Goal: Task Accomplishment & Management: Manage account settings

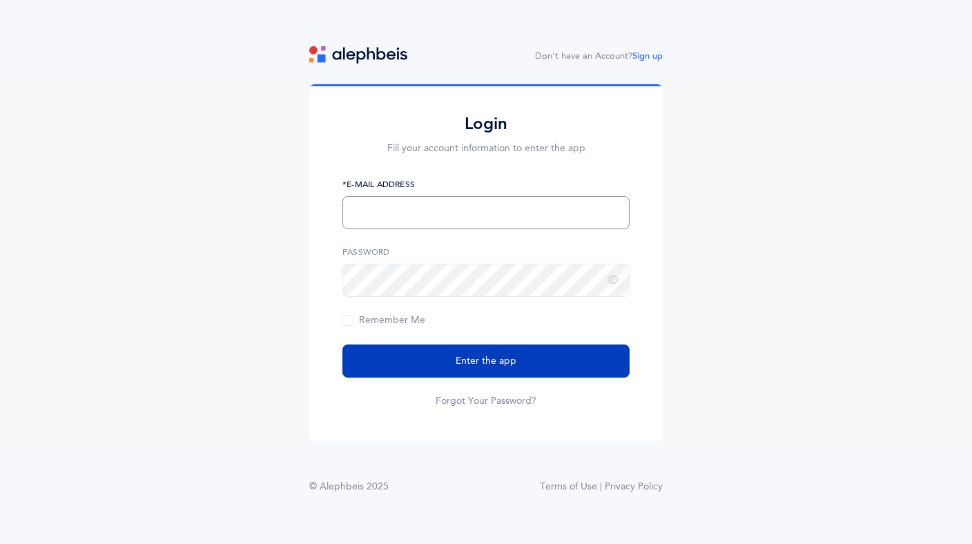
type input "[EMAIL_ADDRESS][DOMAIN_NAME]"
click at [488, 360] on span "Enter the app" at bounding box center [486, 361] width 61 height 15
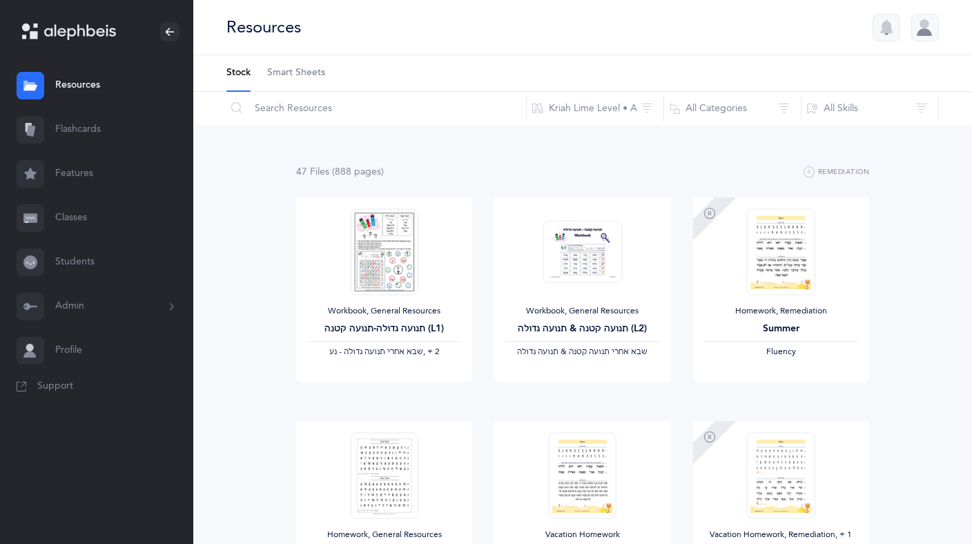
click at [79, 268] on link "Students" at bounding box center [96, 262] width 193 height 44
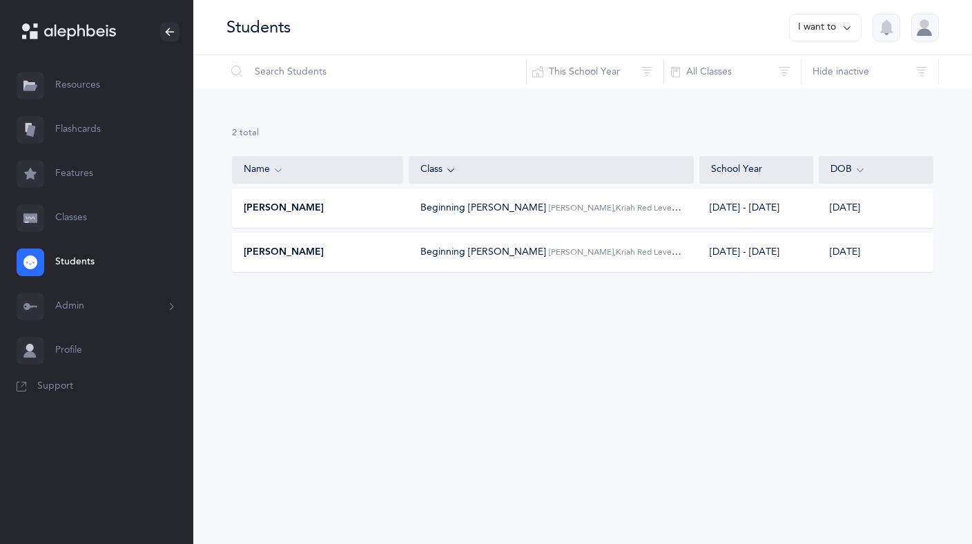
click at [579, 259] on div "Beginning Kriyah Esther Rena Grossman, Kriah Red Level • A" at bounding box center [552, 252] width 262 height 15
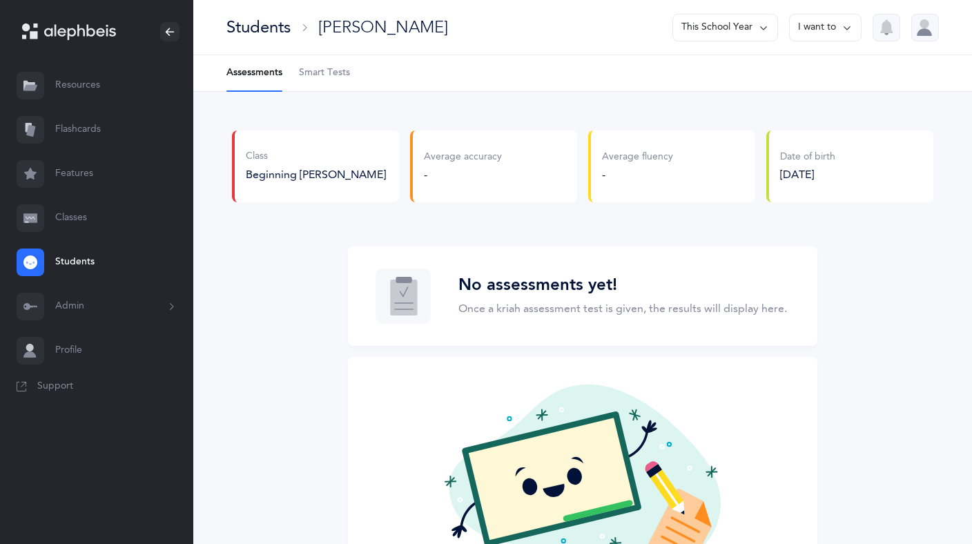
click at [76, 174] on link "Features" at bounding box center [96, 174] width 193 height 44
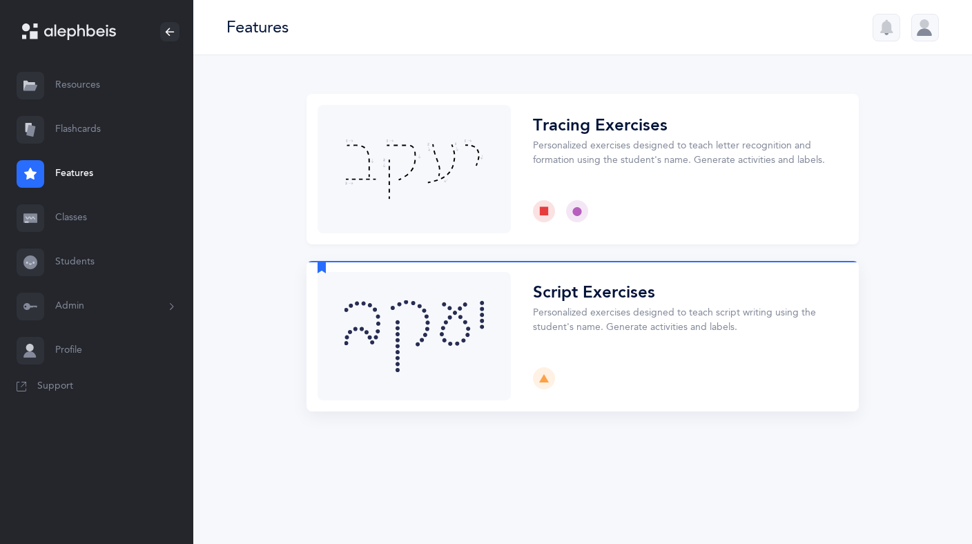
click at [579, 323] on button "Choose" at bounding box center [583, 336] width 553 height 151
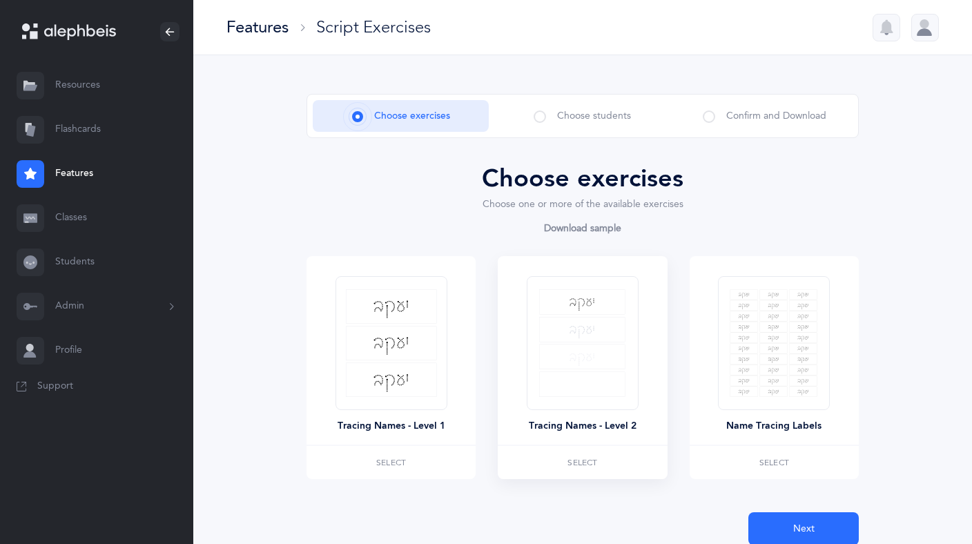
click at [595, 378] on img at bounding box center [582, 343] width 86 height 108
click at [782, 525] on button "Next" at bounding box center [804, 528] width 111 height 33
click at [382, 113] on span "Choose exercises" at bounding box center [412, 116] width 76 height 15
click at [568, 344] on img at bounding box center [582, 343] width 86 height 108
click at [545, 396] on div at bounding box center [583, 343] width 112 height 134
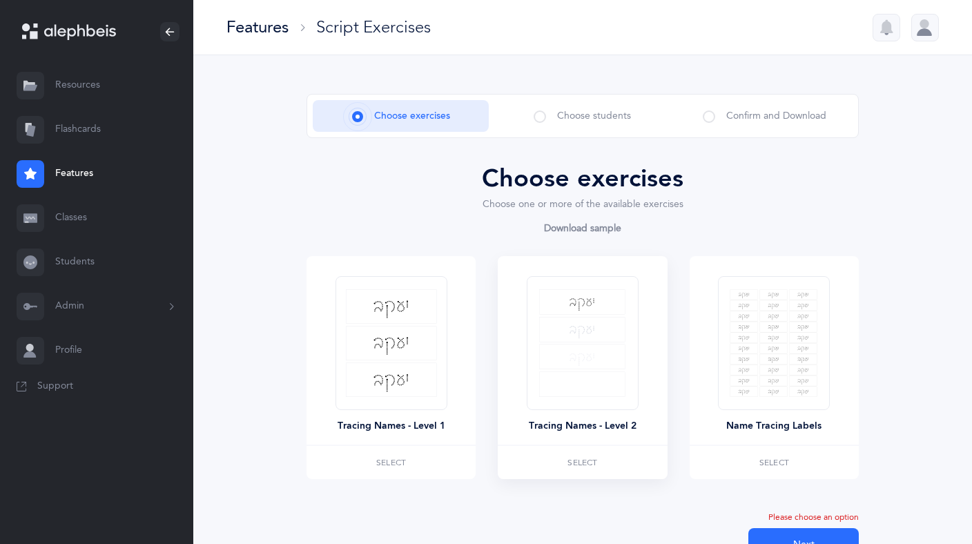
click at [517, 391] on div "Tracing Names - Level 2" at bounding box center [582, 350] width 169 height 189
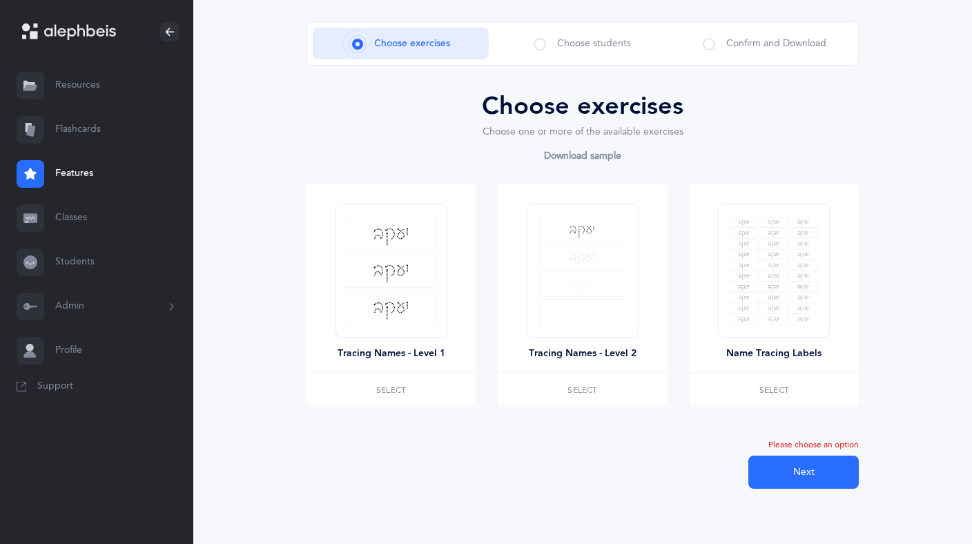
click at [640, 460] on div "Please choose an option Next" at bounding box center [583, 464] width 553 height 49
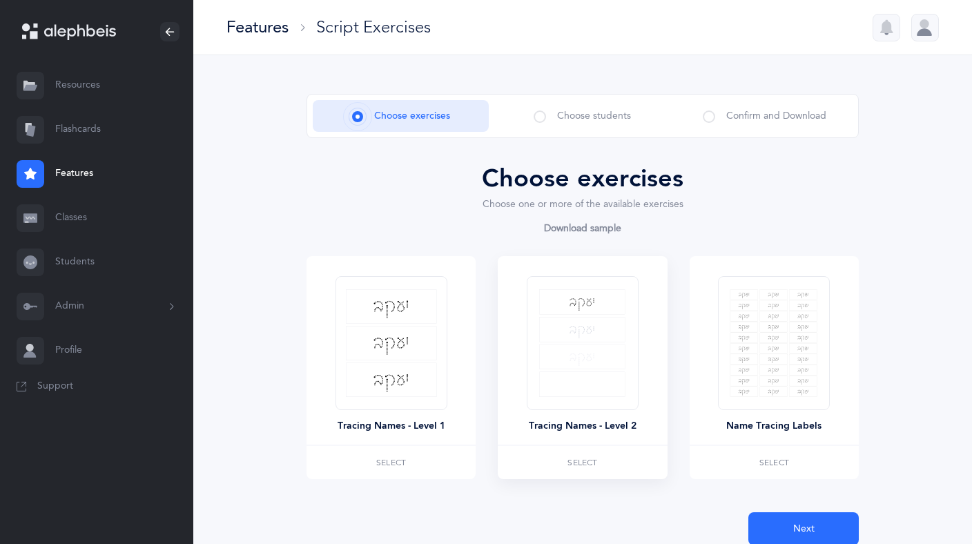
click at [547, 329] on img at bounding box center [582, 343] width 86 height 108
click at [519, 340] on div "Tracing Names - Level 2" at bounding box center [582, 350] width 169 height 189
click at [583, 460] on span "Select" at bounding box center [583, 463] width 30 height 8
click at [799, 528] on span "Next" at bounding box center [804, 529] width 21 height 15
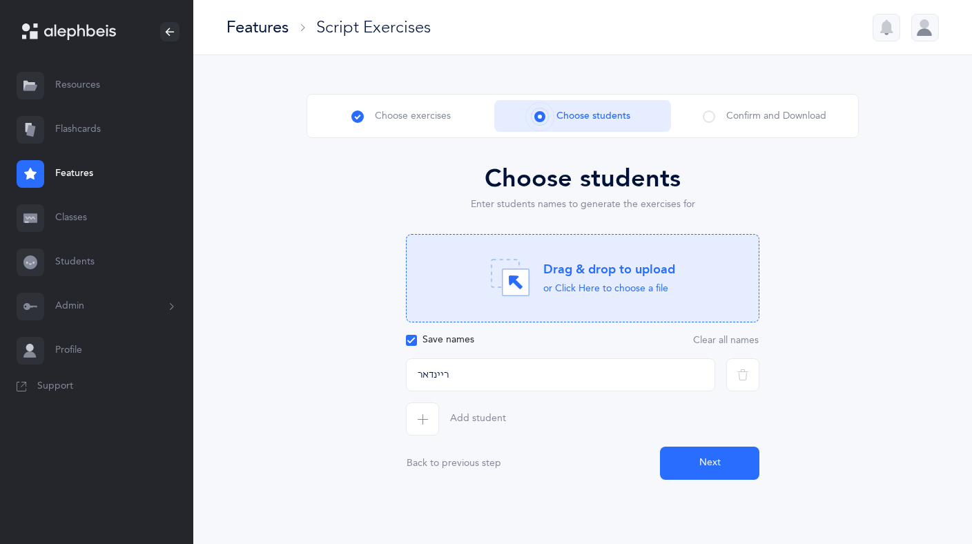
click at [409, 340] on icon at bounding box center [411, 341] width 8 height 8
click at [0, 0] on input "Save names" at bounding box center [0, 0] width 0 height 0
click at [535, 389] on input "ריינדאר" at bounding box center [560, 374] width 309 height 33
click at [427, 419] on icon "button" at bounding box center [422, 419] width 11 height 11
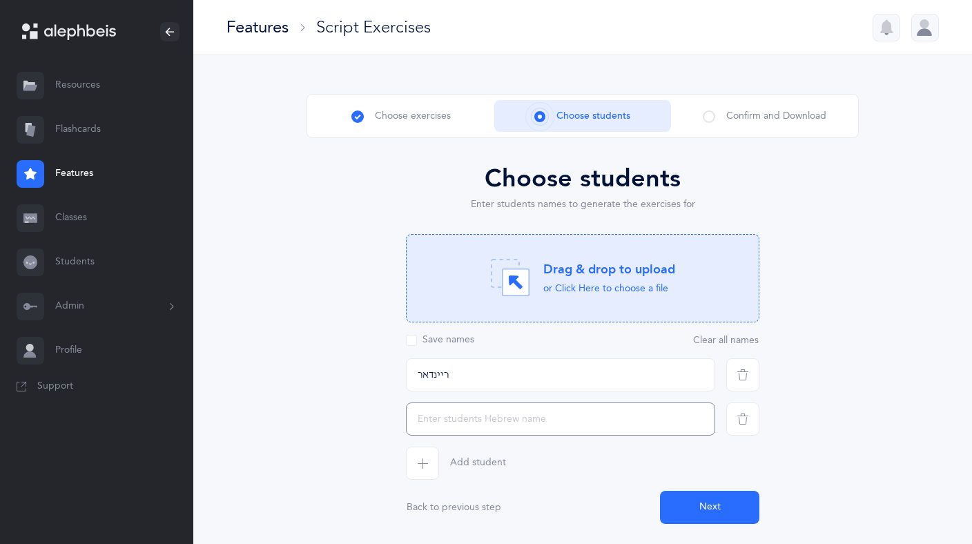
click at [440, 425] on input "text" at bounding box center [560, 419] width 309 height 33
type input "M"
type input "מנחם מענדל"
click at [733, 506] on button "Next" at bounding box center [709, 507] width 99 height 33
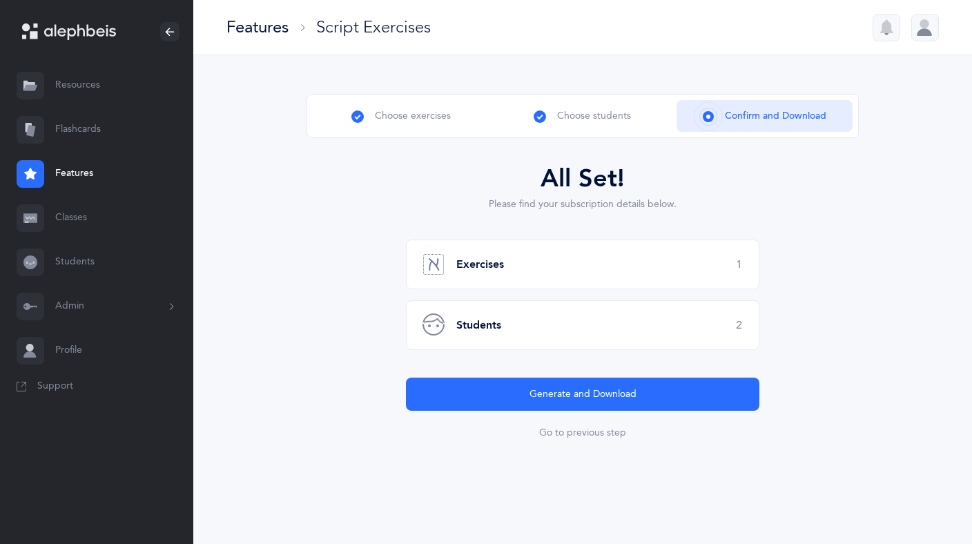
click at [731, 320] on div "Students 2" at bounding box center [583, 325] width 354 height 50
click at [580, 435] on button "Go to previous step" at bounding box center [583, 433] width 88 height 11
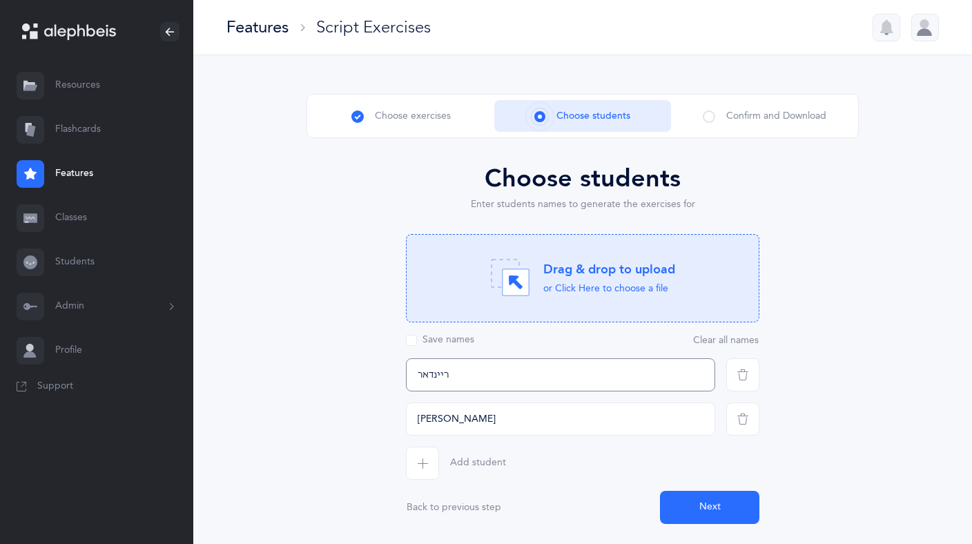
click at [697, 372] on input "ריינדאר" at bounding box center [560, 374] width 309 height 33
drag, startPoint x: 479, startPoint y: 373, endPoint x: 371, endPoint y: 377, distance: 108.5
click at [371, 377] on div "Choose students Enter students names to generate the exercises for Drag & drop …" at bounding box center [583, 342] width 553 height 364
click at [714, 509] on button "Next" at bounding box center [709, 507] width 99 height 33
click at [744, 370] on icon "button" at bounding box center [743, 375] width 11 height 11
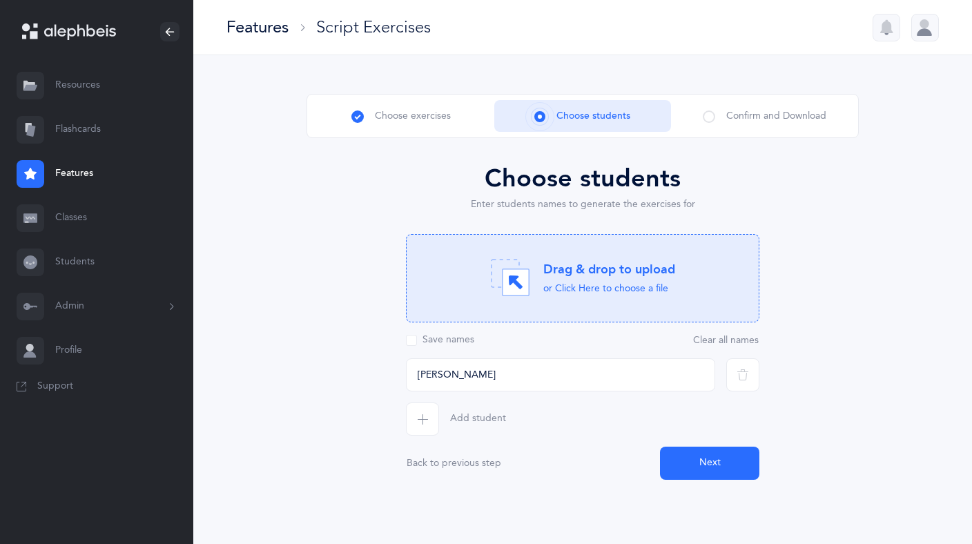
click at [711, 463] on button "Next" at bounding box center [709, 463] width 99 height 33
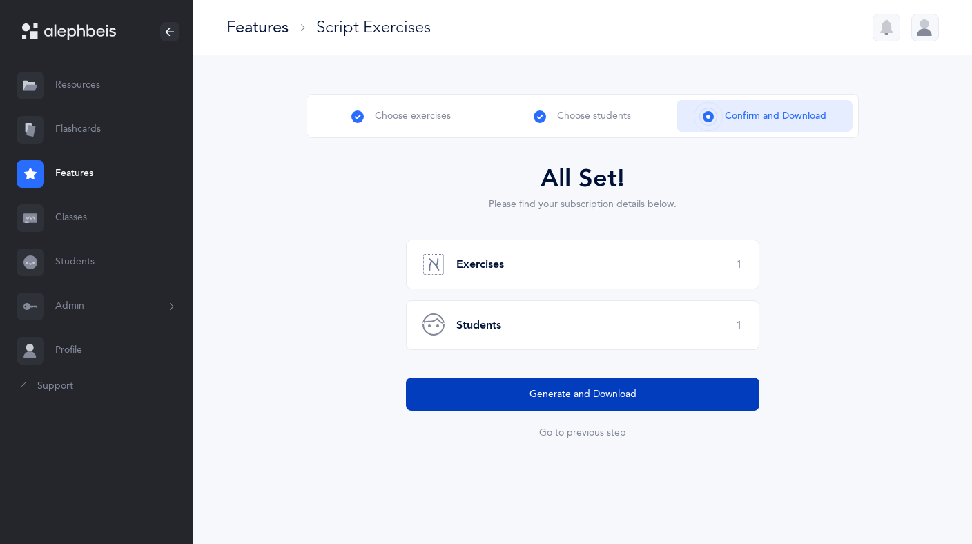
click at [571, 386] on button "Generate and Download" at bounding box center [583, 394] width 354 height 33
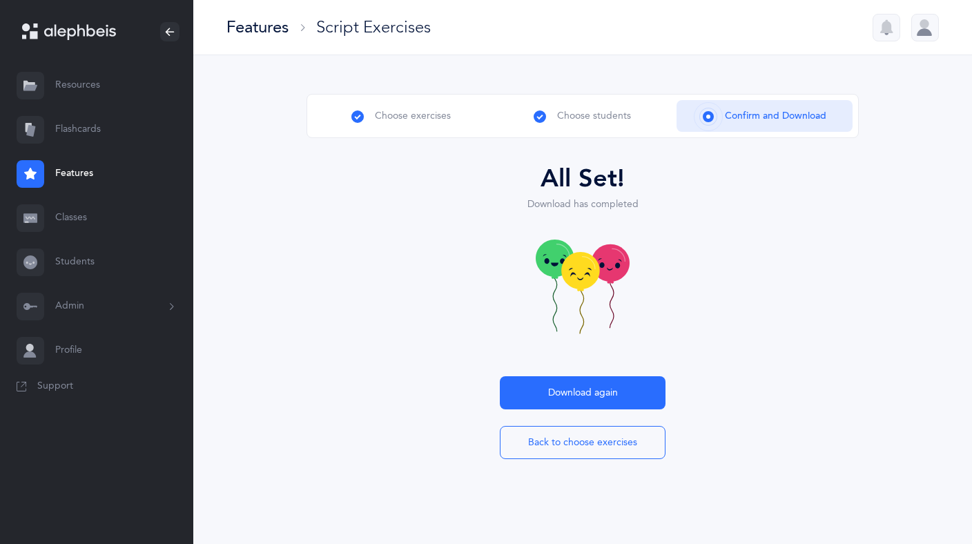
click at [79, 264] on link "Students" at bounding box center [96, 262] width 193 height 44
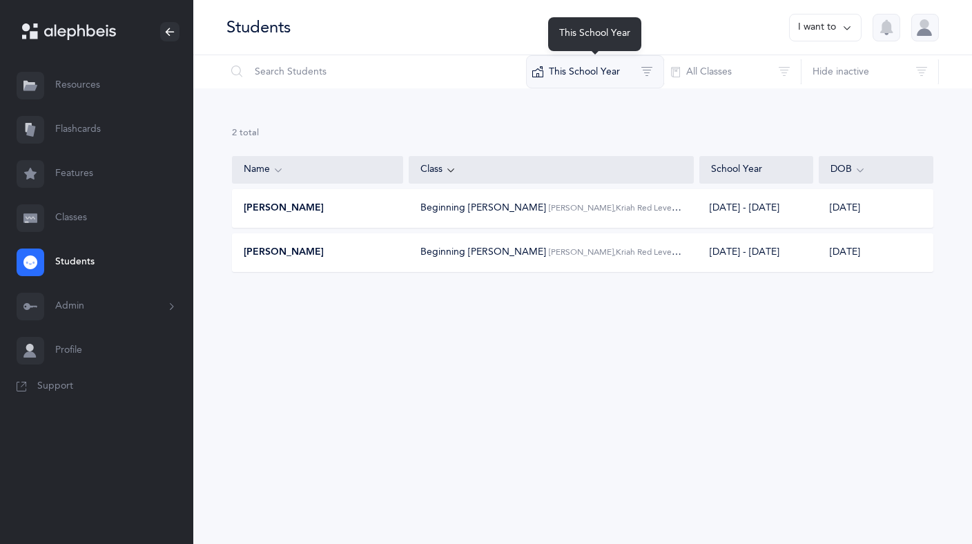
click at [584, 70] on button "This School Year" at bounding box center [595, 71] width 138 height 33
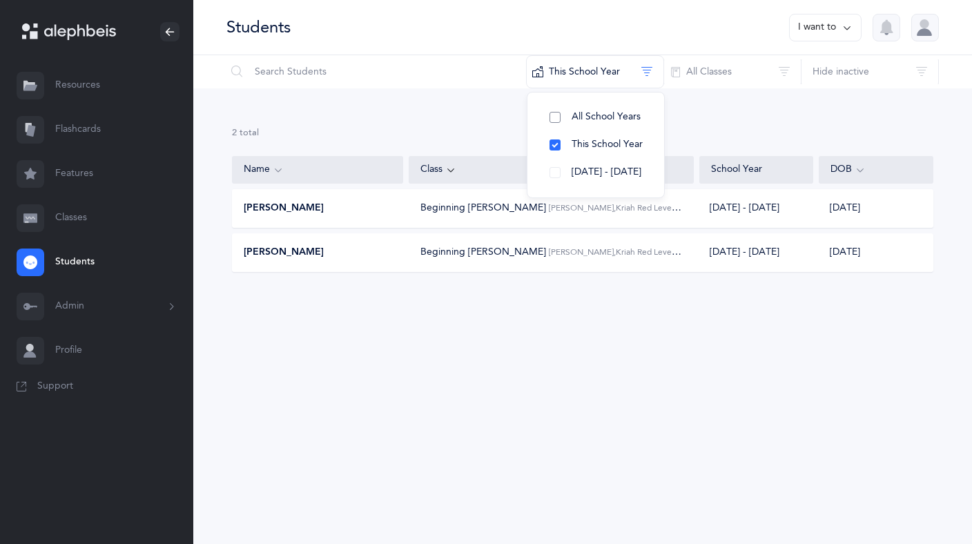
click at [596, 119] on span "All School Years" at bounding box center [606, 116] width 69 height 11
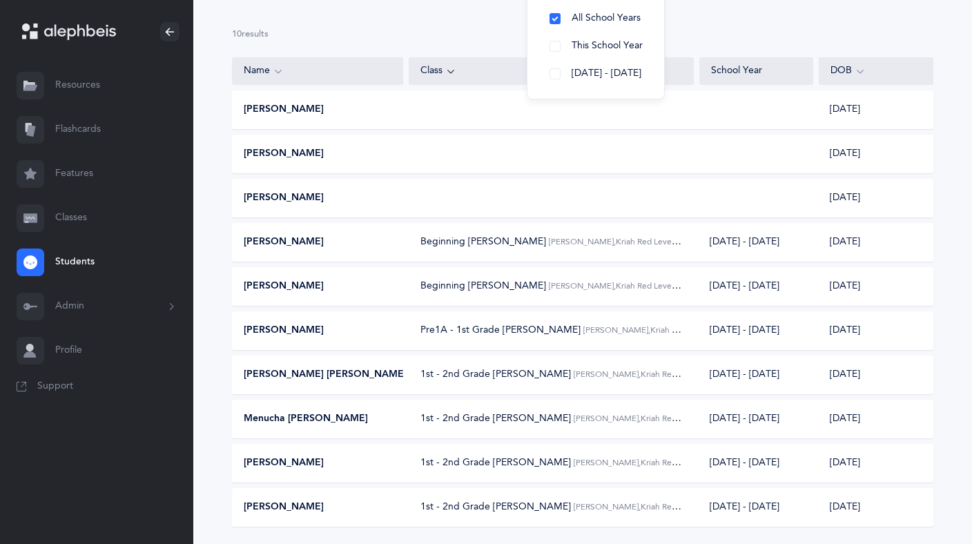
scroll to position [91, 0]
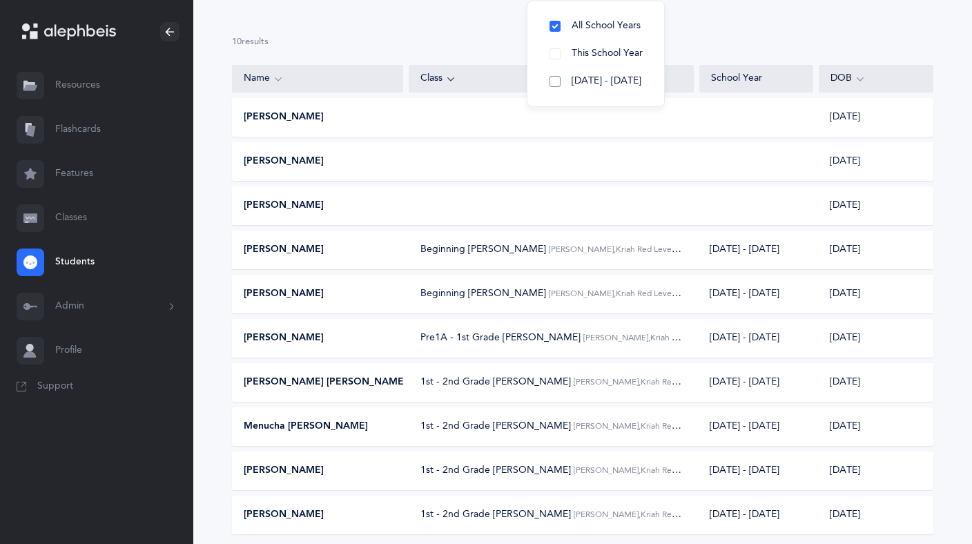
click at [554, 80] on button "[DATE] - [DATE]" at bounding box center [596, 82] width 115 height 28
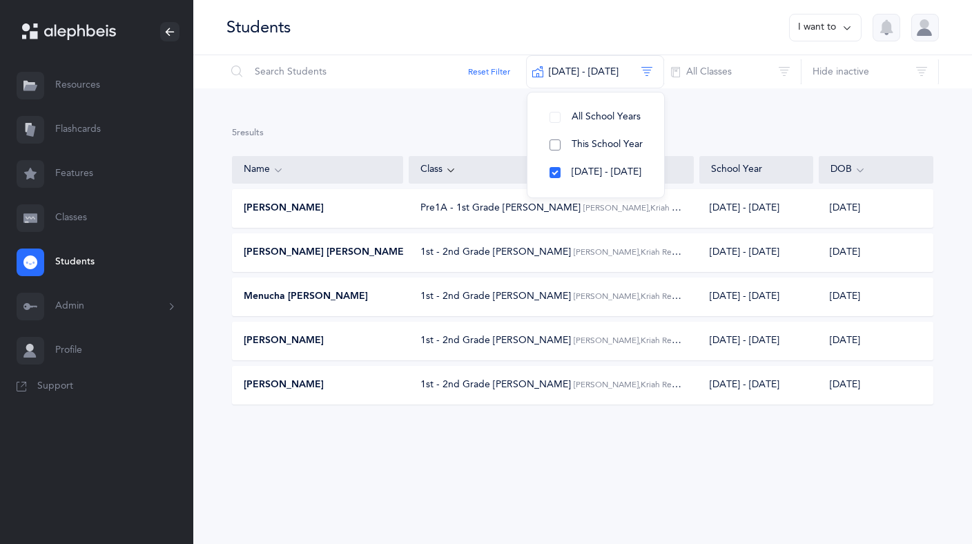
click at [554, 144] on button "This School Year" at bounding box center [596, 145] width 115 height 28
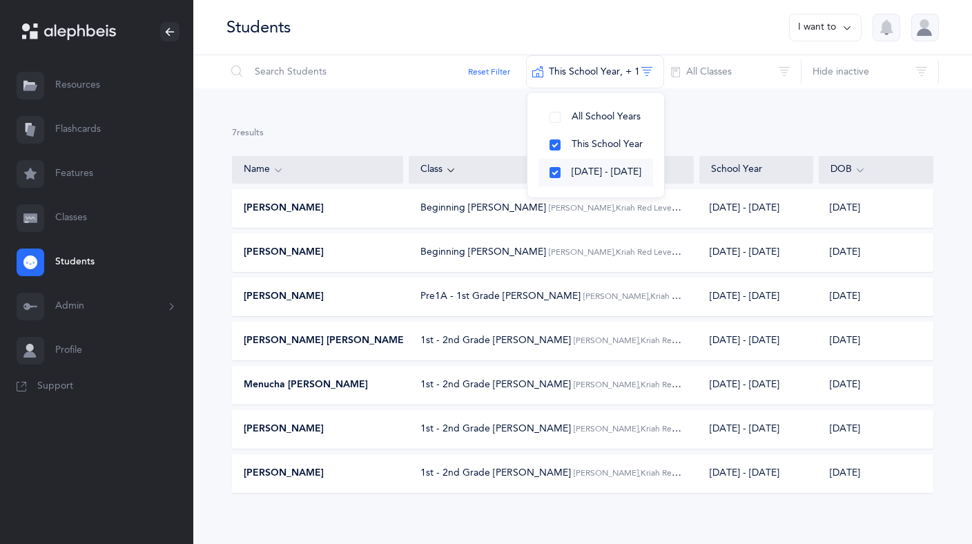
click at [553, 173] on button "[DATE] - [DATE]" at bounding box center [596, 173] width 115 height 28
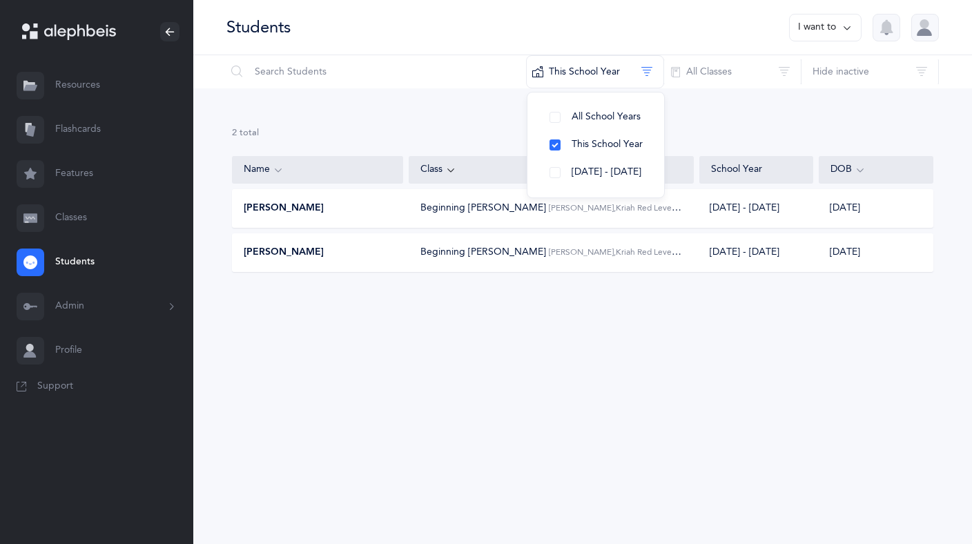
click at [519, 345] on div "Students I want to Reset Filter This School Year All School Years This School Y…" at bounding box center [582, 272] width 779 height 544
click at [841, 36] on button "I want to" at bounding box center [825, 28] width 73 height 28
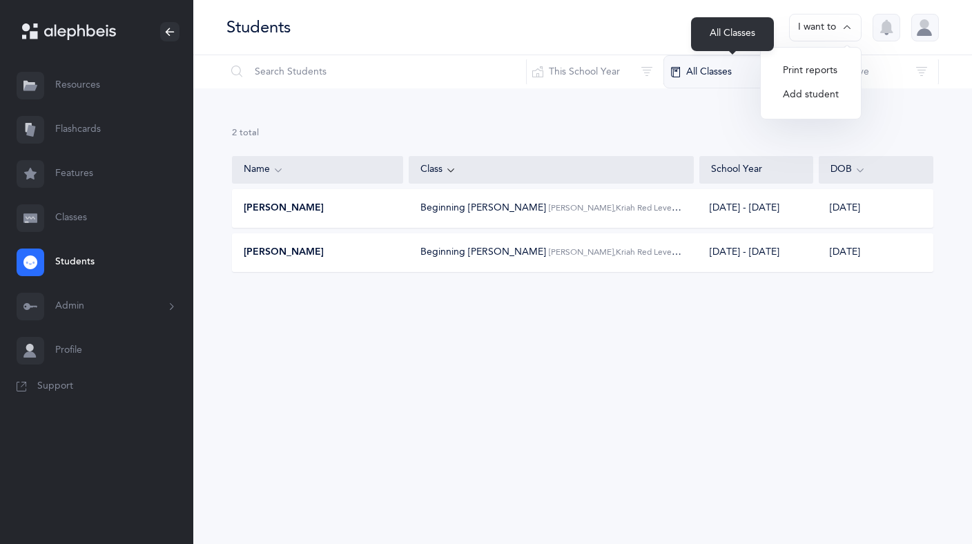
click at [728, 81] on button "All Classes" at bounding box center [733, 71] width 138 height 33
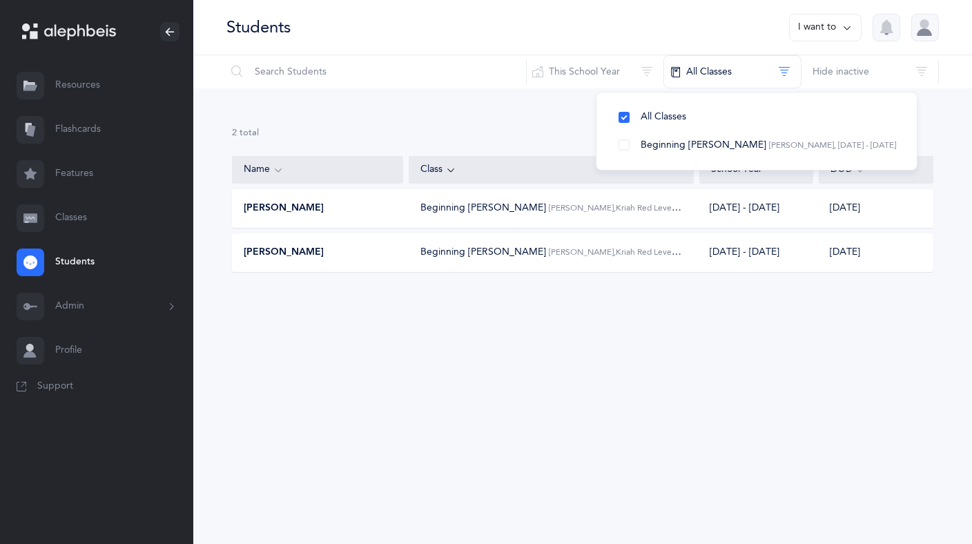
click at [524, 95] on div "2 results total Name Class School Year DOB מנחם מענדל Fuchs Beginning Kriyah Es…" at bounding box center [582, 210] width 779 height 244
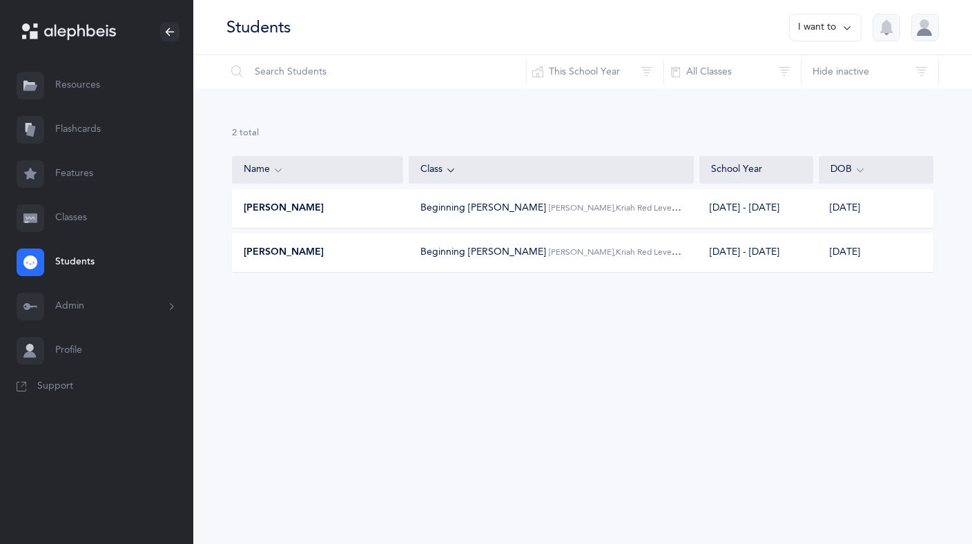
click at [77, 212] on link "Classes" at bounding box center [96, 218] width 193 height 44
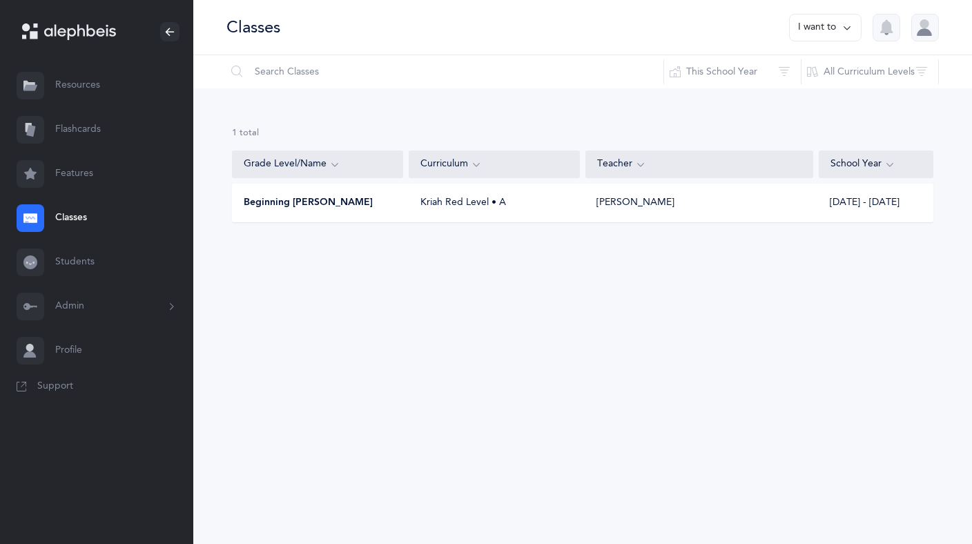
click at [834, 26] on button "I want to" at bounding box center [825, 28] width 73 height 28
click at [801, 95] on button "Add new" at bounding box center [812, 95] width 77 height 25
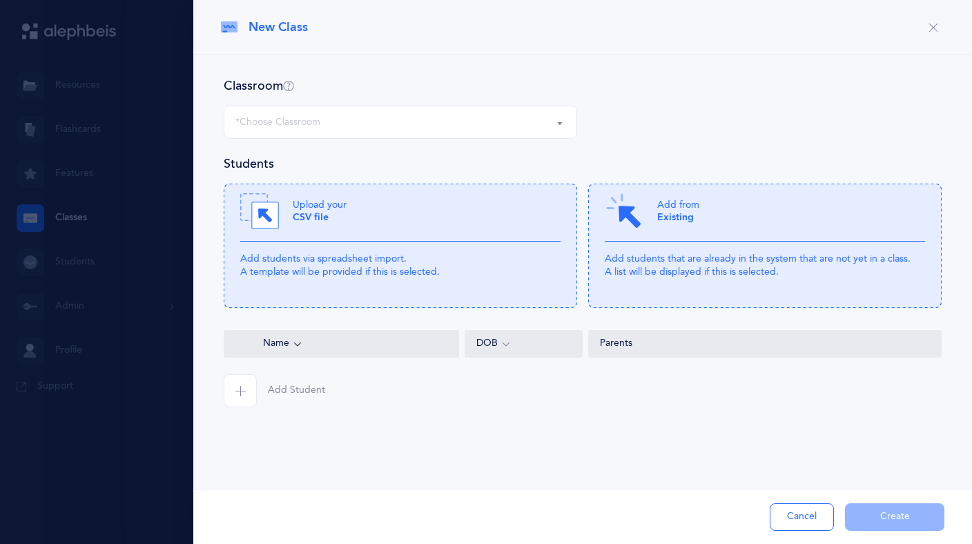
click at [564, 123] on button "*Choose Classroom" at bounding box center [401, 122] width 354 height 33
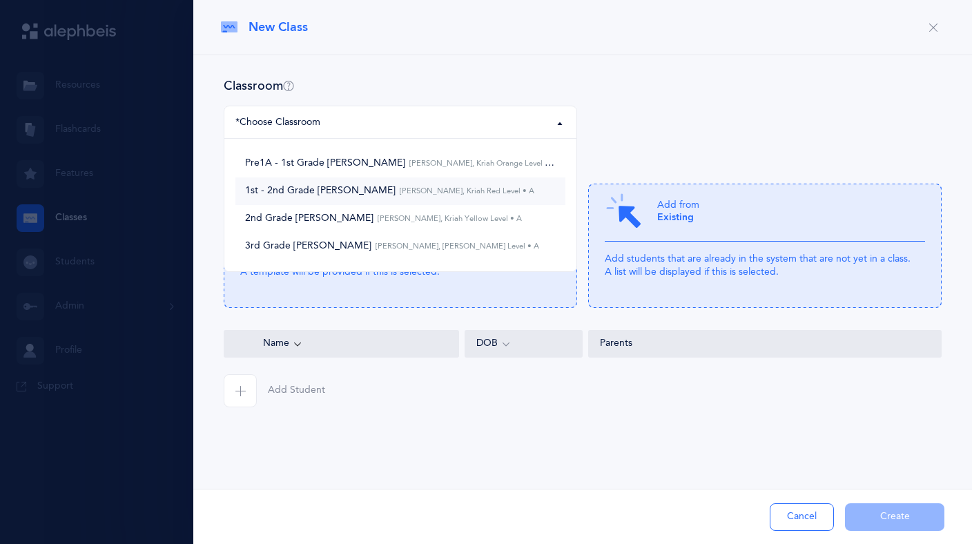
click at [452, 193] on small "Esther Rena Grossman, Kriah Red Level • A" at bounding box center [465, 190] width 139 height 9
select select "363"
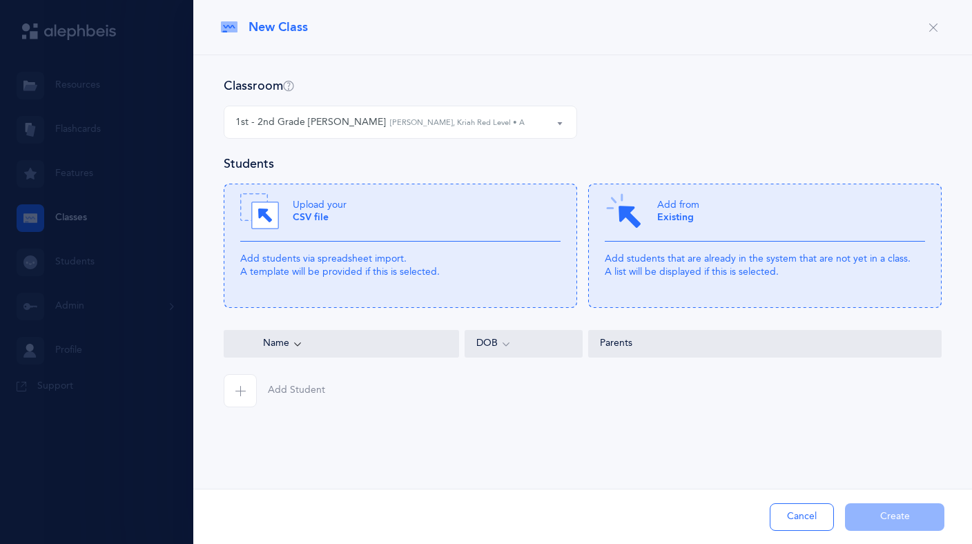
click at [242, 388] on icon "button" at bounding box center [240, 390] width 11 height 11
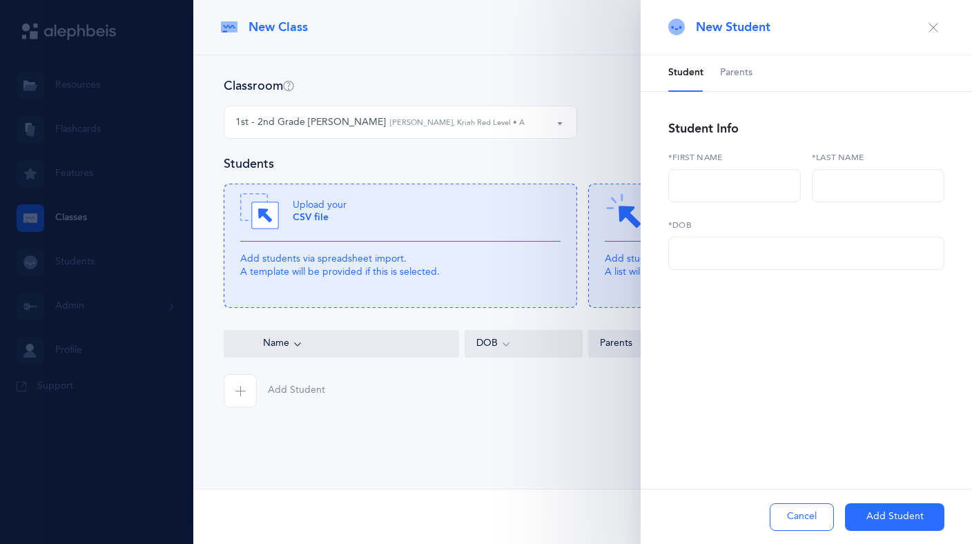
click at [930, 28] on icon "button" at bounding box center [933, 27] width 11 height 11
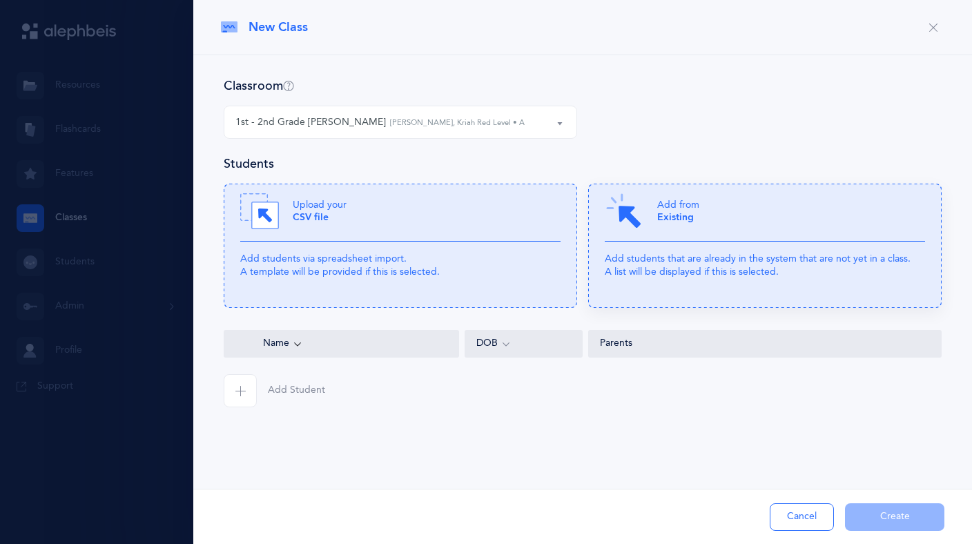
click at [709, 216] on div "Add from Existing" at bounding box center [765, 217] width 320 height 50
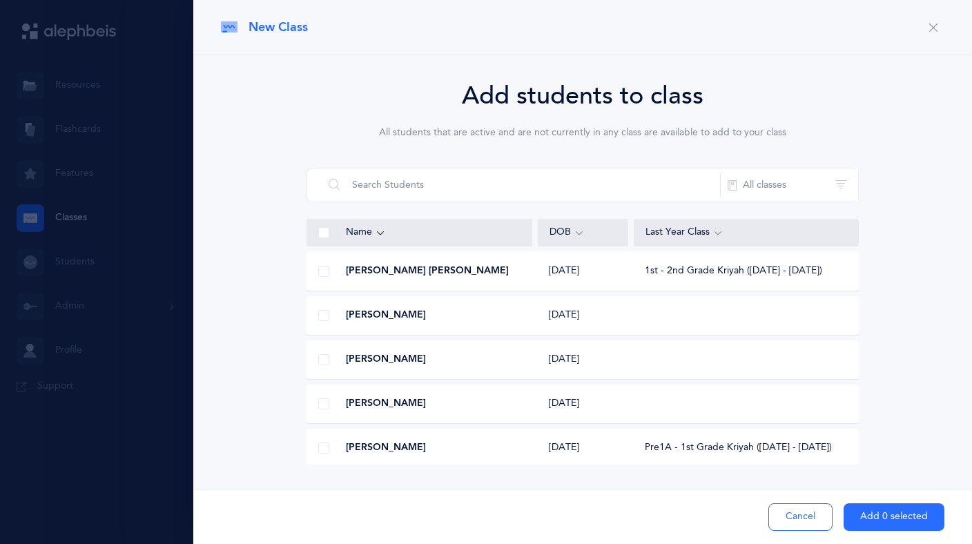
click at [325, 312] on span at bounding box center [323, 315] width 11 height 11
click at [0, 0] on input "checkbox" at bounding box center [0, 0] width 0 height 0
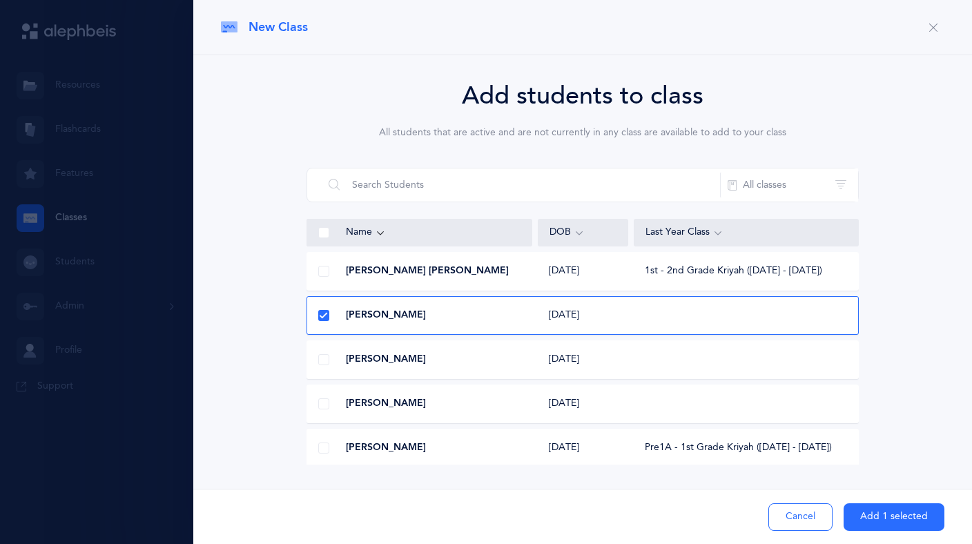
click at [901, 518] on button "Add 1 selected" at bounding box center [894, 517] width 101 height 28
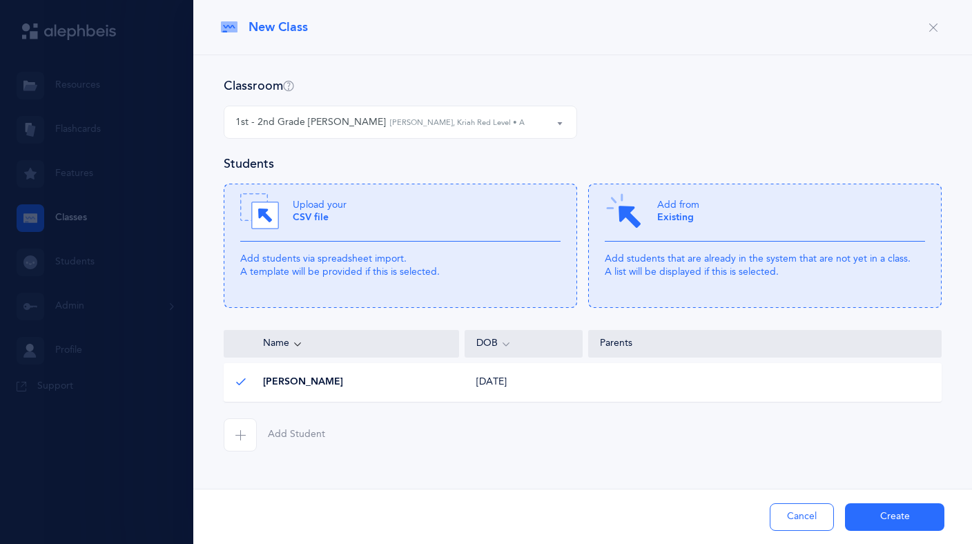
click at [894, 519] on button "Create" at bounding box center [894, 517] width 99 height 28
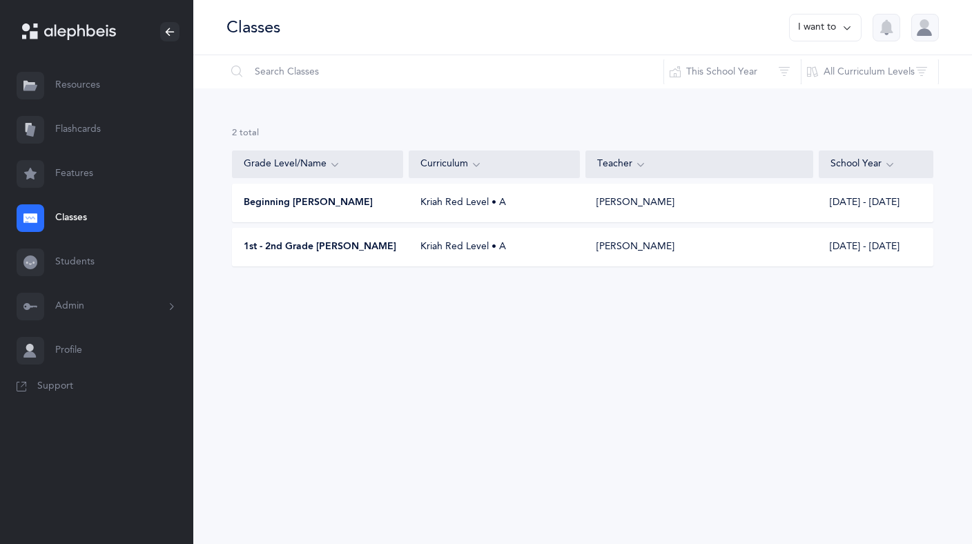
click at [847, 27] on icon at bounding box center [847, 27] width 11 height 15
click at [820, 92] on button "Add new" at bounding box center [812, 95] width 77 height 25
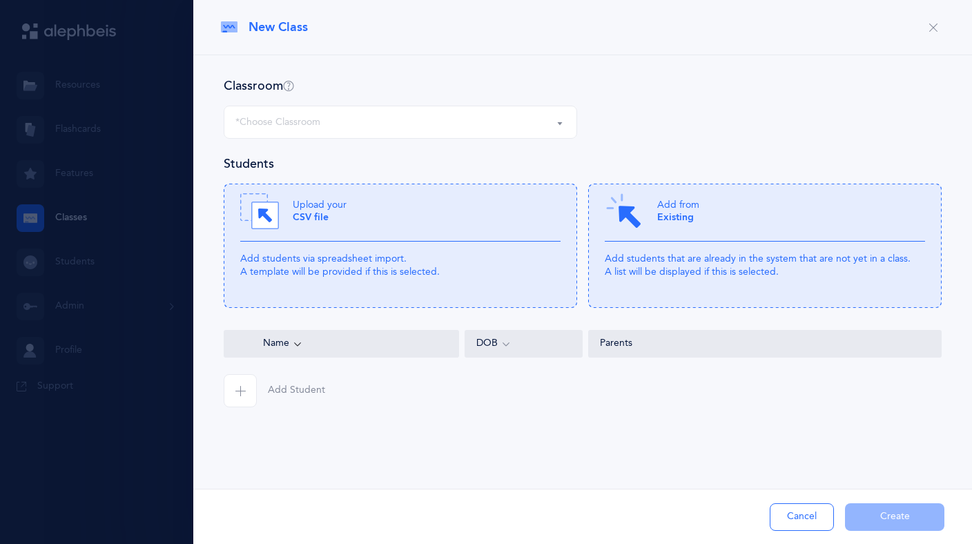
click at [503, 128] on div "*Choose Classroom" at bounding box center [401, 122] width 330 height 23
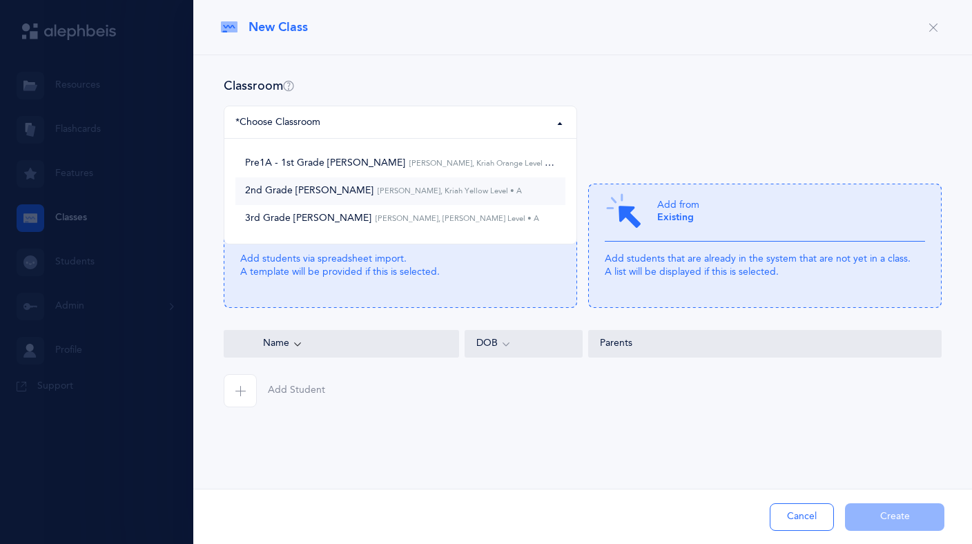
click at [491, 193] on link "2nd Grade Kriyah Esther Rena Grossman, Kriah Yellow Level • A" at bounding box center [401, 191] width 330 height 28
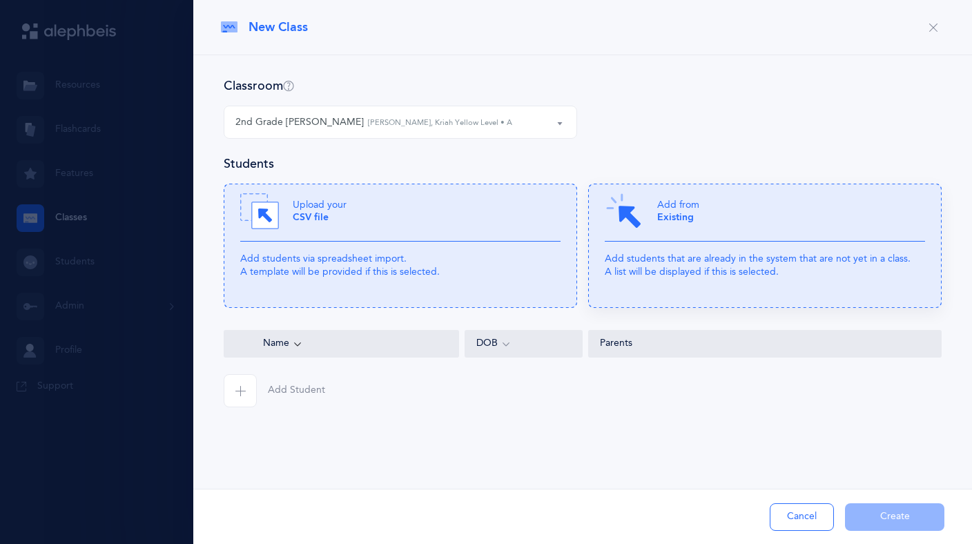
click at [684, 239] on div "Add from Existing" at bounding box center [765, 217] width 320 height 50
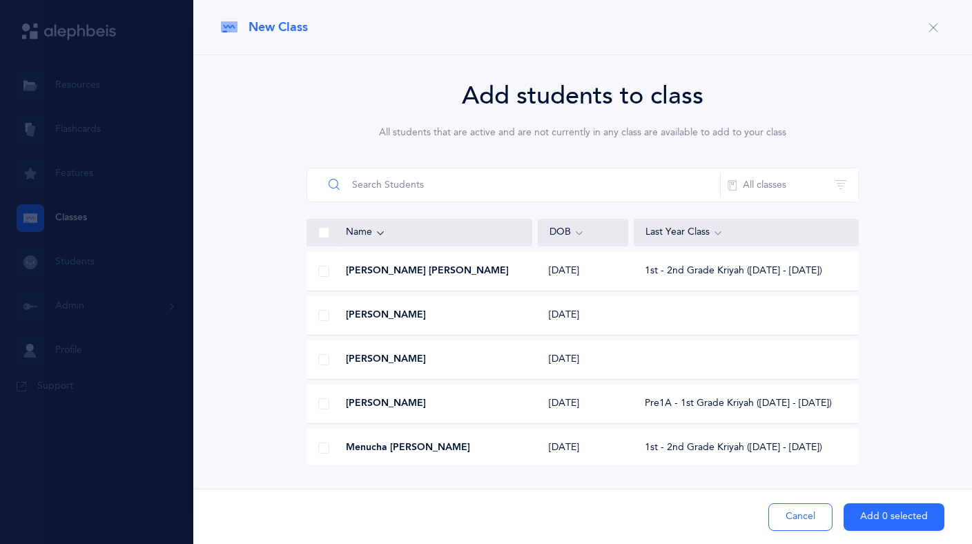
click at [432, 186] on input "text" at bounding box center [522, 185] width 398 height 33
click at [426, 312] on span "מנחם מענדל Reindorp" at bounding box center [386, 316] width 80 height 14
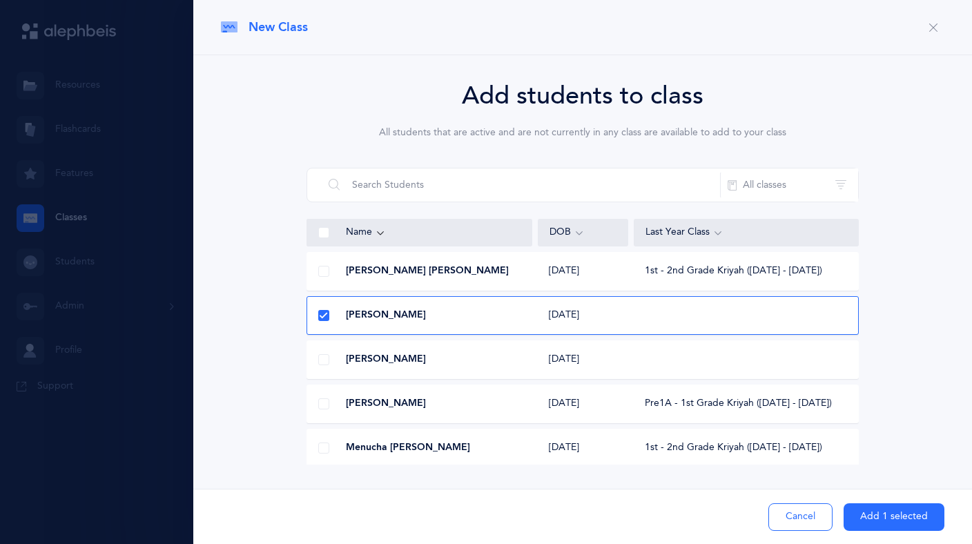
click at [902, 517] on button "Add 1 selected" at bounding box center [894, 517] width 101 height 28
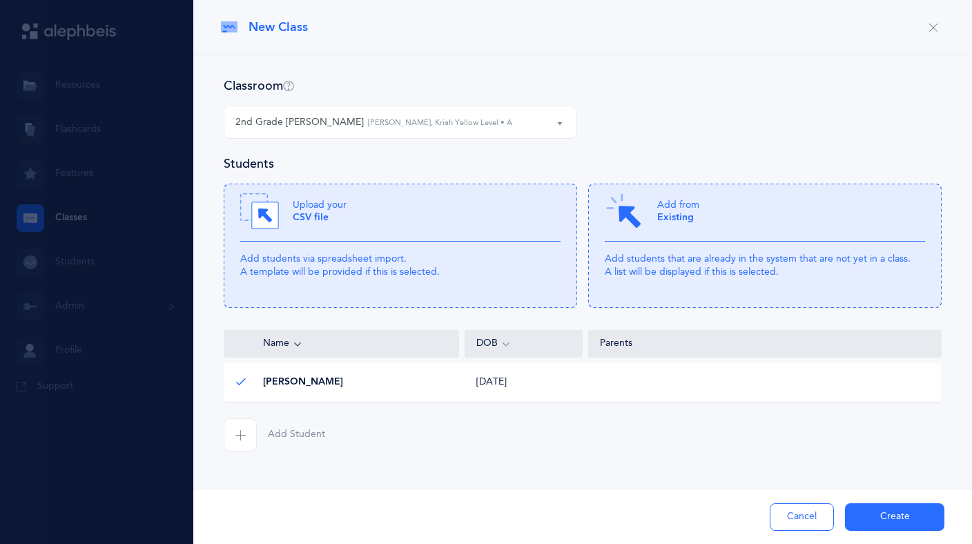
click at [529, 125] on div "2nd Grade Kriyah Esther Rena Grossman, Kriah Yellow Level • A" at bounding box center [401, 122] width 330 height 23
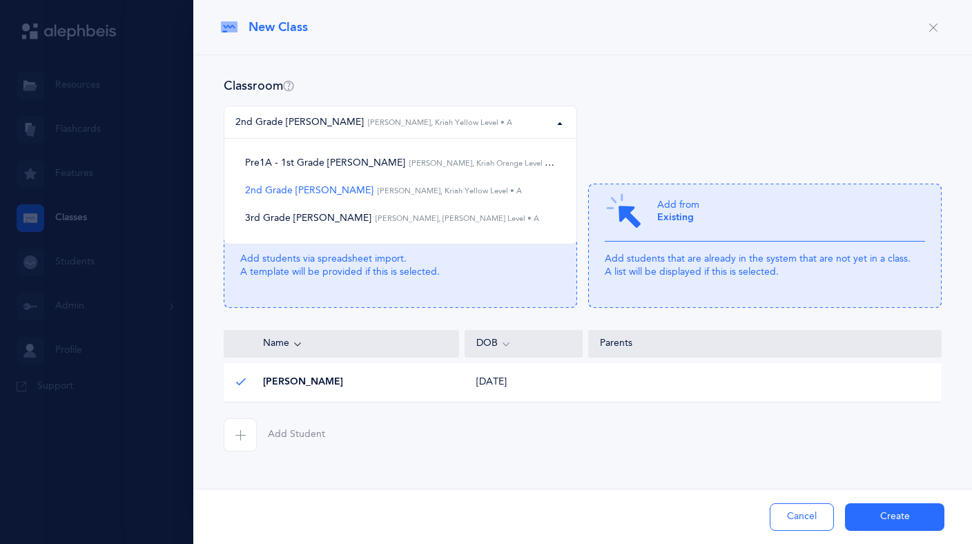
click at [529, 125] on div "2nd Grade Kriyah Esther Rena Grossman, Kriah Yellow Level • A" at bounding box center [401, 122] width 330 height 23
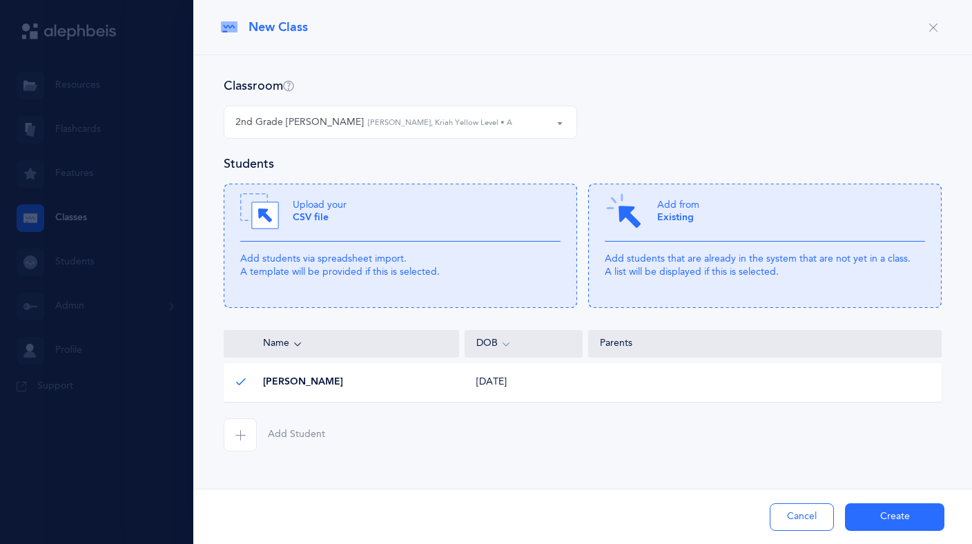
click at [562, 126] on button "2nd Grade Kriyah Esther Rena Grossman, Kriah Yellow Level • A" at bounding box center [401, 122] width 354 height 33
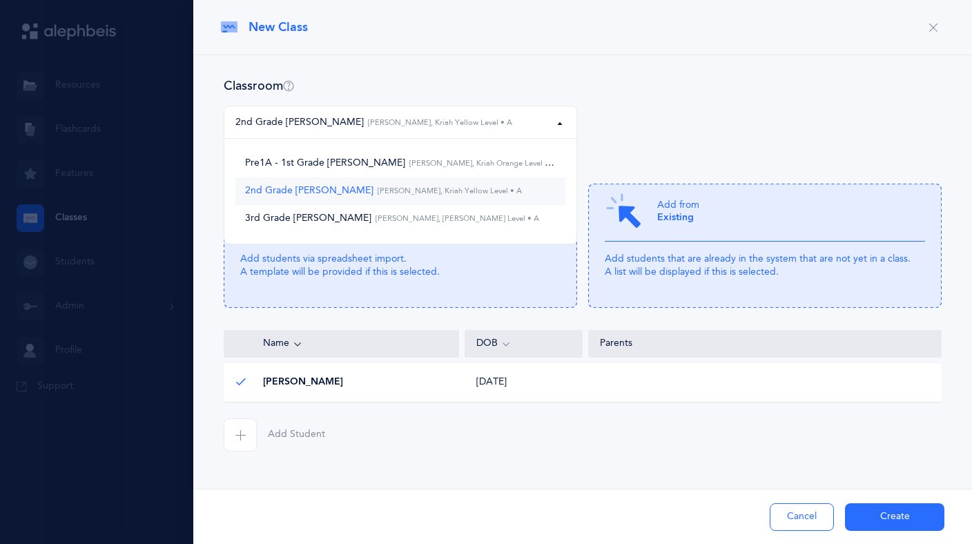
click at [488, 196] on link "2nd Grade Kriyah Esther Rena Grossman, Kriah Yellow Level • A" at bounding box center [401, 191] width 330 height 28
select select "374"
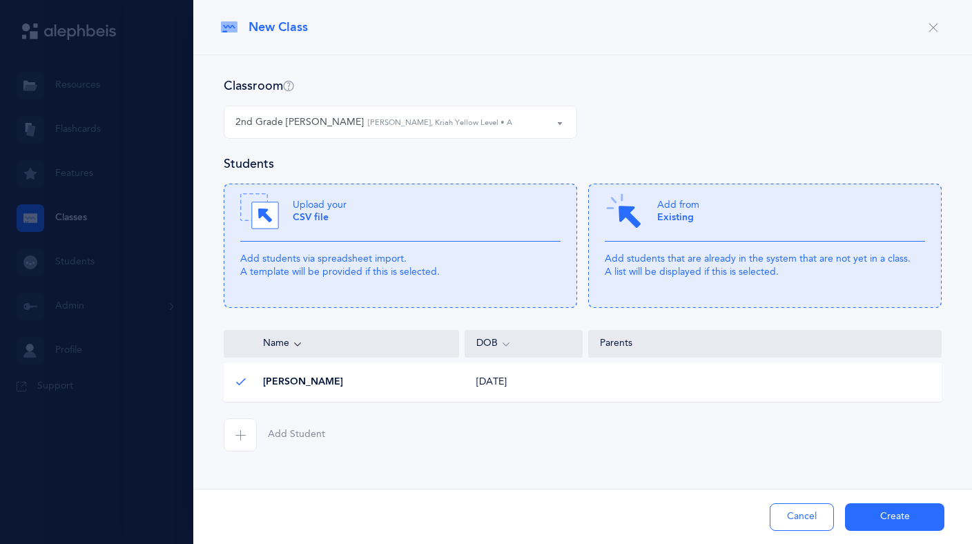
click at [897, 521] on button "Create" at bounding box center [894, 517] width 99 height 28
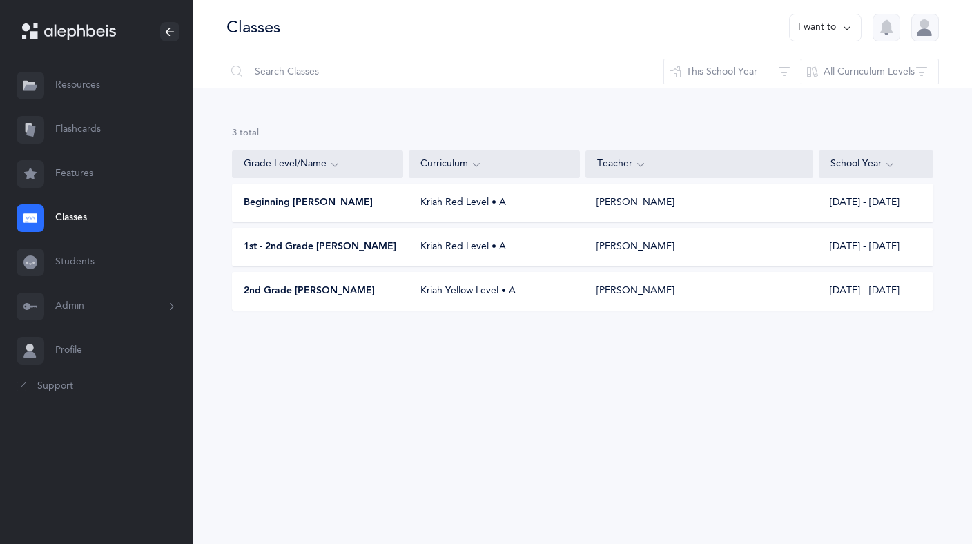
click at [845, 32] on icon at bounding box center [847, 27] width 11 height 15
click at [819, 92] on button "Add new" at bounding box center [812, 95] width 77 height 25
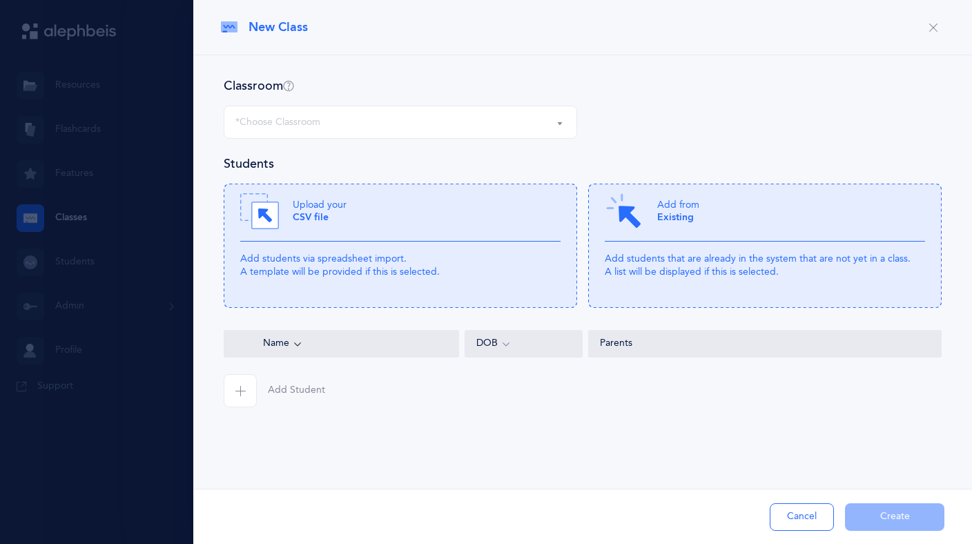
click at [510, 113] on div "*Choose Classroom" at bounding box center [401, 122] width 330 height 23
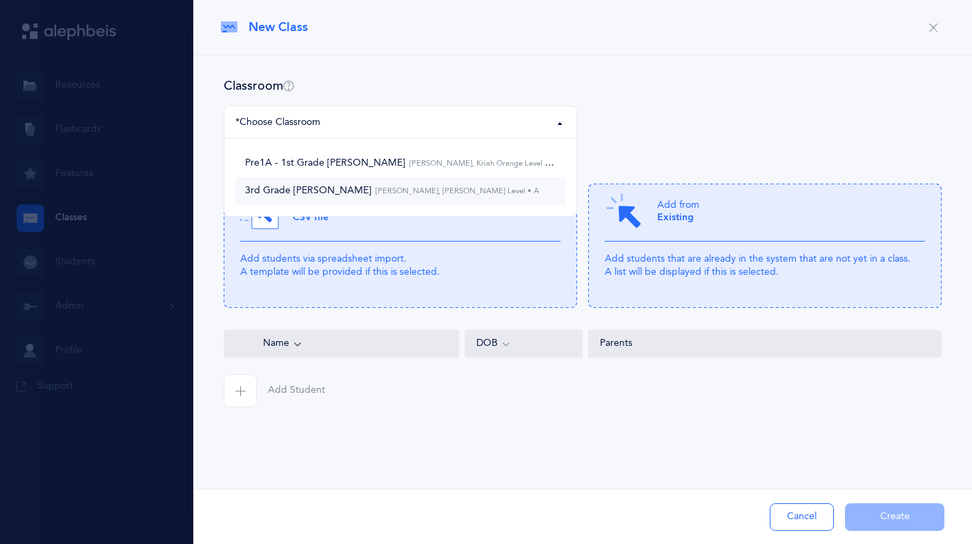
click at [483, 189] on link "3rd Grade Kriyah Esther Rena Grossman, Kriah Lime Level • A" at bounding box center [401, 191] width 330 height 28
select select "375"
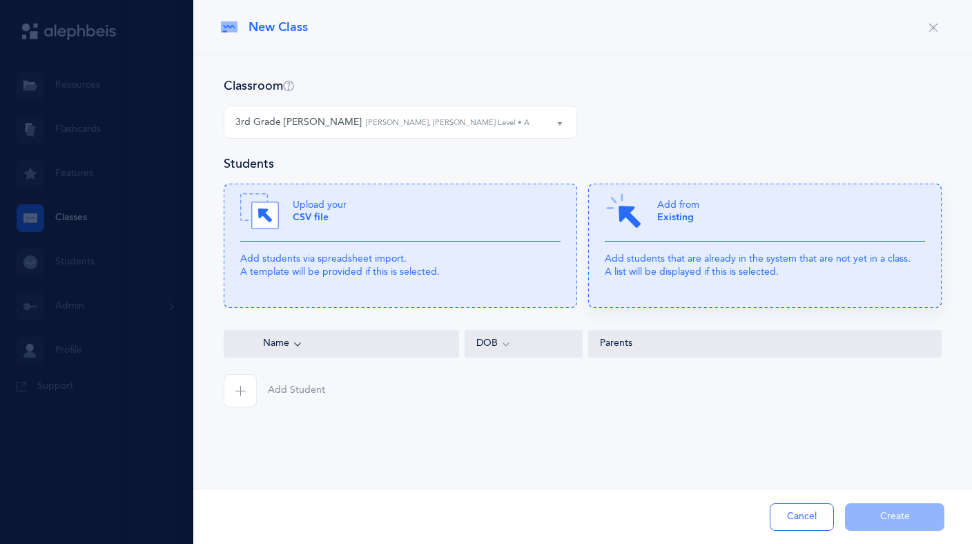
click at [663, 256] on p "Add students that are already in the system that are not yet in a class. A list…" at bounding box center [765, 265] width 320 height 25
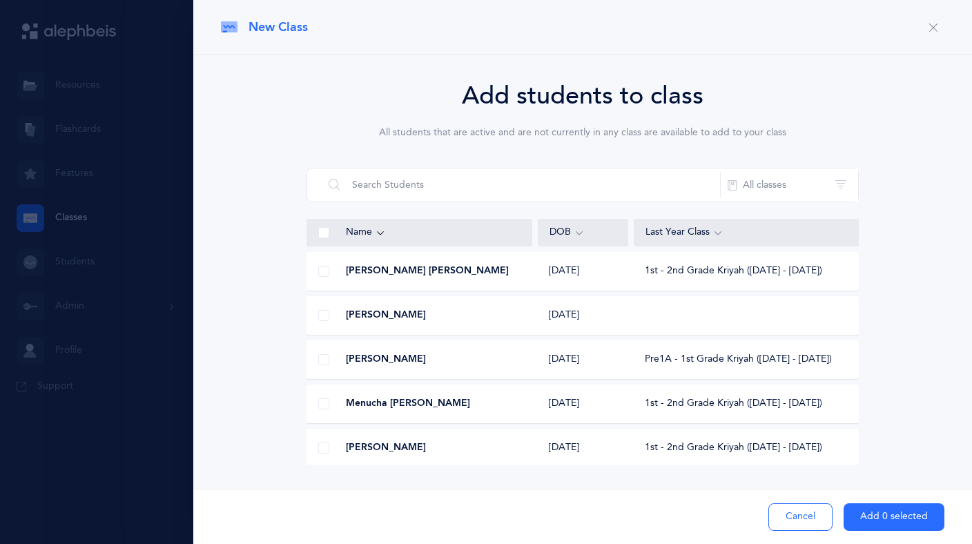
scroll to position [1, 0]
click at [324, 310] on span at bounding box center [323, 314] width 11 height 11
click at [0, 0] on input "checkbox" at bounding box center [0, 0] width 0 height 0
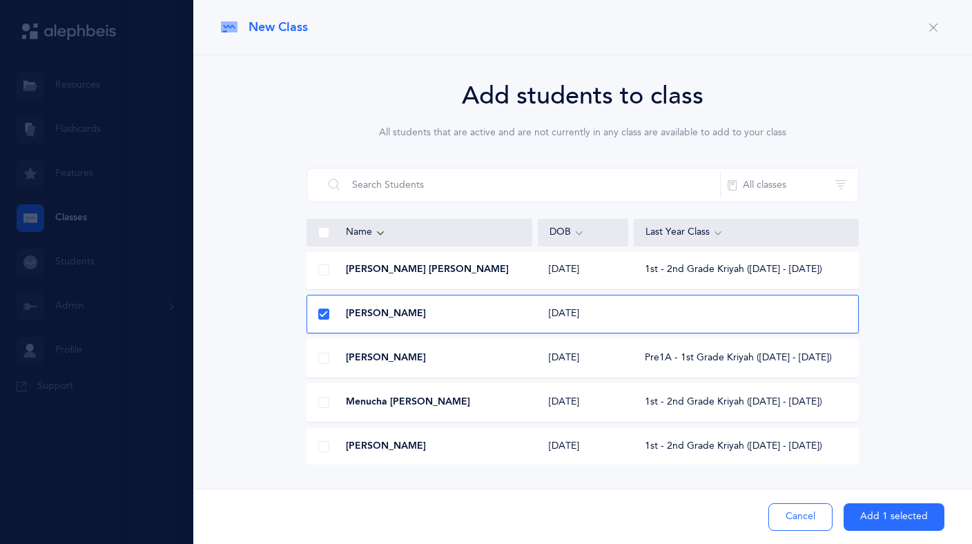
click at [921, 515] on button "Add 1 selected" at bounding box center [894, 517] width 101 height 28
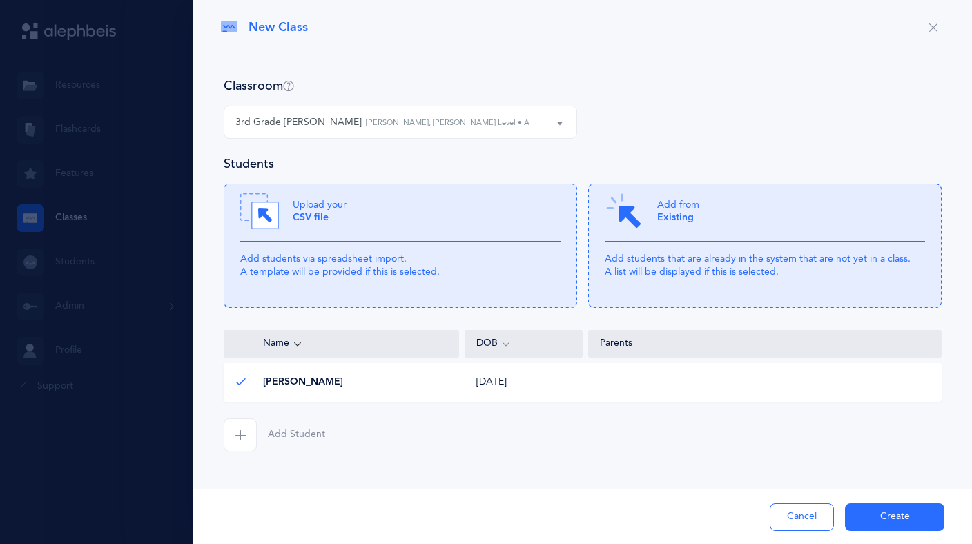
click at [901, 520] on button "Create" at bounding box center [894, 517] width 99 height 28
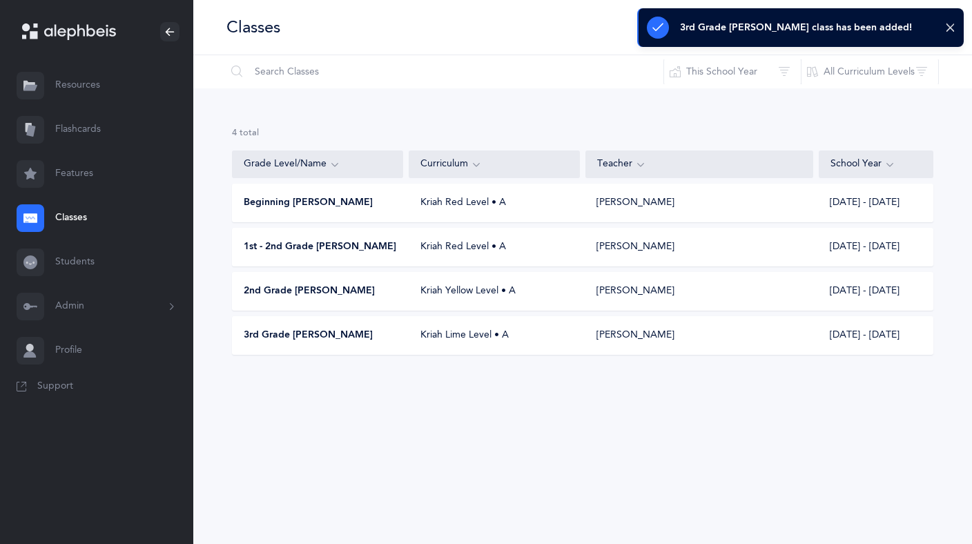
click at [629, 454] on div "Classes I want to Reset Filter This School Year All School Years This School Ye…" at bounding box center [582, 272] width 779 height 544
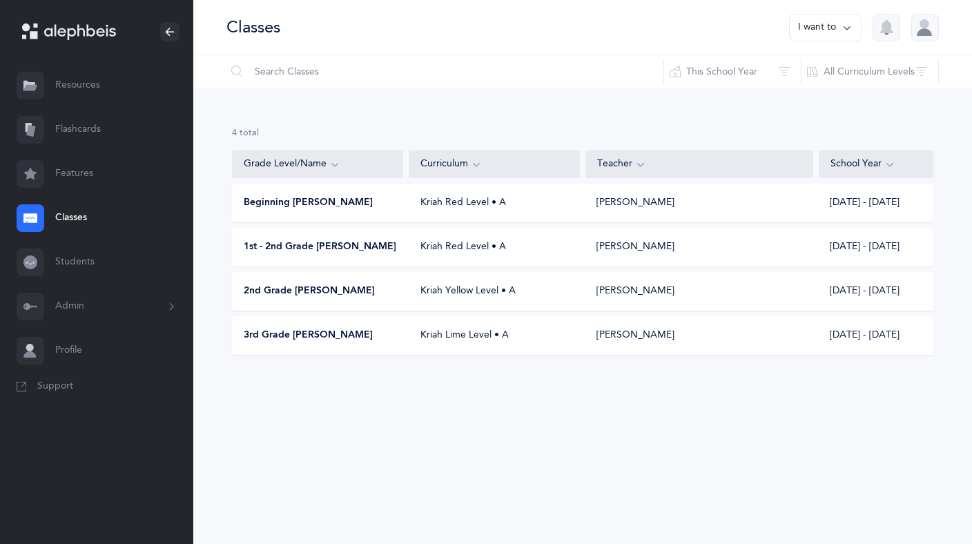
click at [327, 212] on div "Beginning Kriyah Kriah Red Level • A Esther Rena Grossman 2025 - 2026" at bounding box center [583, 203] width 702 height 39
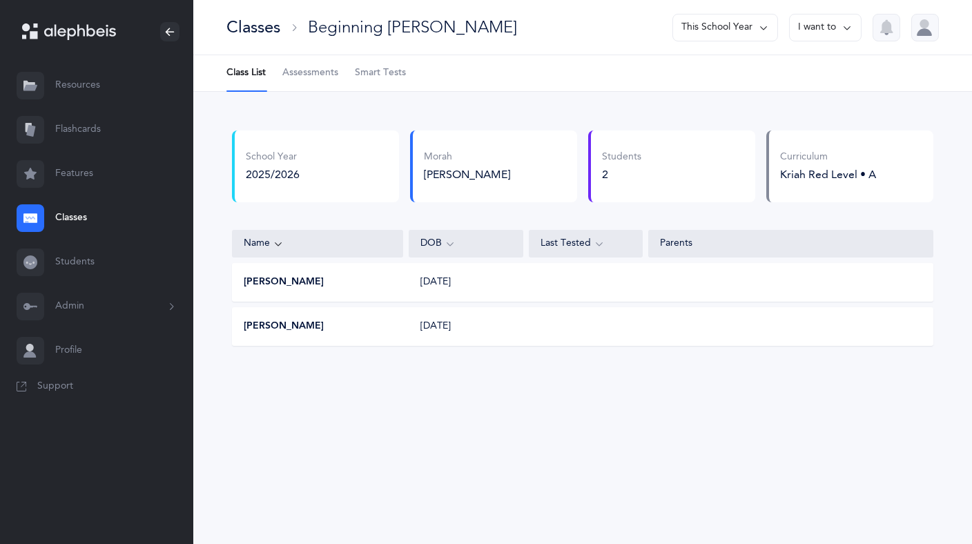
click at [324, 72] on span "Assessments" at bounding box center [310, 73] width 56 height 14
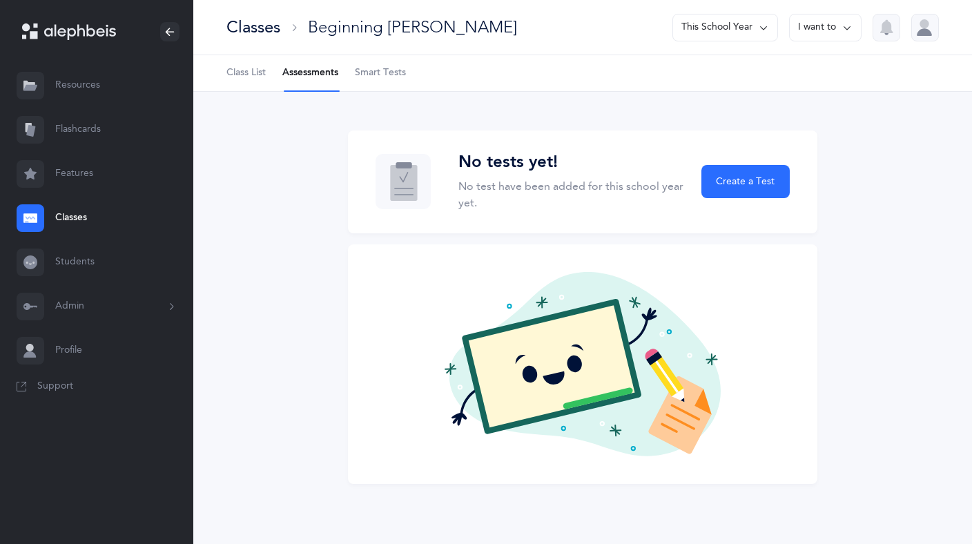
click at [245, 73] on span "Class List" at bounding box center [246, 73] width 39 height 14
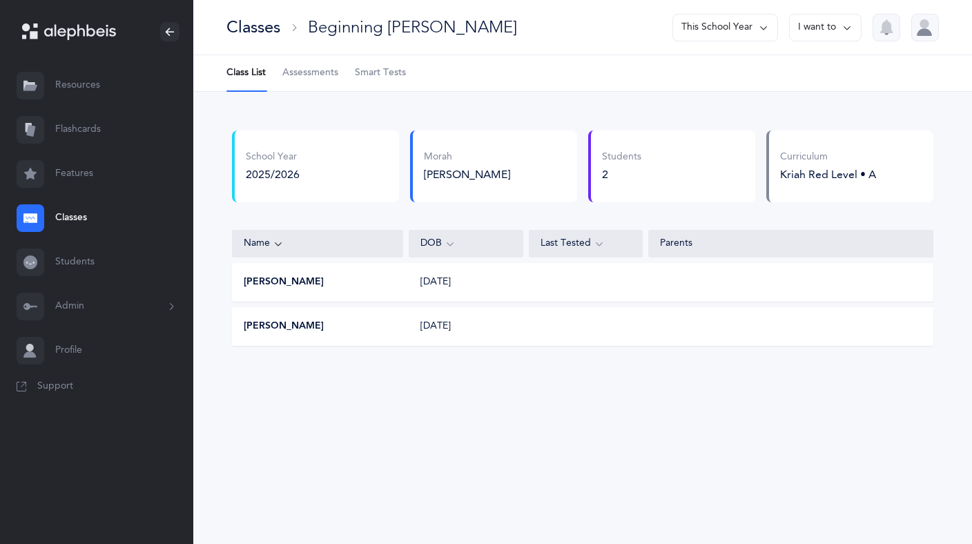
click at [82, 223] on link "Classes" at bounding box center [96, 218] width 193 height 44
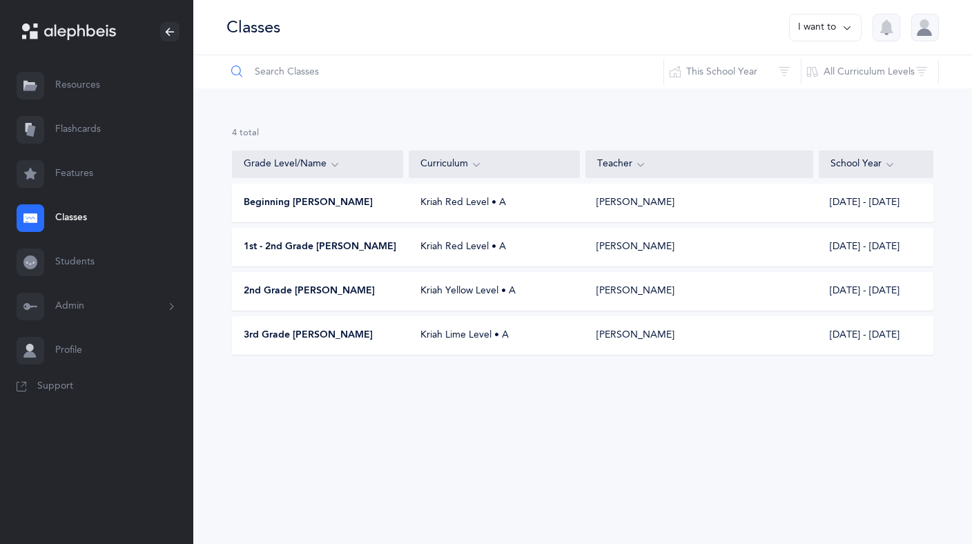
click at [352, 70] on input "text" at bounding box center [445, 71] width 439 height 33
click at [700, 71] on button "This School Year" at bounding box center [733, 71] width 138 height 33
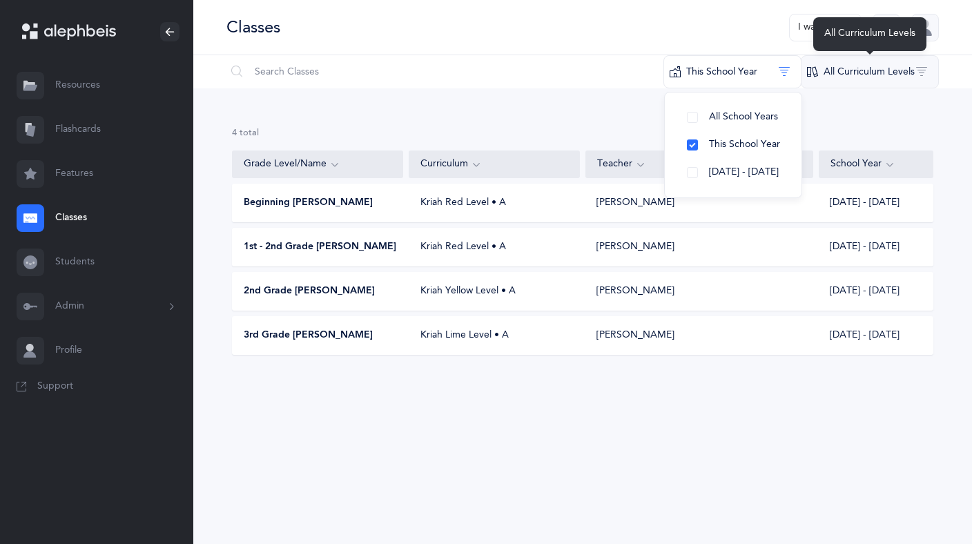
click at [847, 74] on button "All Curriculum Levels" at bounding box center [870, 71] width 138 height 33
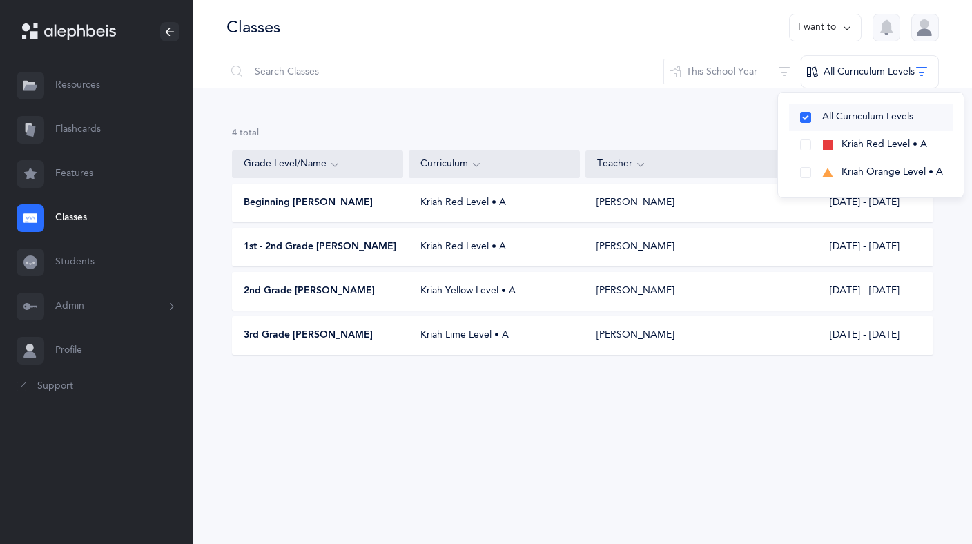
click at [804, 117] on button "All Curriculum Levels" at bounding box center [871, 118] width 164 height 28
click at [669, 108] on div "4 results total Grade Level/Name Curriculum Teacher School Year Beginning Kriya…" at bounding box center [582, 251] width 779 height 327
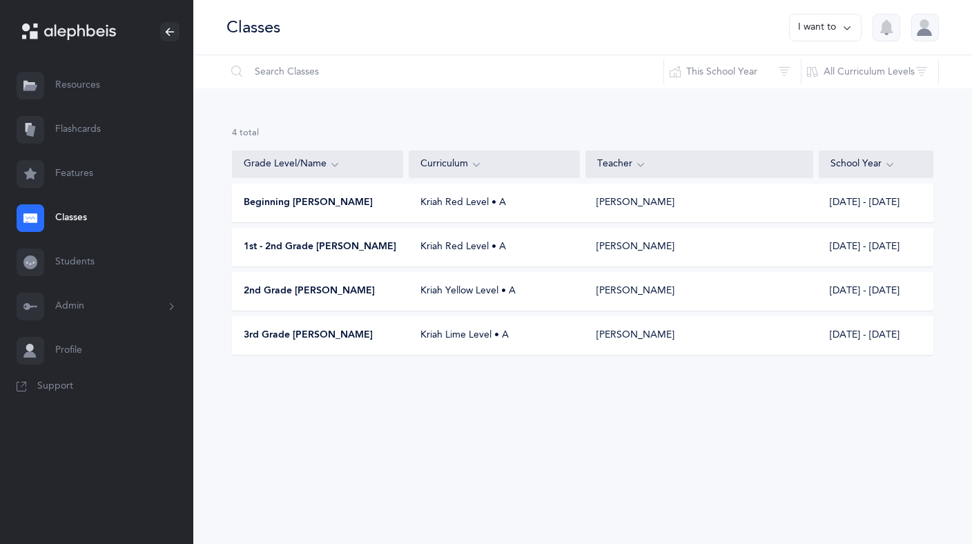
click at [86, 262] on link "Students" at bounding box center [96, 262] width 193 height 44
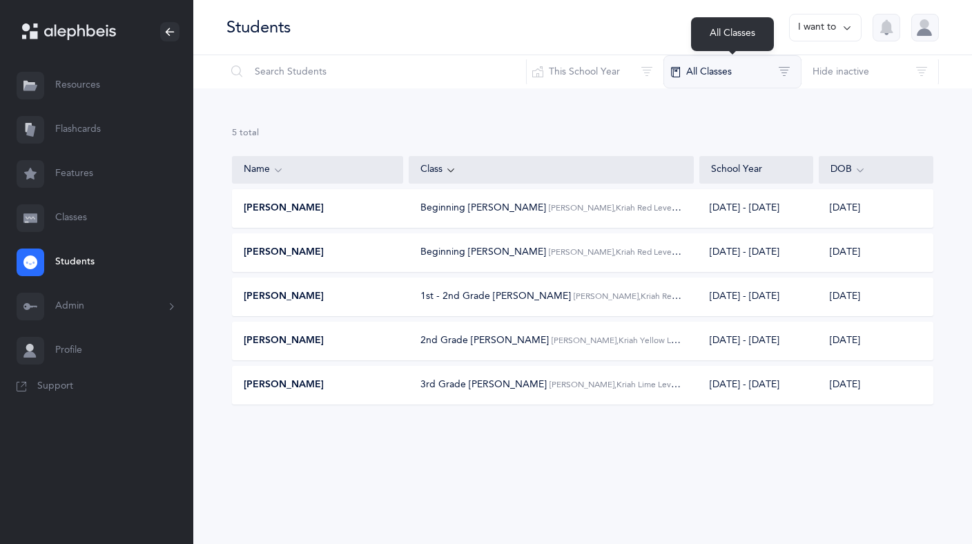
click at [721, 70] on button "All Classes" at bounding box center [733, 71] width 138 height 33
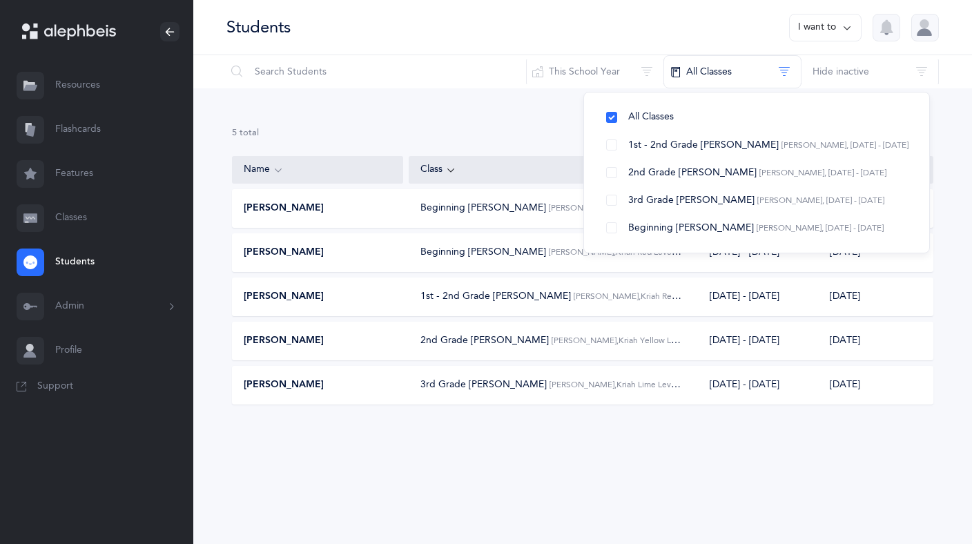
click at [60, 82] on link "Resources" at bounding box center [96, 86] width 193 height 44
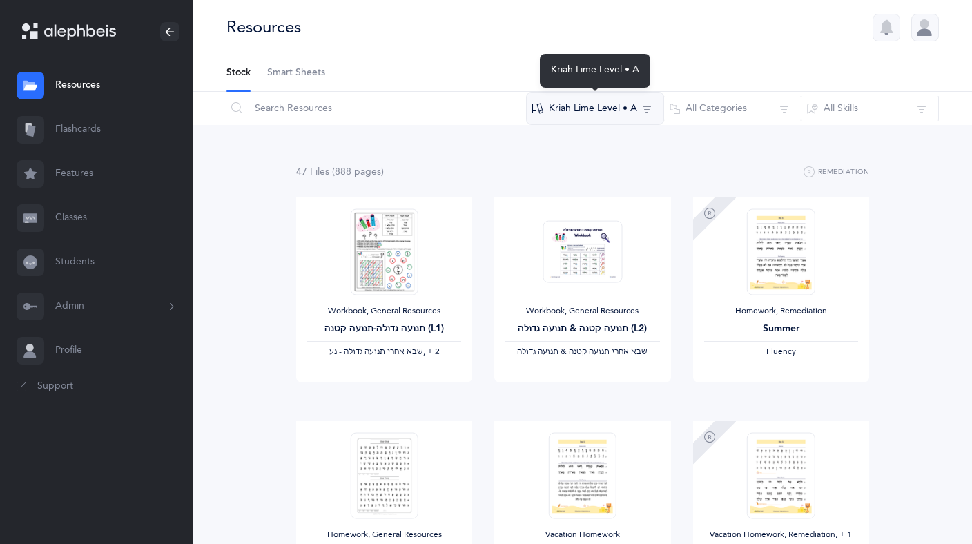
click at [590, 115] on button "Kriah Lime Level • A" at bounding box center [595, 108] width 138 height 33
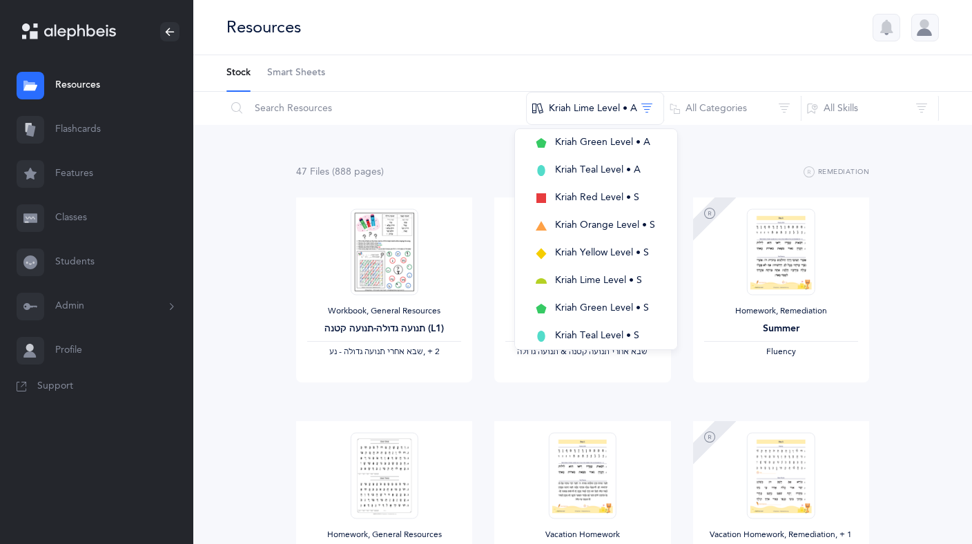
scroll to position [310, 0]
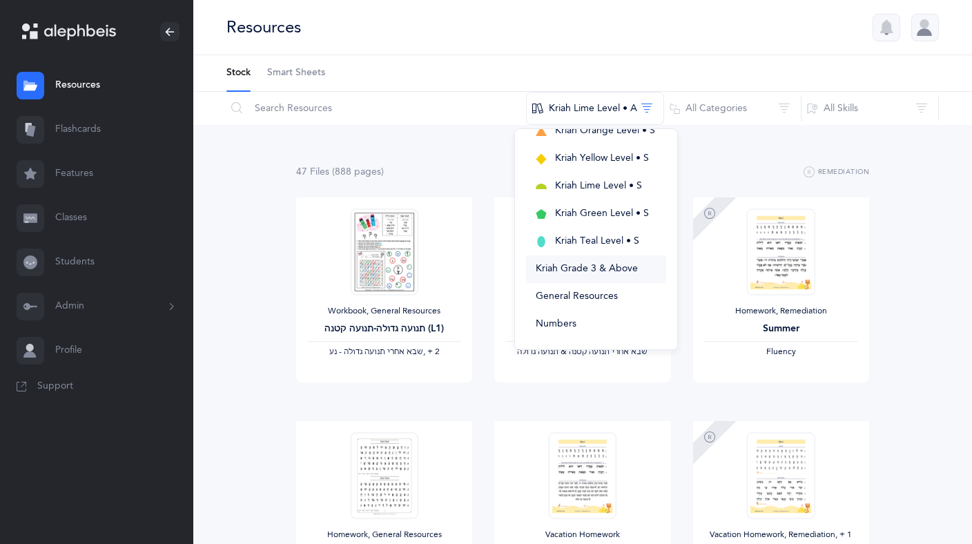
click at [596, 274] on span "Kriah Grade 3 & Above" at bounding box center [587, 268] width 102 height 11
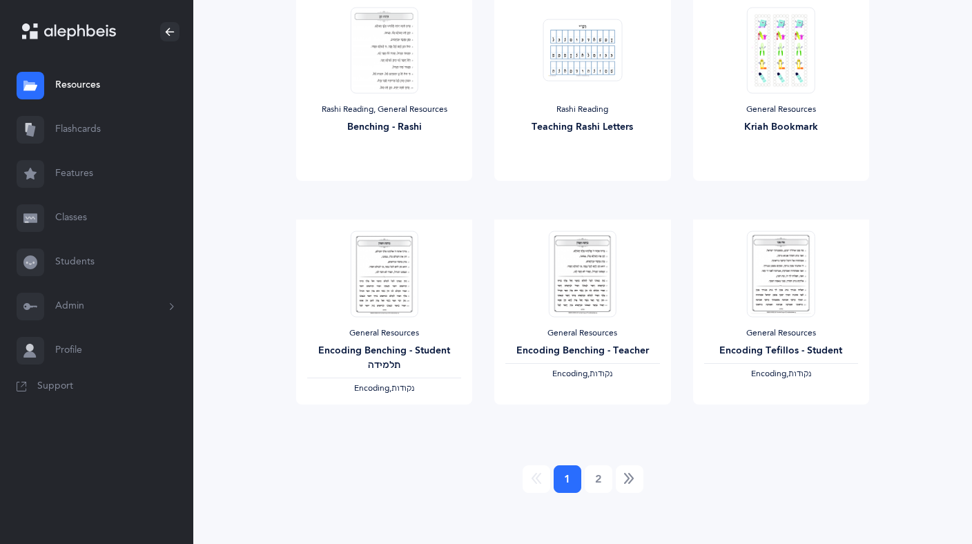
scroll to position [1101, 0]
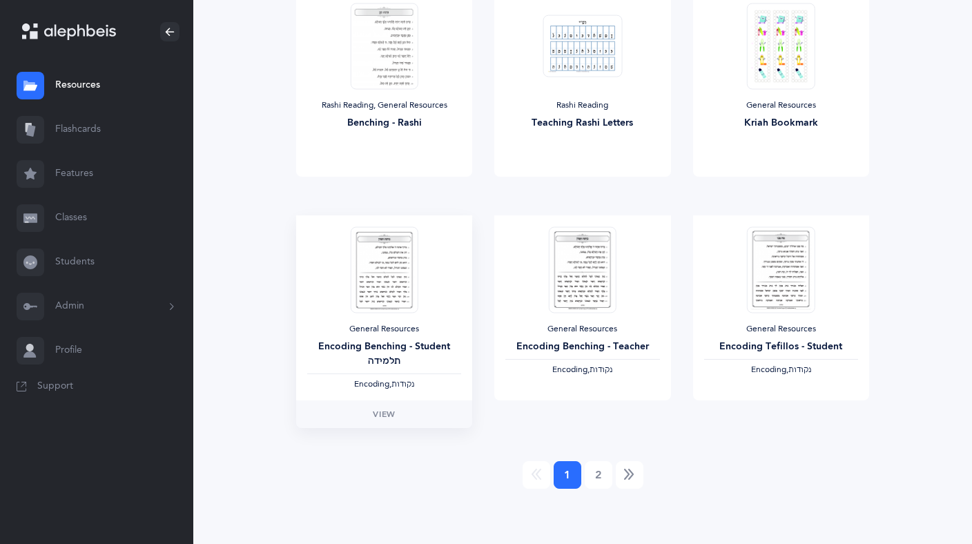
click at [390, 384] on span "Encoding," at bounding box center [372, 384] width 37 height 10
click at [376, 415] on span "View" at bounding box center [384, 414] width 22 height 12
click at [585, 419] on span "View" at bounding box center [583, 414] width 22 height 12
click at [787, 410] on span "View" at bounding box center [781, 414] width 22 height 12
click at [597, 473] on link "2" at bounding box center [599, 475] width 28 height 28
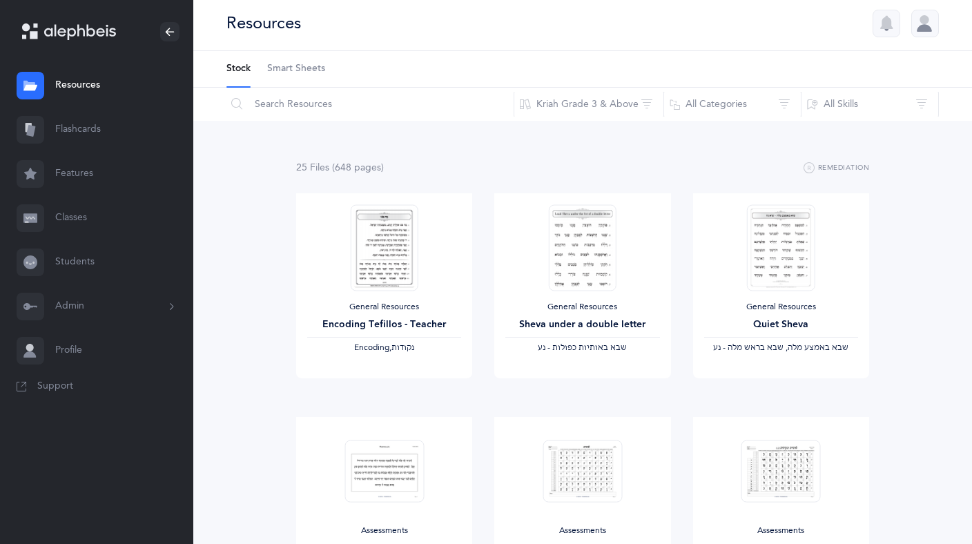
scroll to position [0, 0]
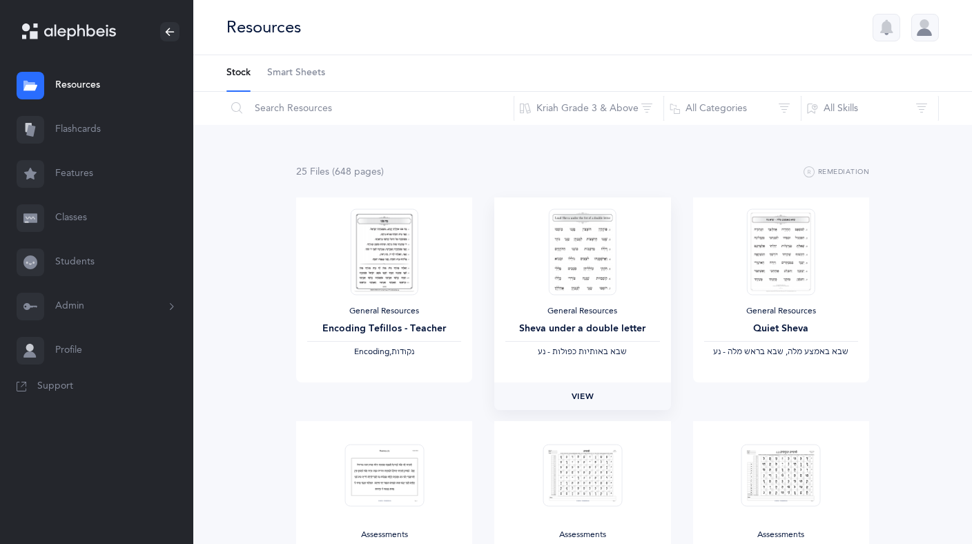
click at [591, 394] on span "View" at bounding box center [583, 396] width 22 height 12
click at [770, 394] on span "View" at bounding box center [781, 396] width 22 height 12
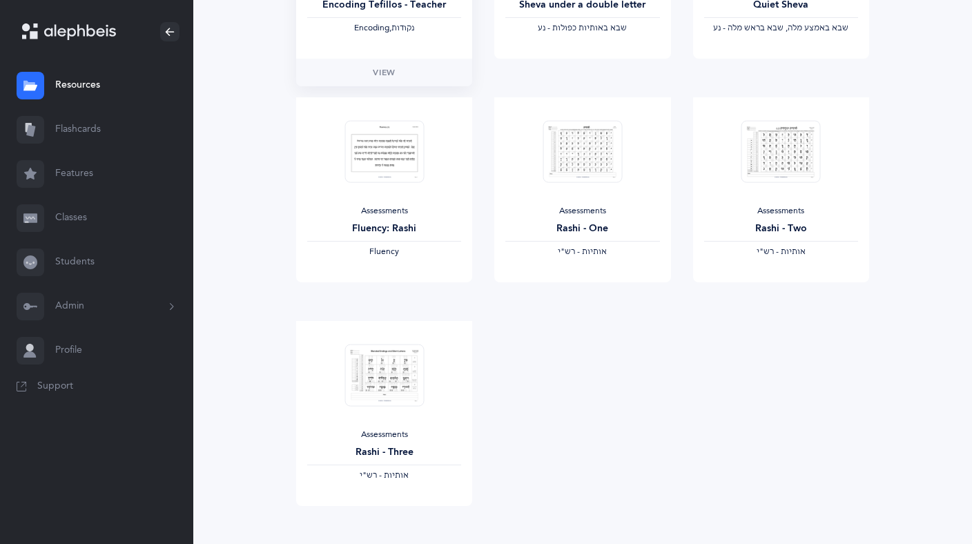
scroll to position [430, 0]
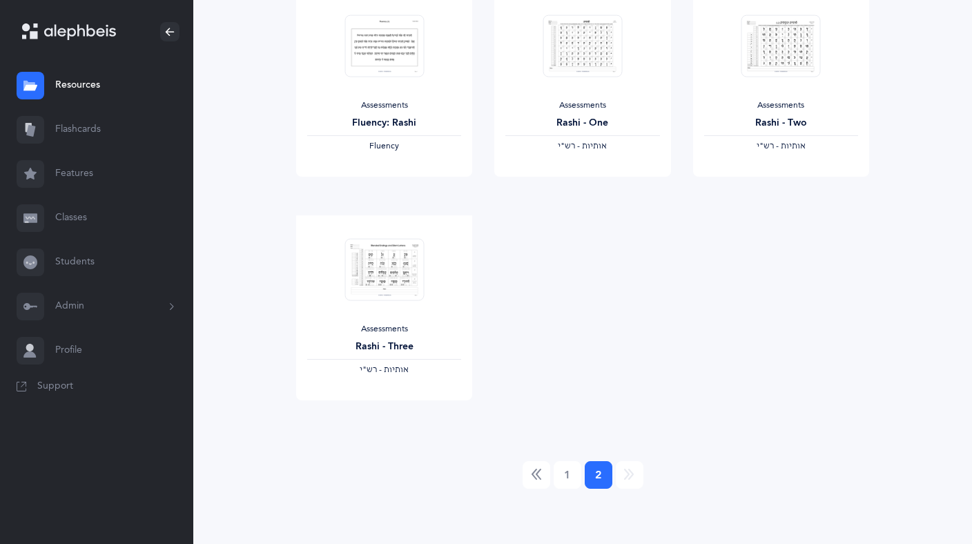
click at [81, 84] on link "Resources" at bounding box center [96, 86] width 193 height 44
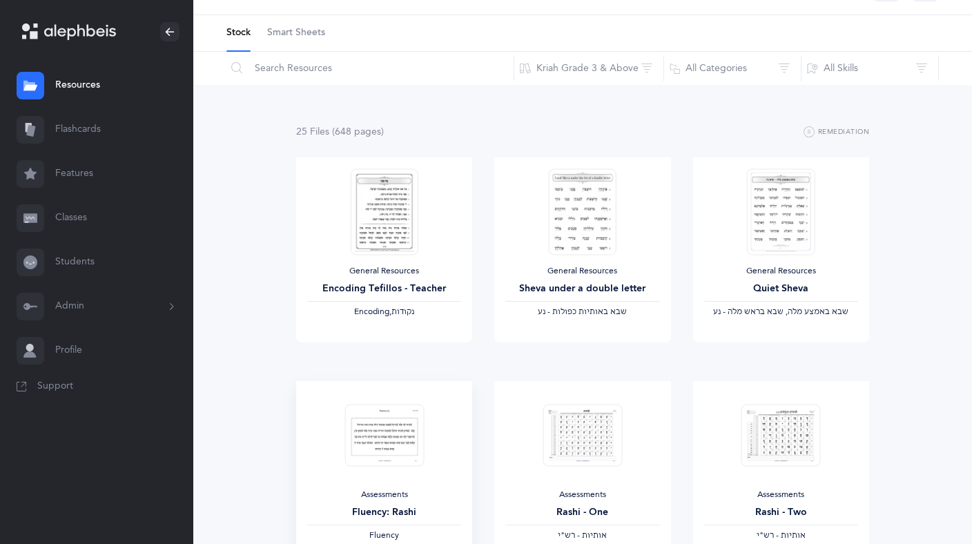
scroll to position [41, 0]
click at [83, 265] on link "Students" at bounding box center [96, 262] width 193 height 44
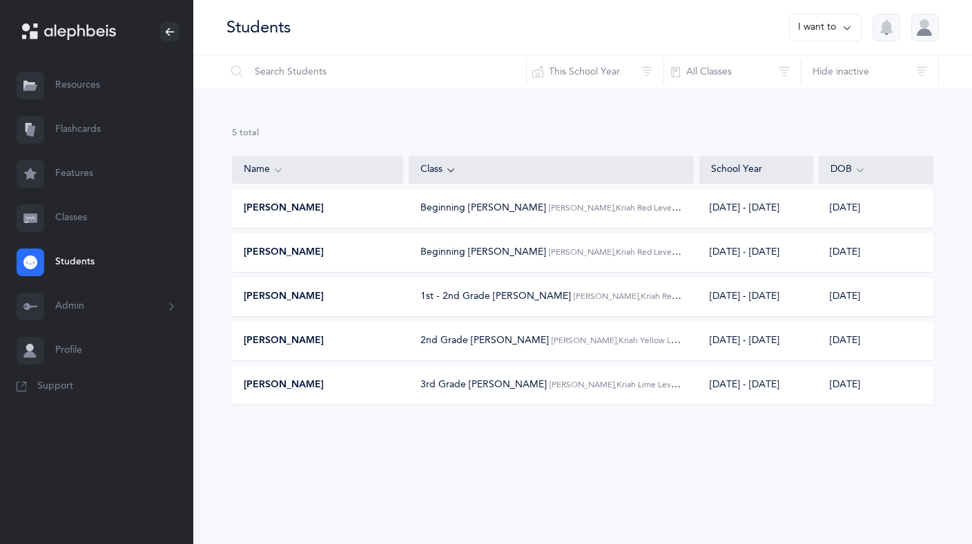
click at [848, 28] on icon at bounding box center [847, 27] width 11 height 15
click at [823, 96] on button "Add student" at bounding box center [811, 95] width 78 height 25
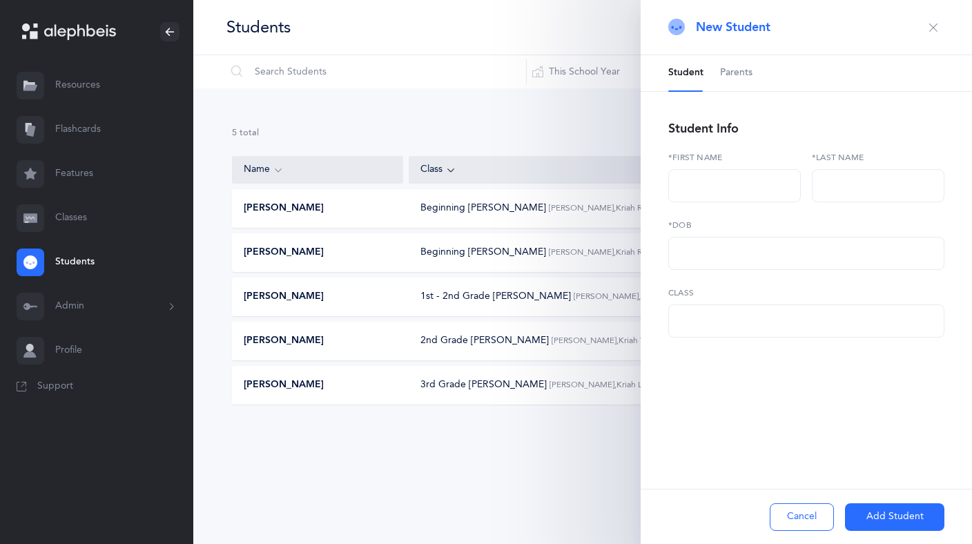
select select
click at [711, 190] on input "text" at bounding box center [735, 185] width 133 height 33
type input "ד"
type input "שושנה רוזא"
click at [843, 195] on input "text" at bounding box center [878, 185] width 133 height 33
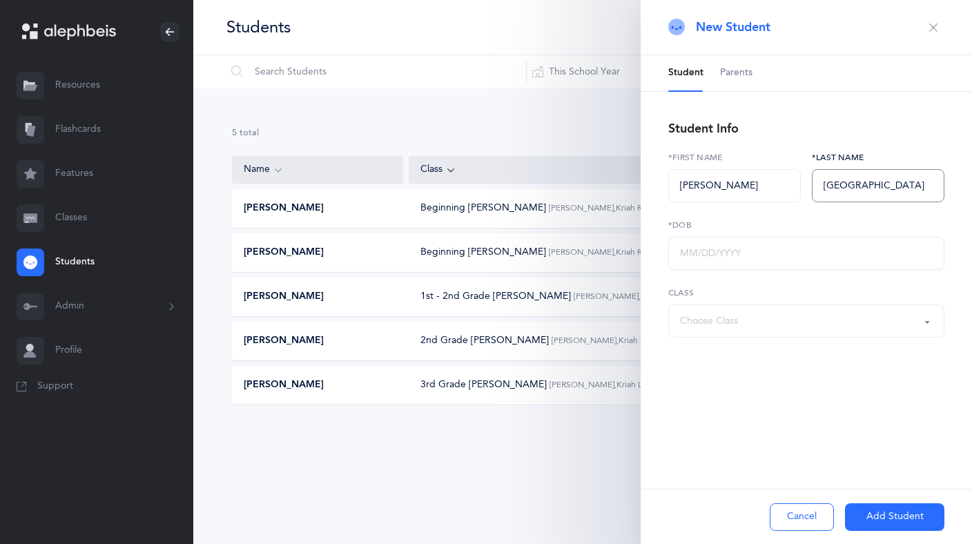
type input "Reindorp"
click at [727, 260] on input "text" at bounding box center [807, 253] width 276 height 33
type input "02/27/2013"
click at [724, 332] on div "Choose Class" at bounding box center [806, 320] width 253 height 23
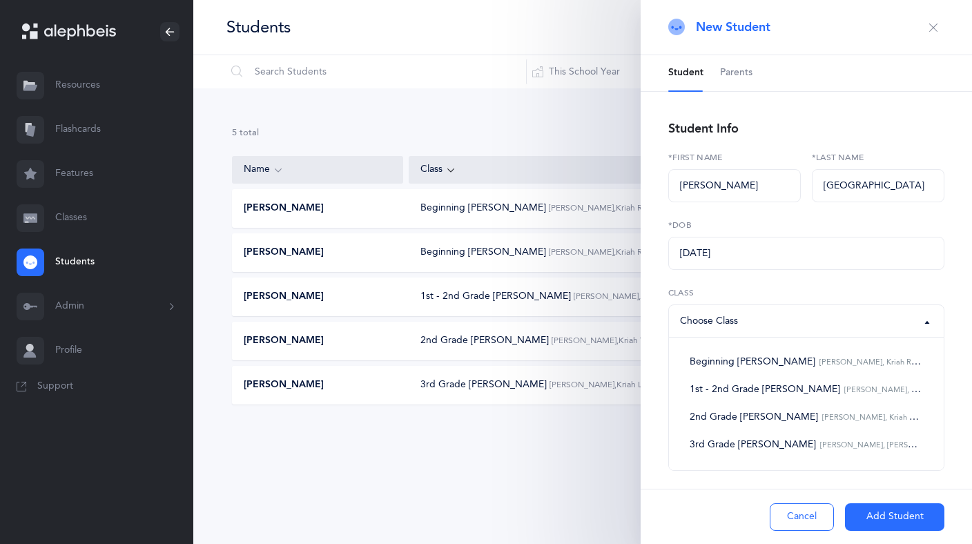
click at [713, 508] on div "Cancel Add Student" at bounding box center [807, 516] width 332 height 55
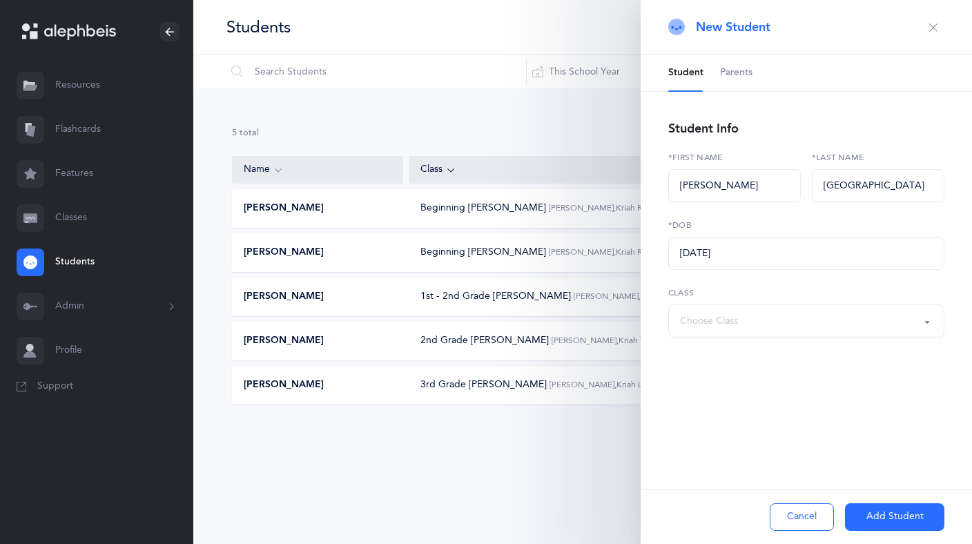
click at [780, 316] on div "Choose Class" at bounding box center [806, 320] width 253 height 23
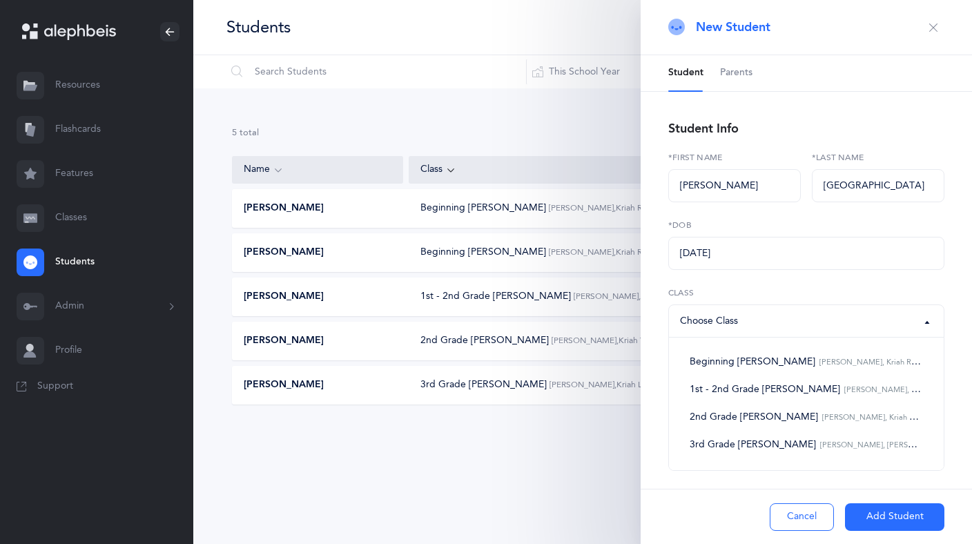
click at [711, 512] on div "Cancel Add Student" at bounding box center [807, 516] width 332 height 55
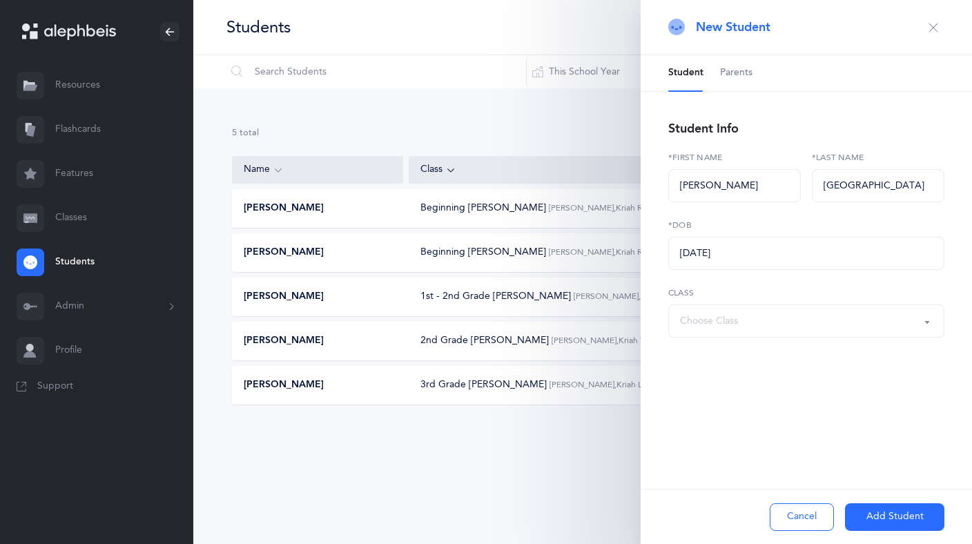
click at [613, 497] on div "Students I want to Reset Filter This School Year All School Years This School Y…" at bounding box center [582, 272] width 779 height 544
drag, startPoint x: 760, startPoint y: 249, endPoint x: 666, endPoint y: 244, distance: 94.0
click at [666, 244] on div "Student Parents Student Info שושנה רוזא *First name Reindorp *Last name 02/27/2…" at bounding box center [807, 243] width 332 height 376
click at [543, 506] on div "Students I want to Reset Filter This School Year All School Years This School Y…" at bounding box center [582, 272] width 779 height 544
click at [805, 512] on button "Cancel" at bounding box center [802, 517] width 64 height 28
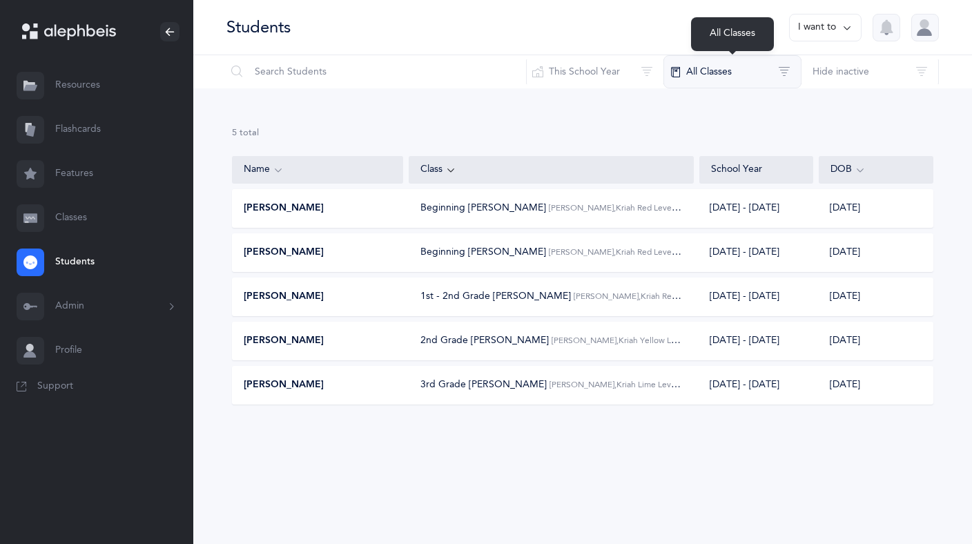
click at [779, 68] on button "All Classes" at bounding box center [733, 71] width 138 height 33
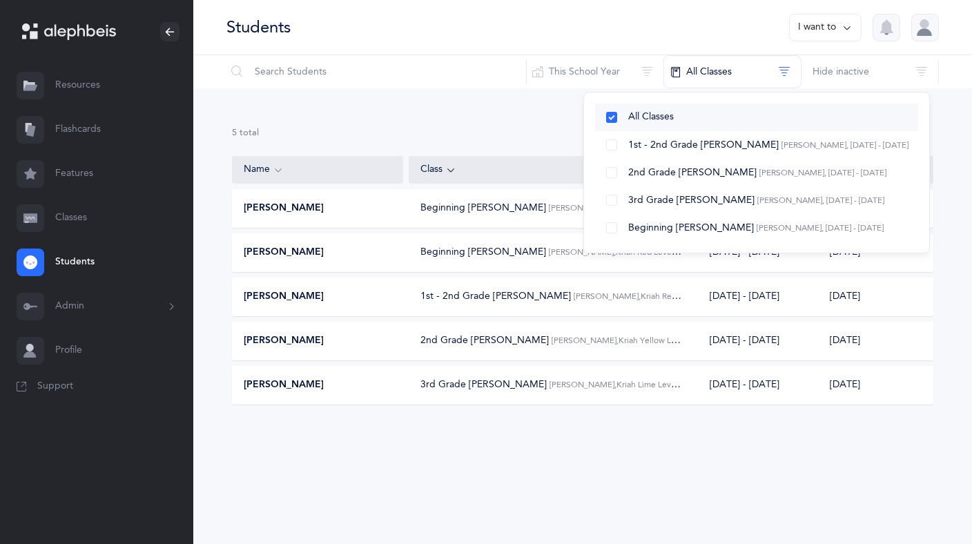
click at [613, 116] on button "All Classes" at bounding box center [756, 118] width 323 height 28
click at [454, 68] on input "text" at bounding box center [376, 71] width 301 height 33
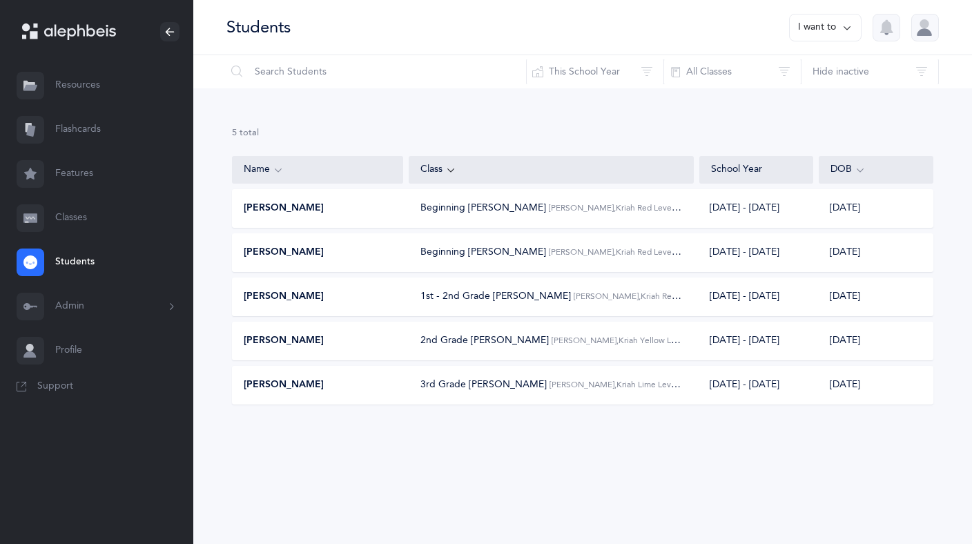
click at [68, 222] on link "Classes" at bounding box center [96, 218] width 193 height 44
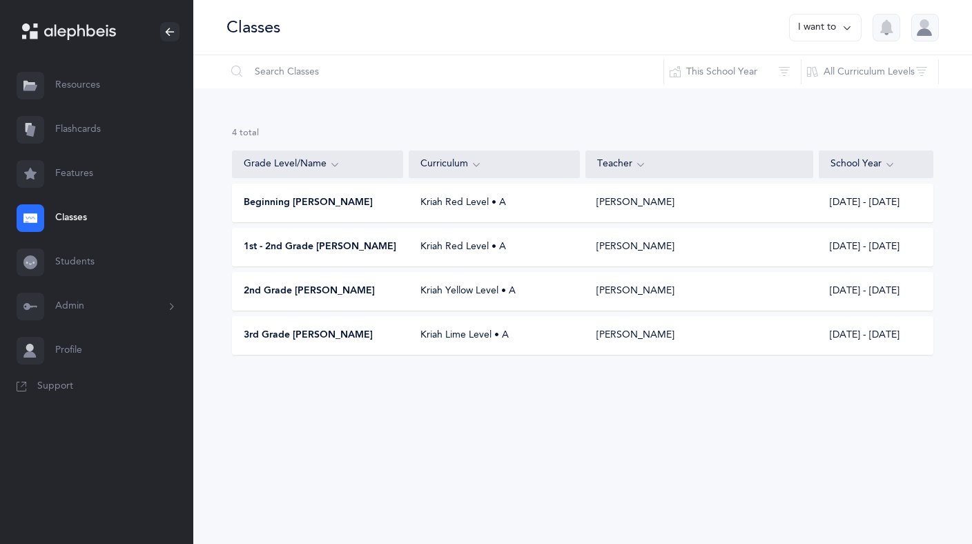
click at [848, 26] on icon at bounding box center [847, 27] width 11 height 15
click at [814, 93] on button "Add new" at bounding box center [812, 95] width 77 height 25
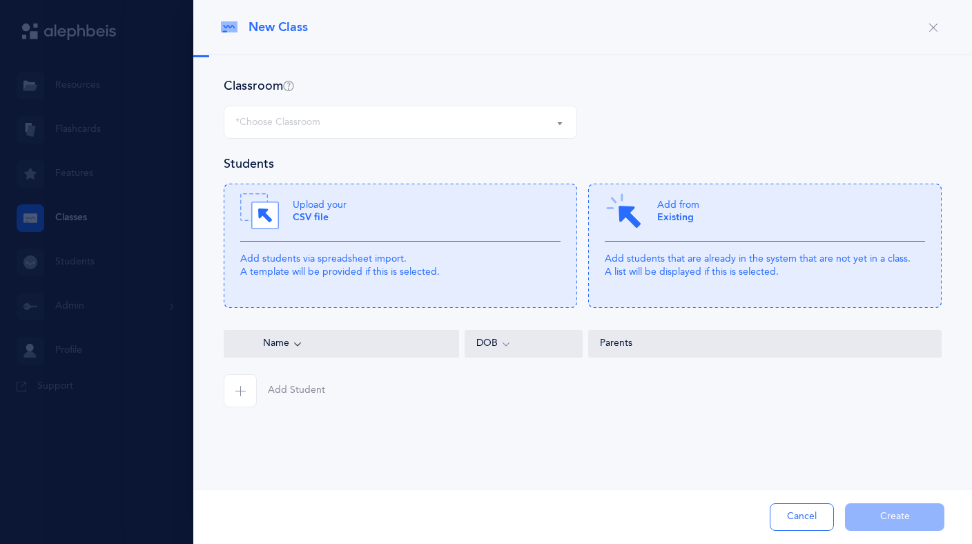
select select "257"
click at [558, 115] on div "Pre1A - 1st Grade Kriyah Esther Rena Grossman, Kriah Orange Level • A" at bounding box center [401, 122] width 330 height 23
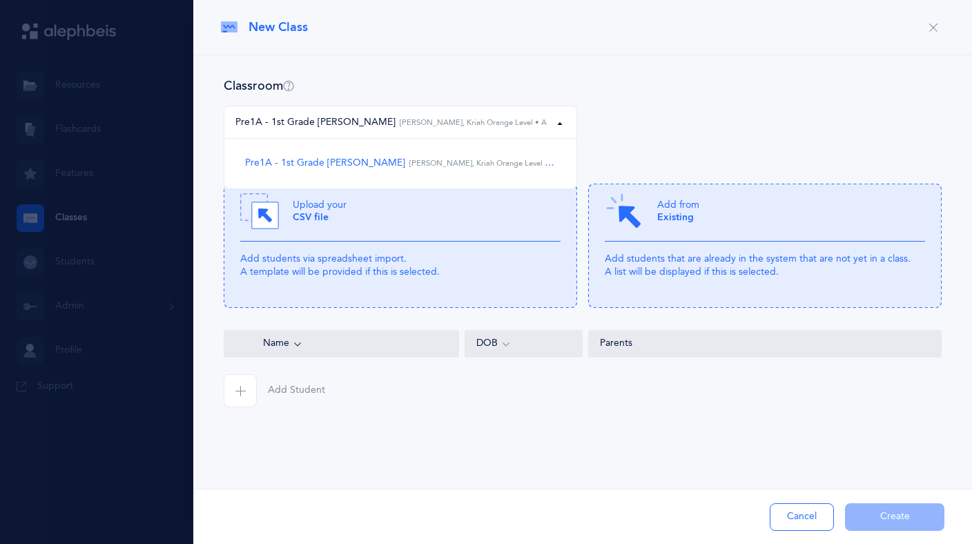
click at [559, 47] on div "New Class" at bounding box center [582, 27] width 779 height 55
click at [506, 412] on div "Classroom Pre1A - 1st Grade Kriyah Pre1A - 1st Grade Kriyah Esther Rena Grossma…" at bounding box center [582, 270] width 779 height 430
click at [810, 516] on button "Cancel" at bounding box center [802, 517] width 64 height 28
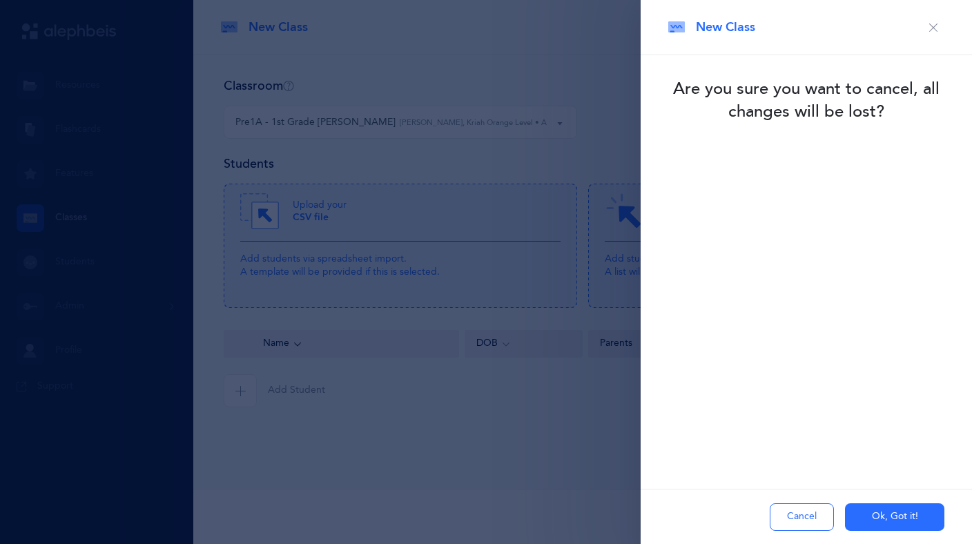
click at [870, 517] on button "Ok, Got it!" at bounding box center [894, 517] width 99 height 28
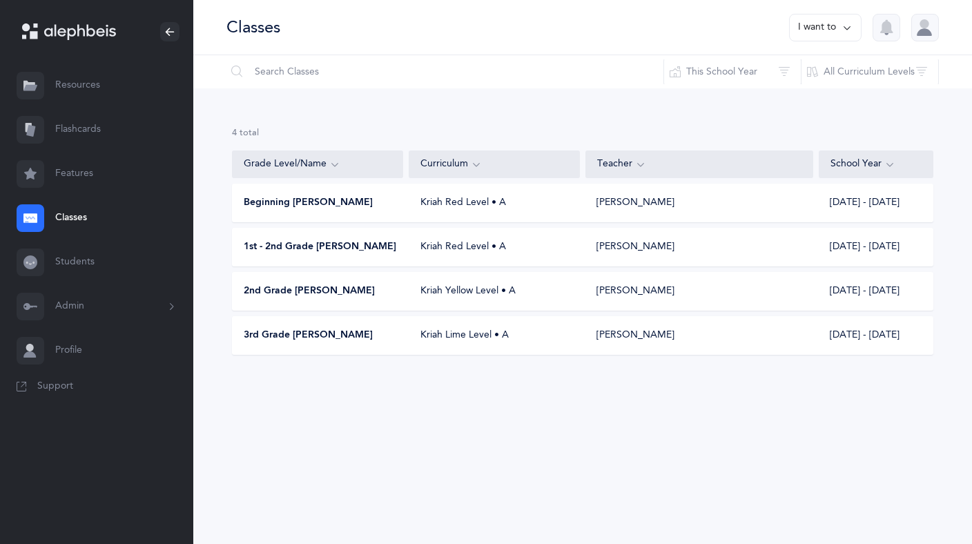
click at [58, 390] on span "Support" at bounding box center [55, 387] width 36 height 14
click at [75, 307] on button "Admin" at bounding box center [96, 307] width 193 height 44
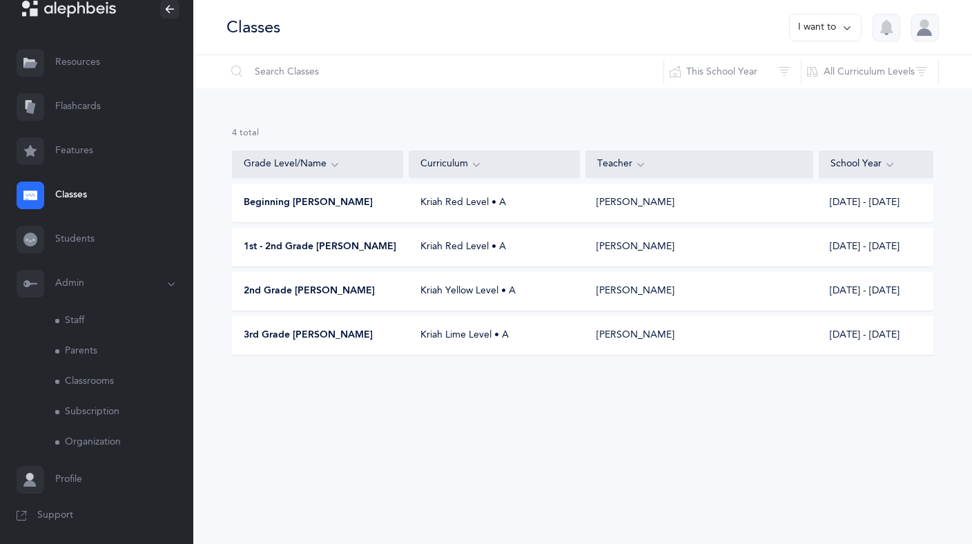
scroll to position [25, 0]
click at [77, 319] on link "Staff" at bounding box center [124, 319] width 138 height 30
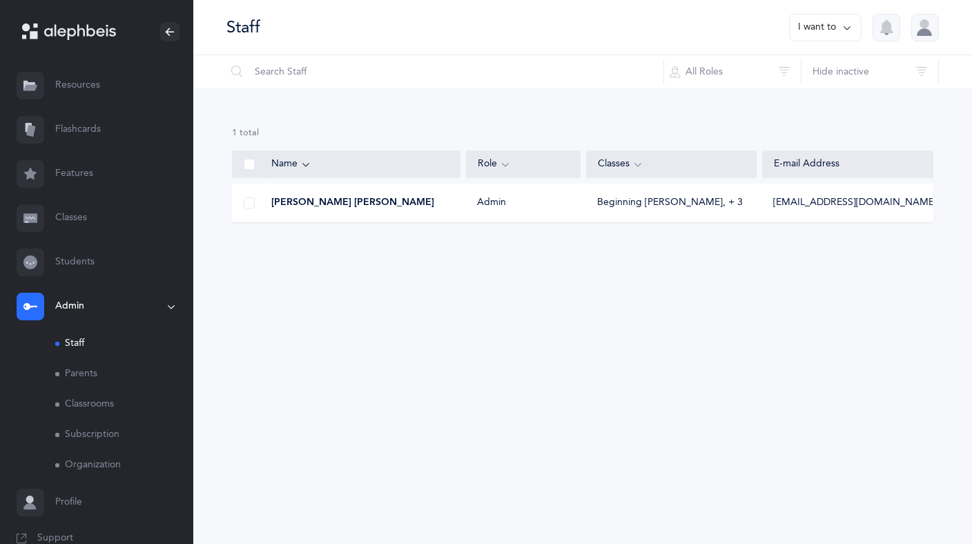
click at [838, 28] on button "I want to" at bounding box center [825, 28] width 73 height 28
click at [634, 165] on icon at bounding box center [638, 164] width 11 height 15
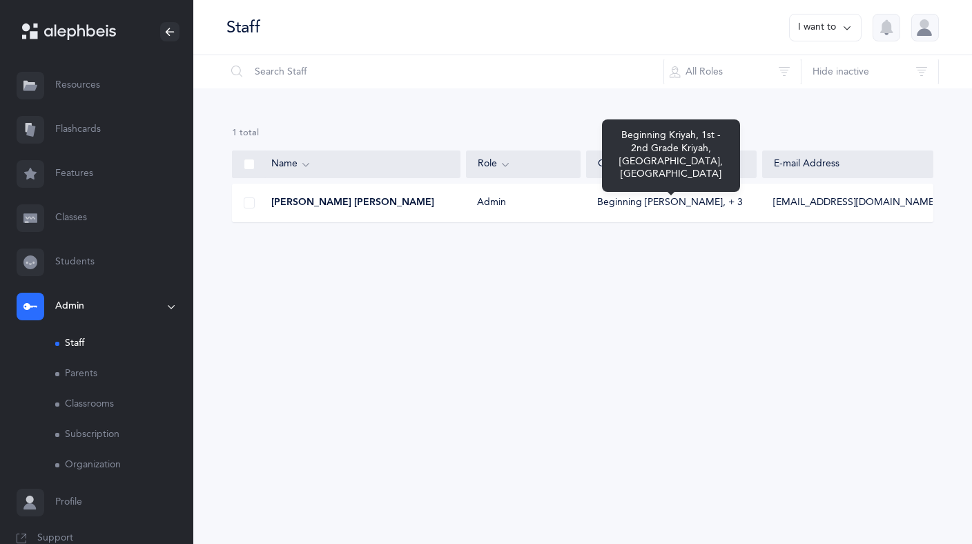
click at [644, 207] on div "Beginning Kriyah‪, + 3‬" at bounding box center [670, 203] width 146 height 14
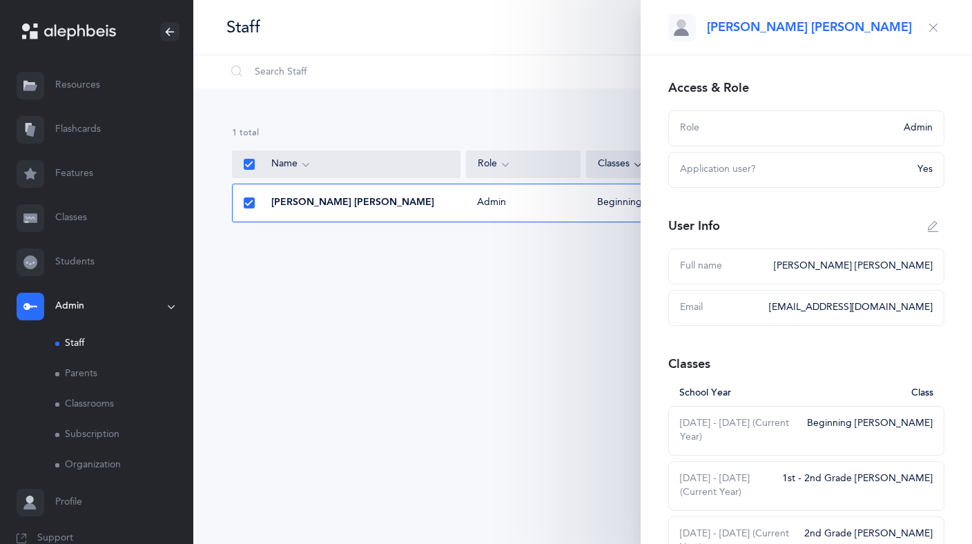
click at [548, 399] on div "Staff I want to Information Settings Grade Levels Grossman's Services *Organiza…" at bounding box center [582, 272] width 779 height 544
click at [497, 77] on input "text" at bounding box center [445, 71] width 439 height 33
click at [932, 23] on icon "button" at bounding box center [933, 27] width 11 height 11
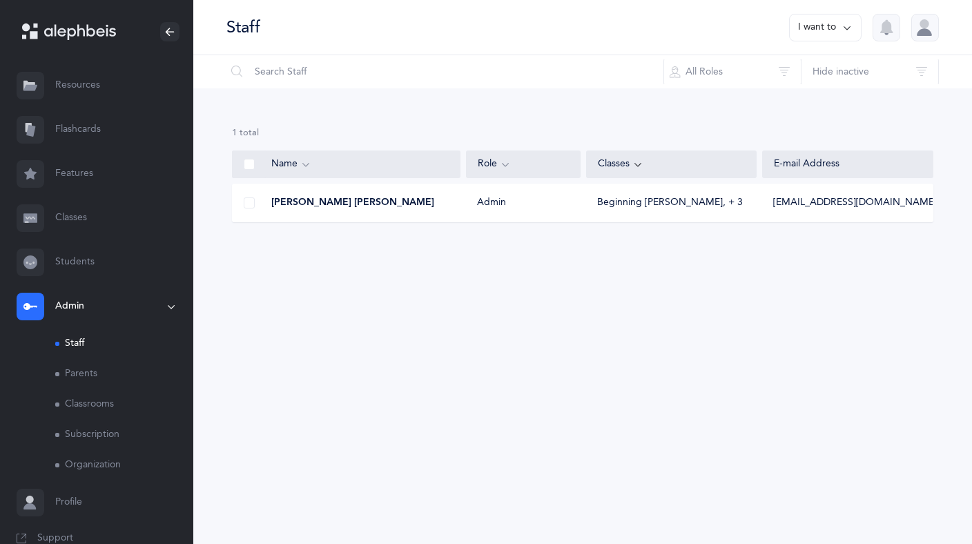
click at [633, 165] on icon at bounding box center [638, 164] width 11 height 15
click at [638, 160] on icon at bounding box center [638, 164] width 11 height 15
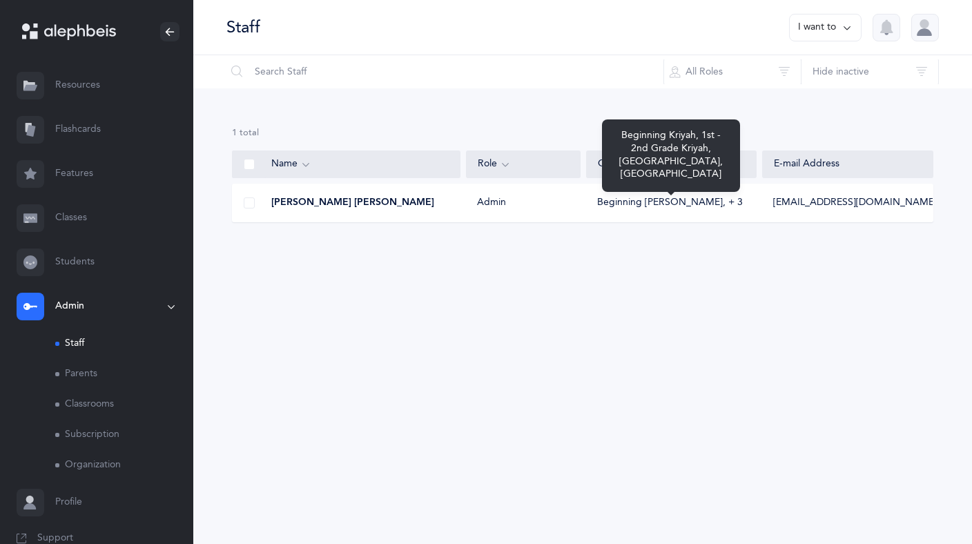
click at [663, 202] on div "Beginning Kriyah‪, + 3‬" at bounding box center [670, 203] width 146 height 14
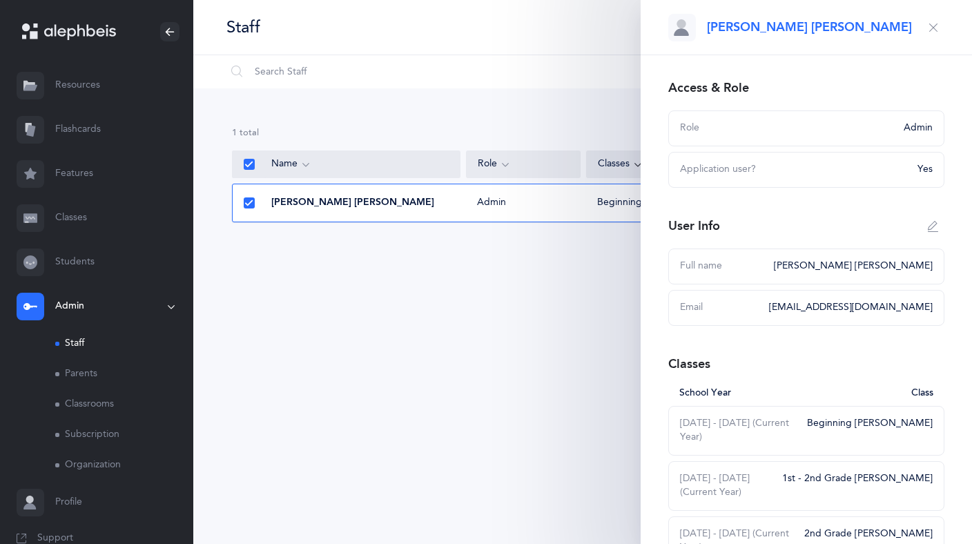
click at [930, 30] on icon "button" at bounding box center [933, 27] width 11 height 11
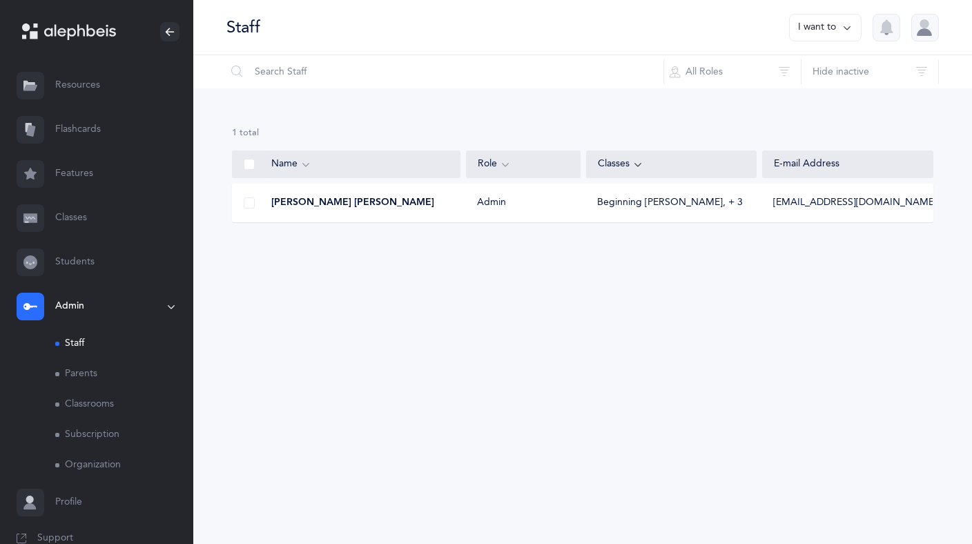
click at [89, 403] on link "Classrooms" at bounding box center [124, 405] width 138 height 30
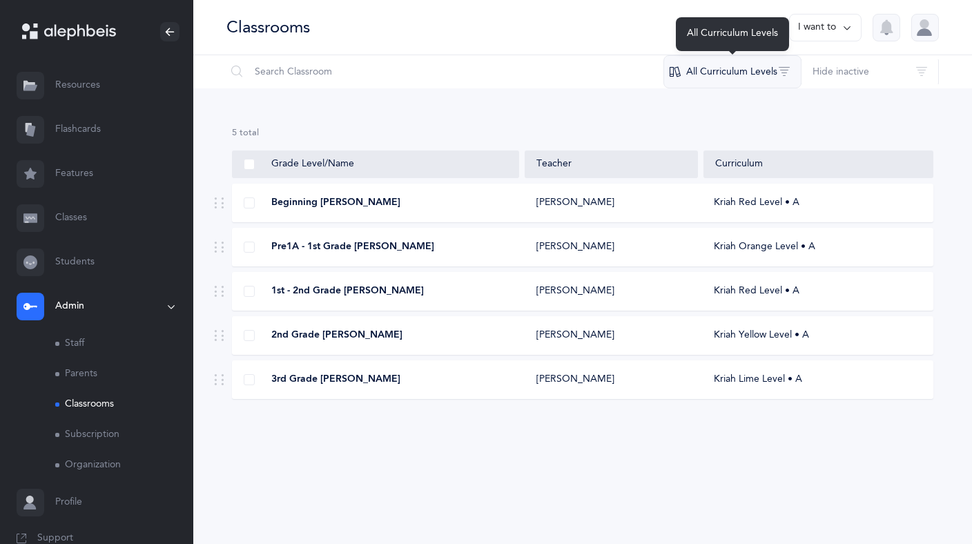
click at [733, 77] on button "All Curriculum Levels" at bounding box center [733, 71] width 138 height 33
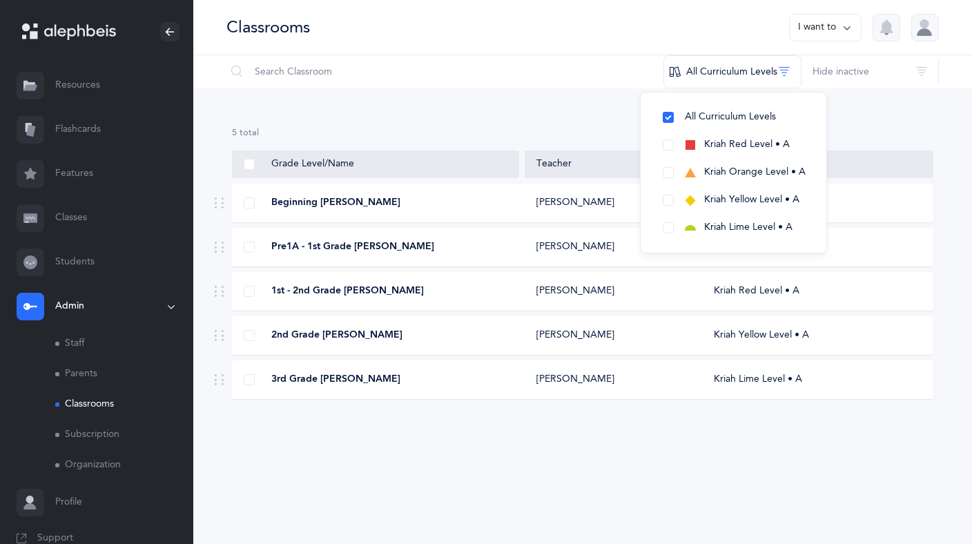
click at [568, 114] on div "5 results total Grade Level/Name Teacher Curriculum Beginning Kriyah Esther Ren…" at bounding box center [582, 274] width 779 height 372
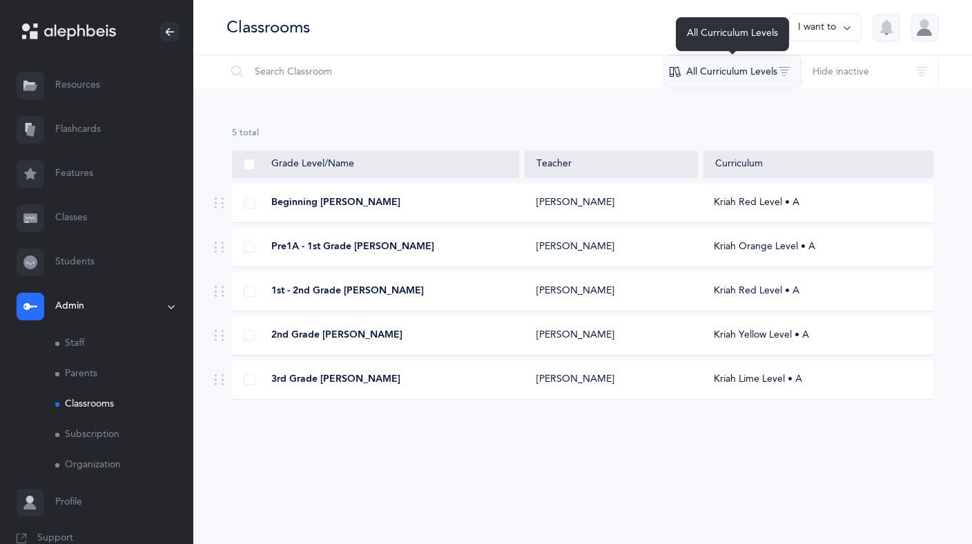
click at [723, 77] on button "All Curriculum Levels" at bounding box center [733, 71] width 138 height 33
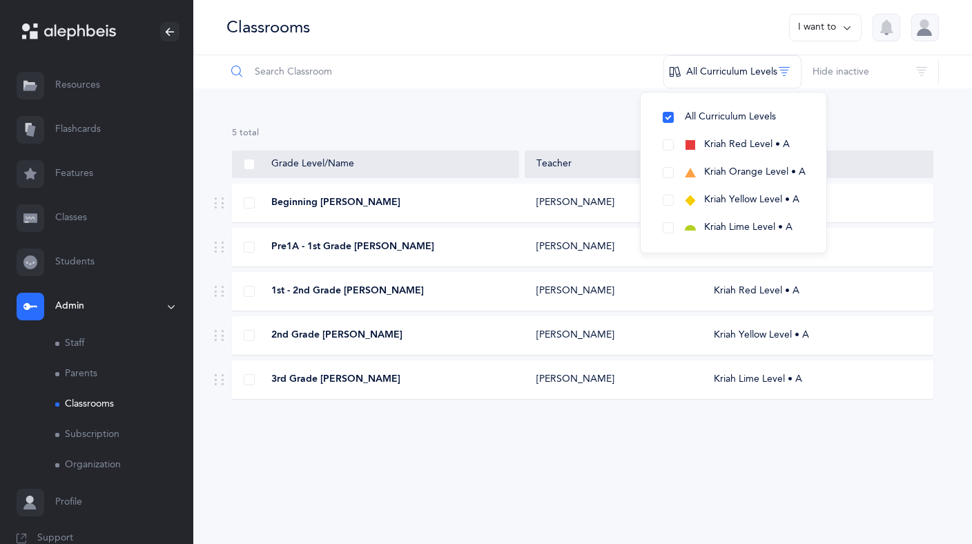
click at [524, 77] on input "text" at bounding box center [445, 71] width 439 height 33
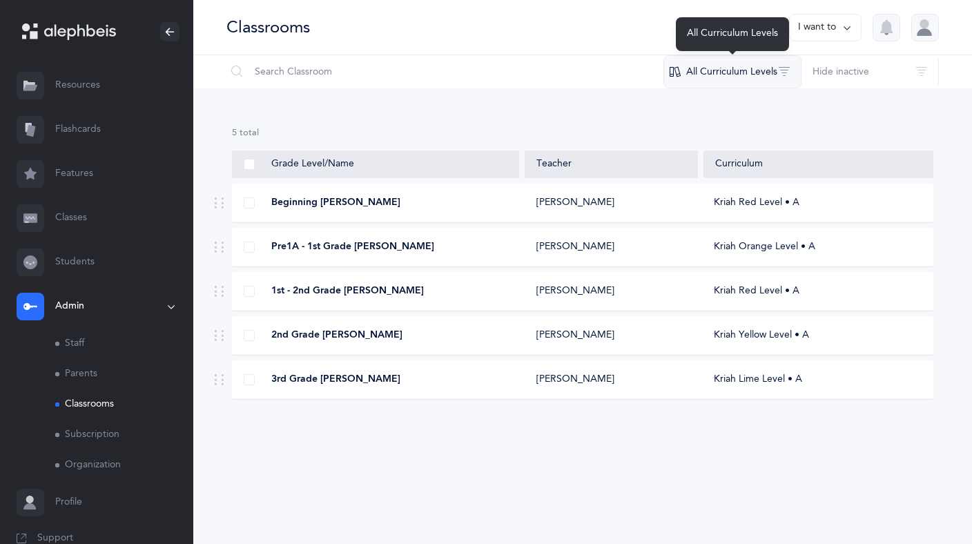
click at [768, 76] on button "All Curriculum Levels" at bounding box center [733, 71] width 138 height 33
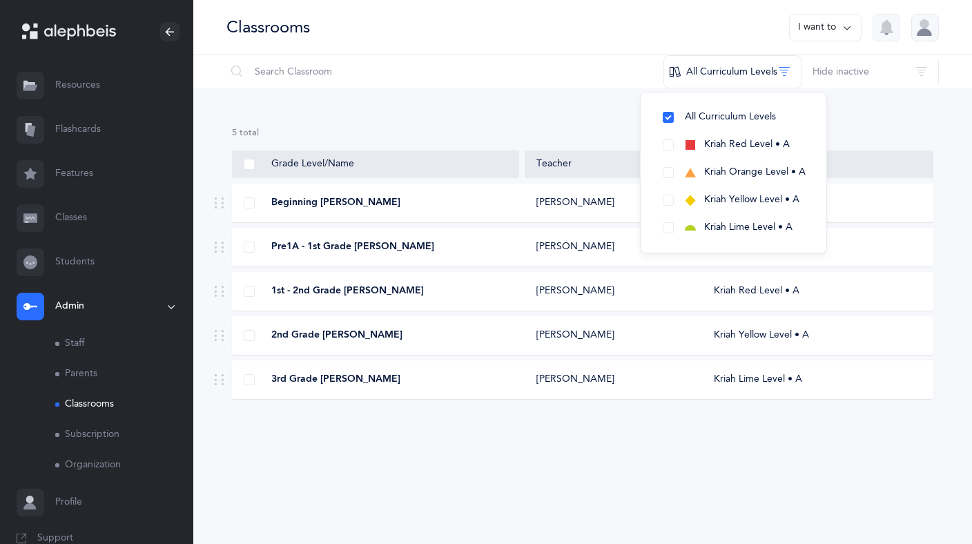
click at [724, 448] on div "5 results total Grade Level/Name Teacher Curriculum Beginning Kriyah Esther Ren…" at bounding box center [582, 274] width 779 height 372
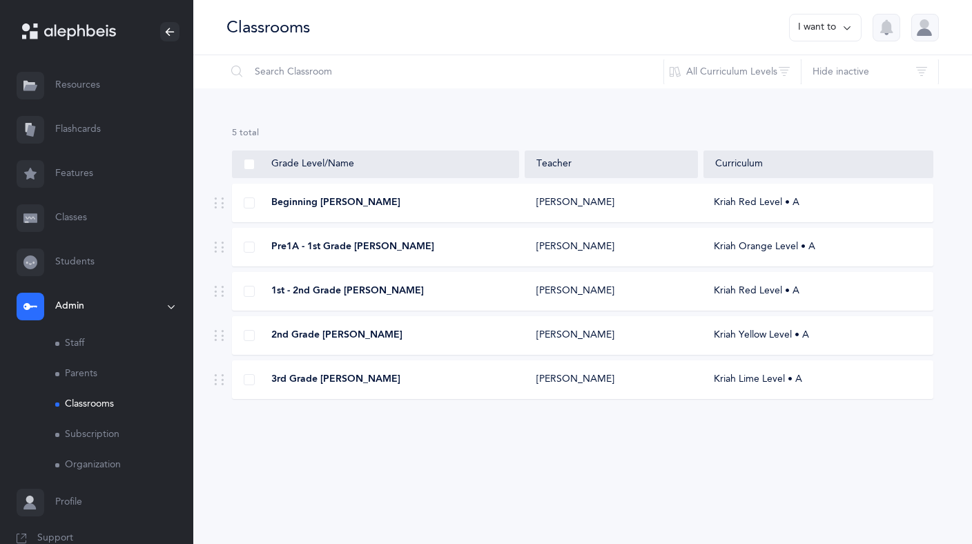
click at [578, 95] on div "5 results total Grade Level/Name Teacher Curriculum Beginning Kriyah Esther Ren…" at bounding box center [582, 274] width 779 height 372
click at [549, 61] on input "text" at bounding box center [445, 71] width 439 height 33
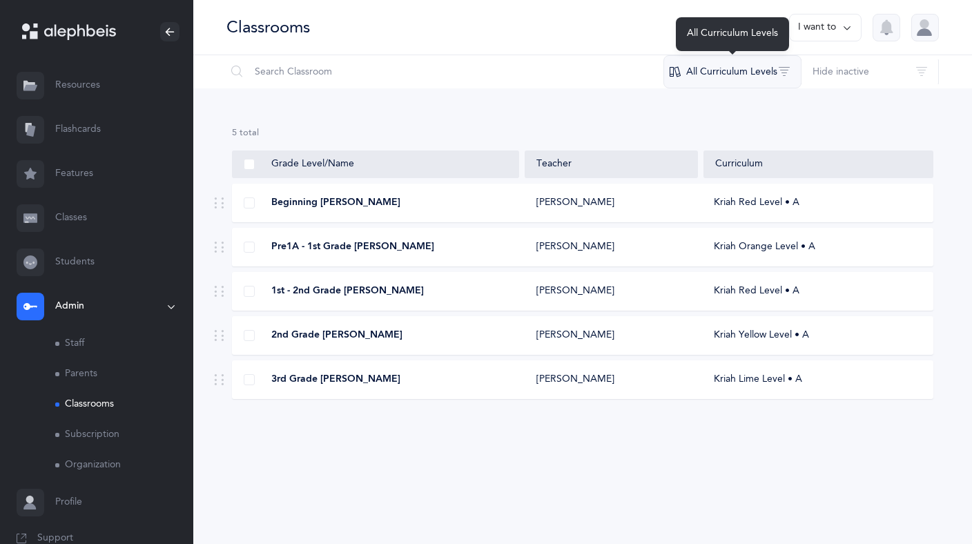
click at [745, 70] on button "All Curriculum Levels" at bounding box center [733, 71] width 138 height 33
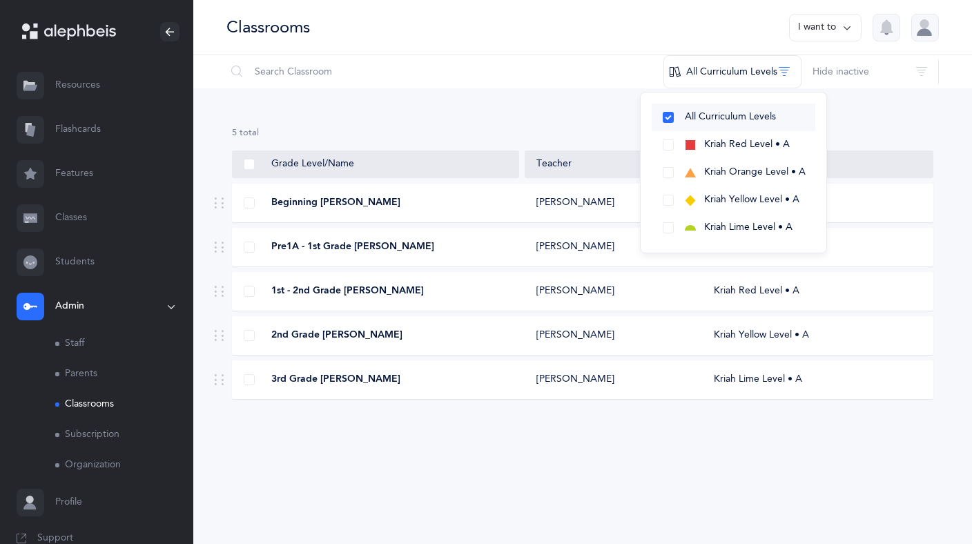
click at [669, 113] on button "All Curriculum Levels" at bounding box center [734, 118] width 164 height 28
click at [669, 120] on button "All Curriculum Levels" at bounding box center [734, 118] width 164 height 28
click at [847, 30] on icon at bounding box center [847, 27] width 11 height 15
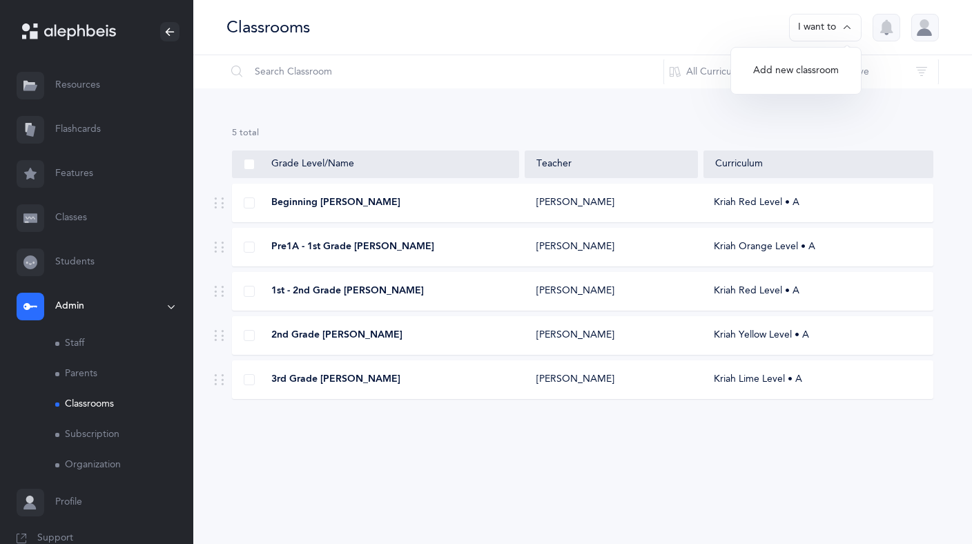
click at [816, 70] on button "Add new classroom" at bounding box center [796, 71] width 108 height 25
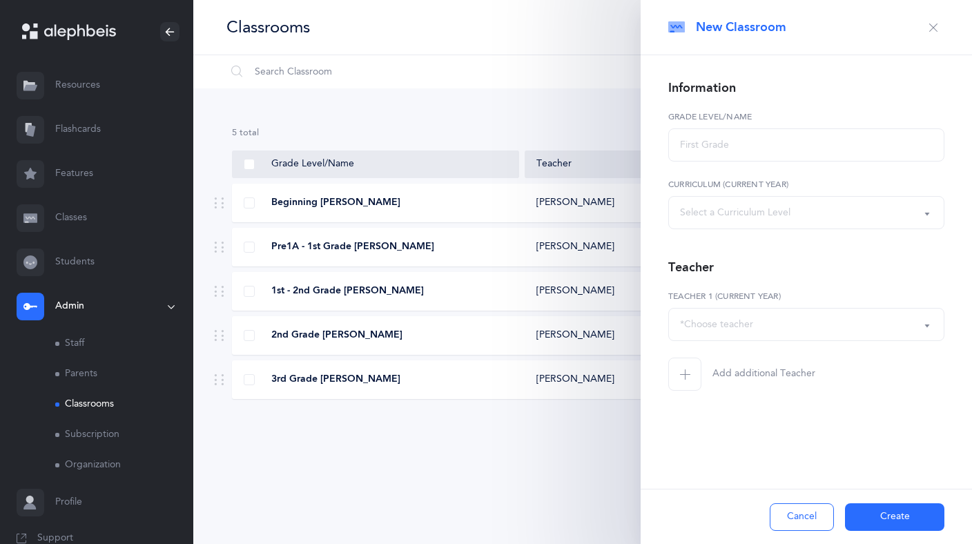
select select
click at [776, 135] on input "text" at bounding box center [807, 144] width 276 height 33
click at [781, 213] on div "Select a Curriculum Level" at bounding box center [735, 213] width 111 height 15
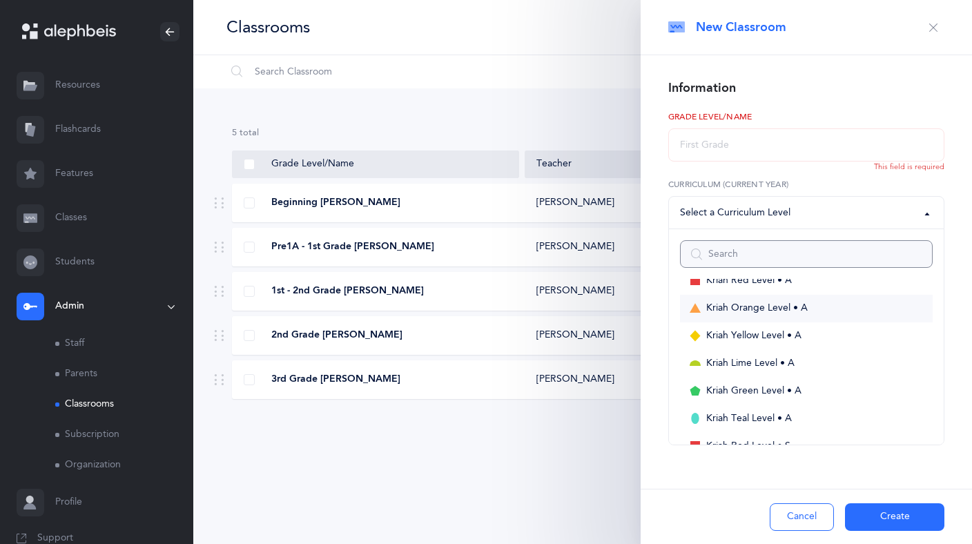
scroll to position [326, 0]
click at [748, 363] on span "Kriah Grade 3 & Above" at bounding box center [741, 364] width 102 height 12
select select "8"
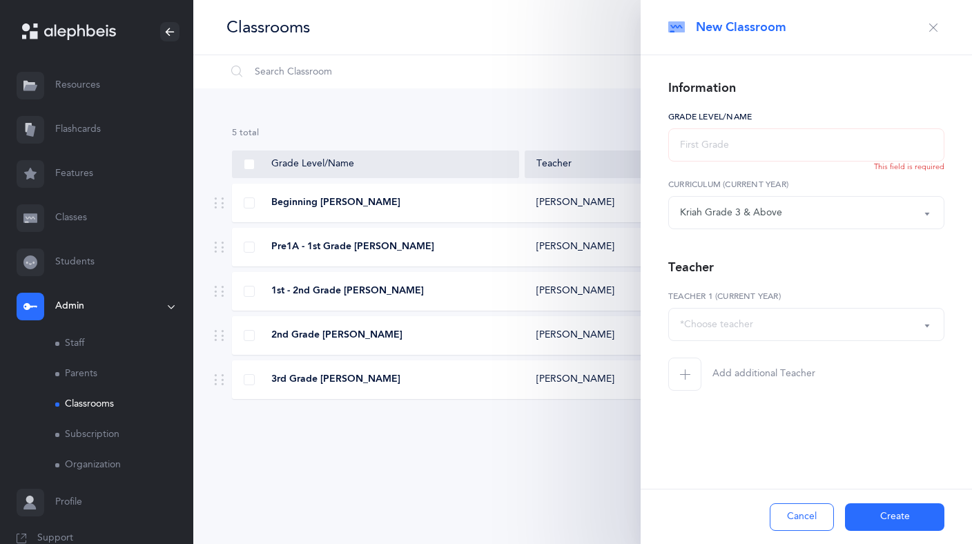
click at [716, 152] on input "text" at bounding box center [807, 144] width 276 height 33
click at [733, 148] on input "Grade 3 ans Above" at bounding box center [807, 144] width 276 height 33
click at [800, 259] on div "Teacher" at bounding box center [807, 268] width 276 height 22
drag, startPoint x: 736, startPoint y: 144, endPoint x: 717, endPoint y: 144, distance: 18.6
click at [717, 144] on input "Grade 3 and Above" at bounding box center [807, 144] width 276 height 33
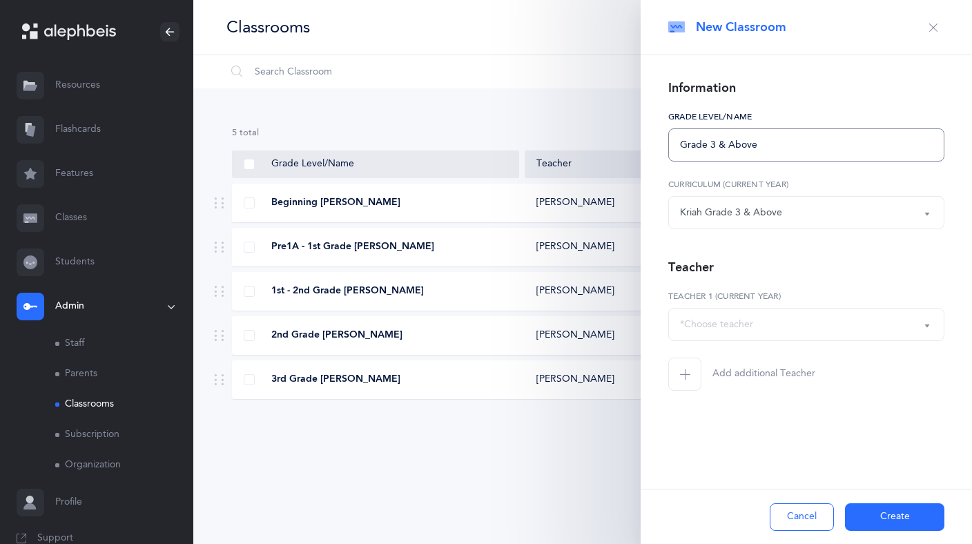
type input "Grade 3 & Above"
click at [803, 324] on div "*Choose teacher" at bounding box center [806, 324] width 253 height 23
click at [768, 389] on span "Esther Rena Grossman" at bounding box center [729, 393] width 78 height 12
select select "409"
click at [885, 512] on button "Create" at bounding box center [894, 517] width 99 height 28
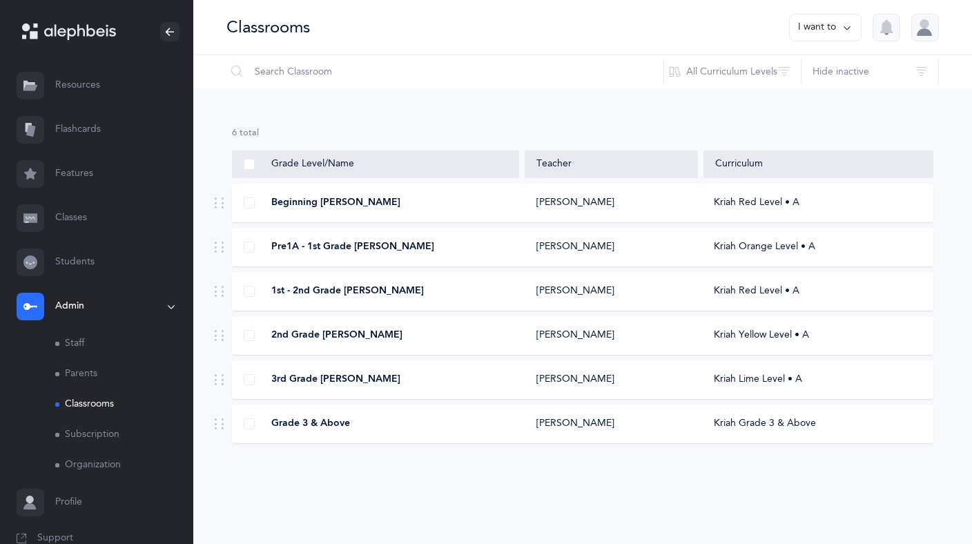
click at [78, 214] on link "Classes" at bounding box center [96, 218] width 193 height 44
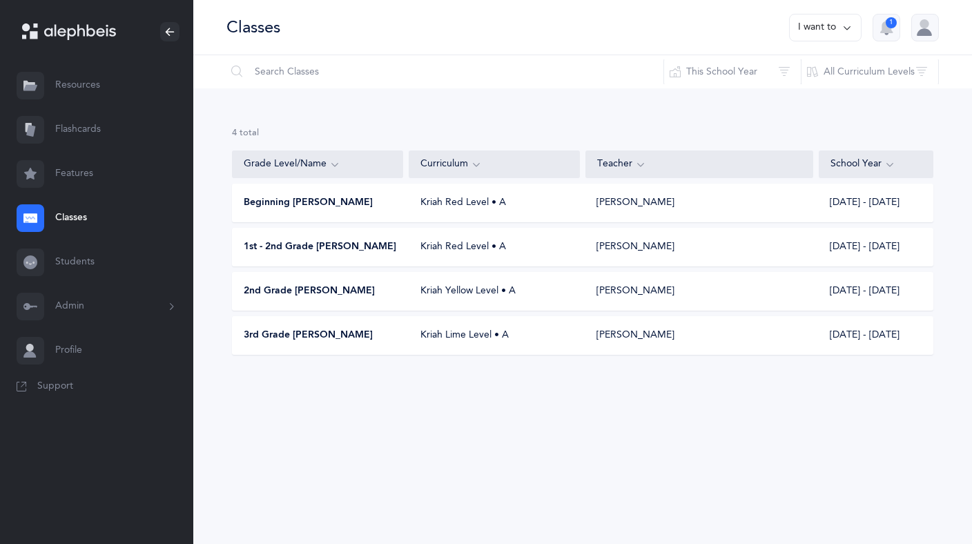
click at [73, 261] on link "Students" at bounding box center [96, 262] width 193 height 44
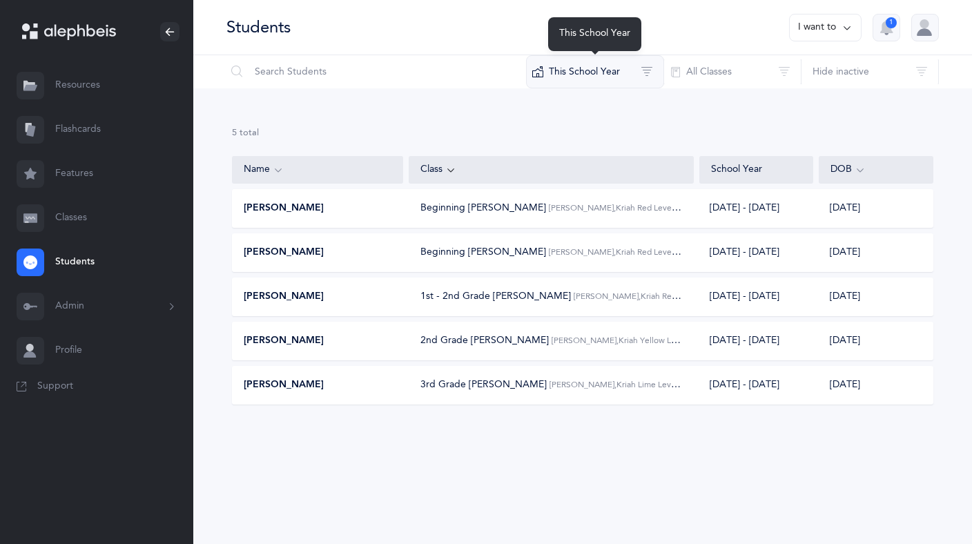
click at [636, 75] on button "This School Year" at bounding box center [595, 71] width 138 height 33
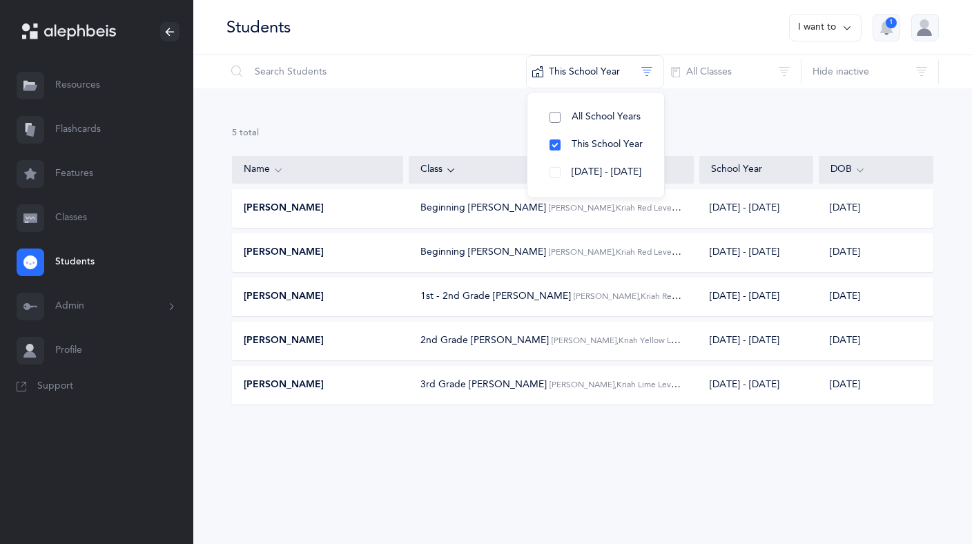
click at [559, 113] on button "All School Years" at bounding box center [596, 118] width 115 height 28
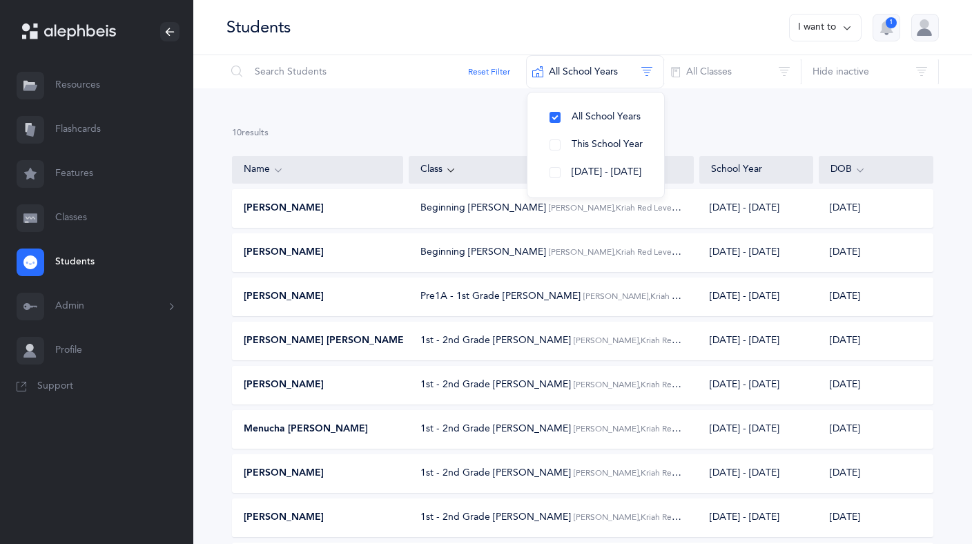
click at [835, 26] on button "I want to" at bounding box center [825, 28] width 73 height 28
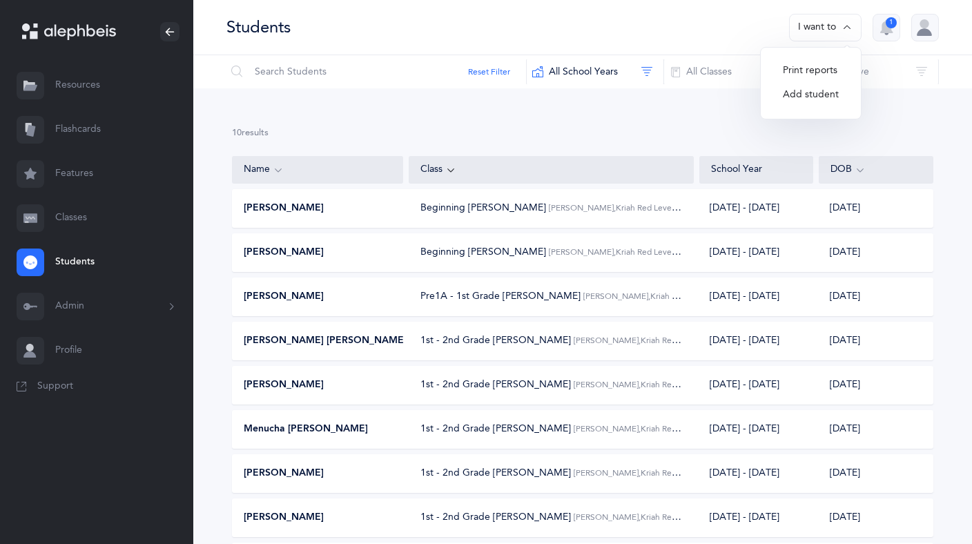
click at [811, 101] on button "Add student" at bounding box center [811, 95] width 78 height 25
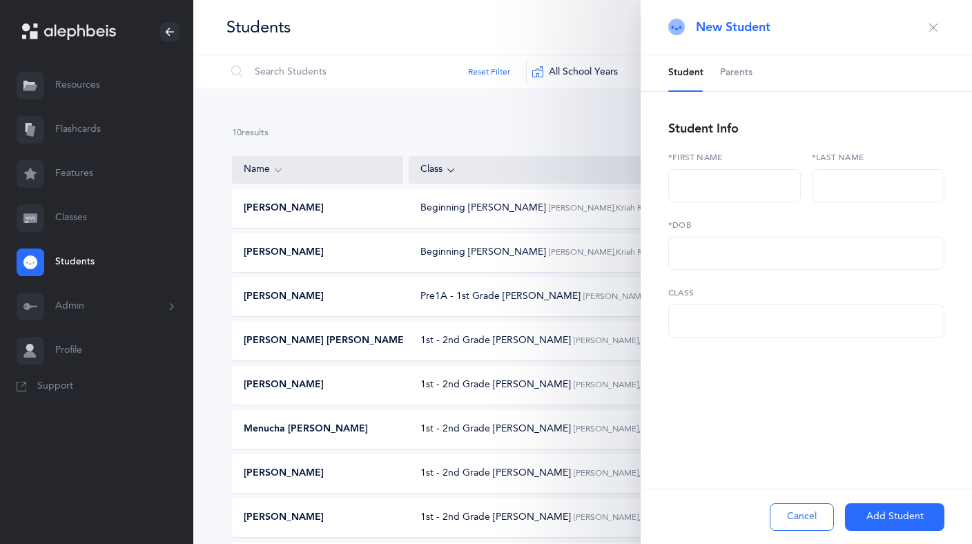
select select
click at [706, 186] on input "text" at bounding box center [735, 185] width 133 height 33
type input "ד"
type input "שושנה רוזא"
click at [868, 182] on input "text" at bounding box center [878, 185] width 133 height 33
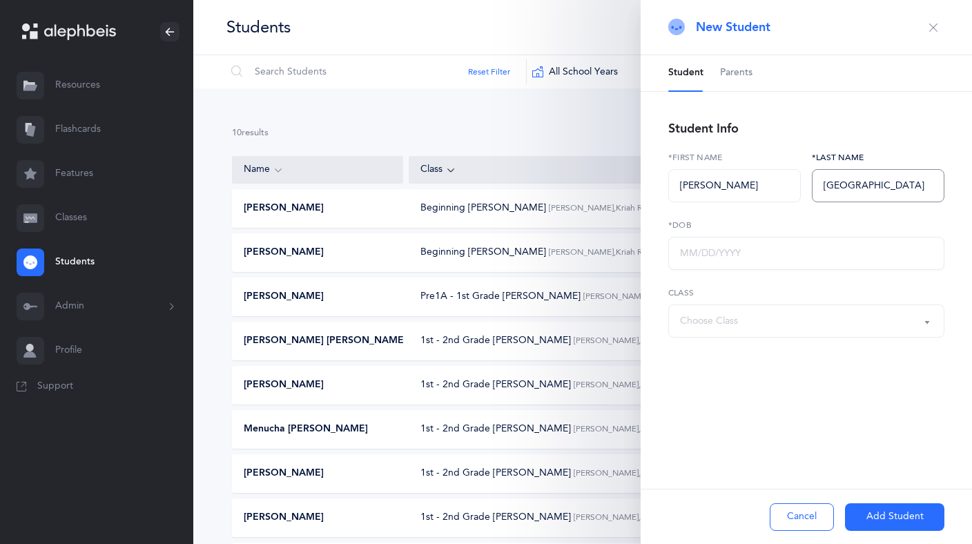
type input "Reindorp"
click at [704, 255] on input "text" at bounding box center [807, 253] width 276 height 33
type input "02/27/2013"
click at [730, 320] on div "Choose Class" at bounding box center [709, 321] width 58 height 15
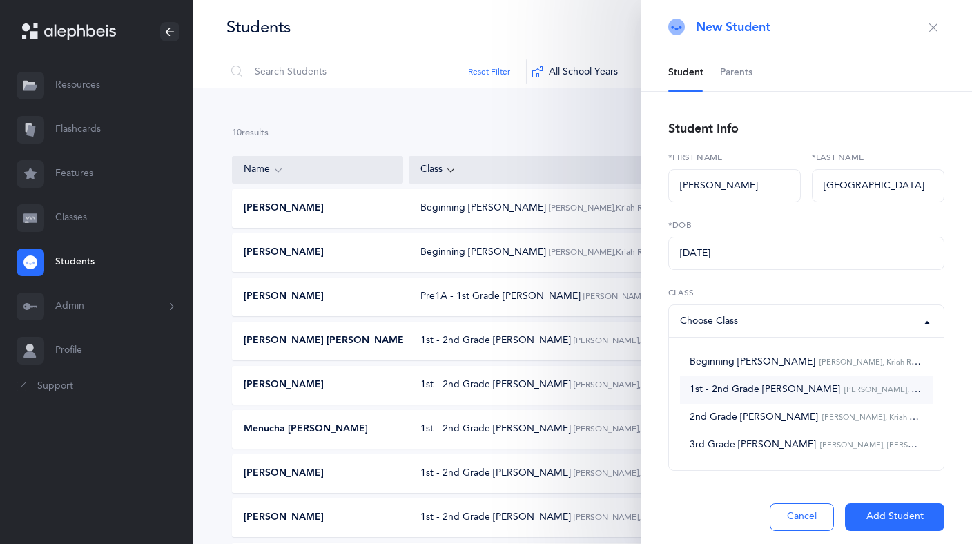
scroll to position [142, 0]
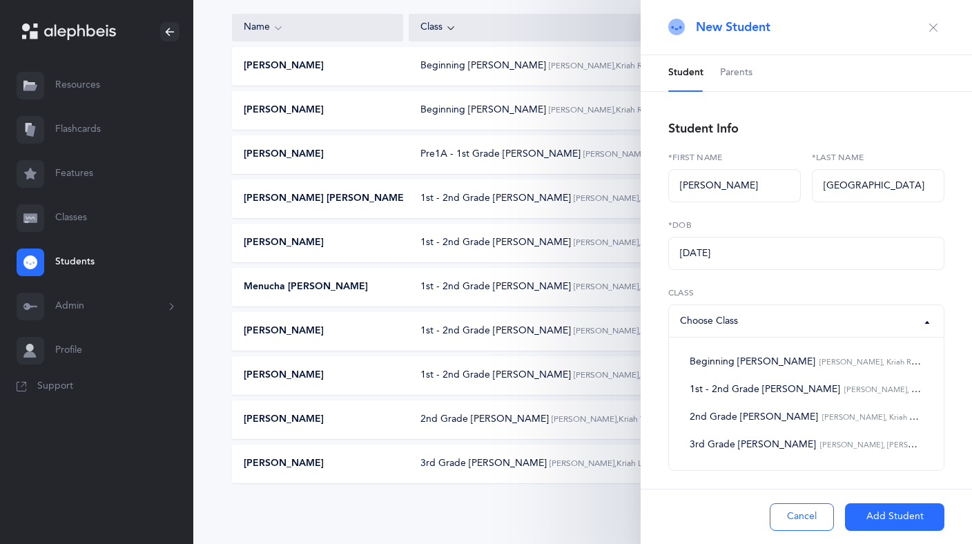
click at [729, 496] on div "Cancel Add Student" at bounding box center [807, 516] width 332 height 55
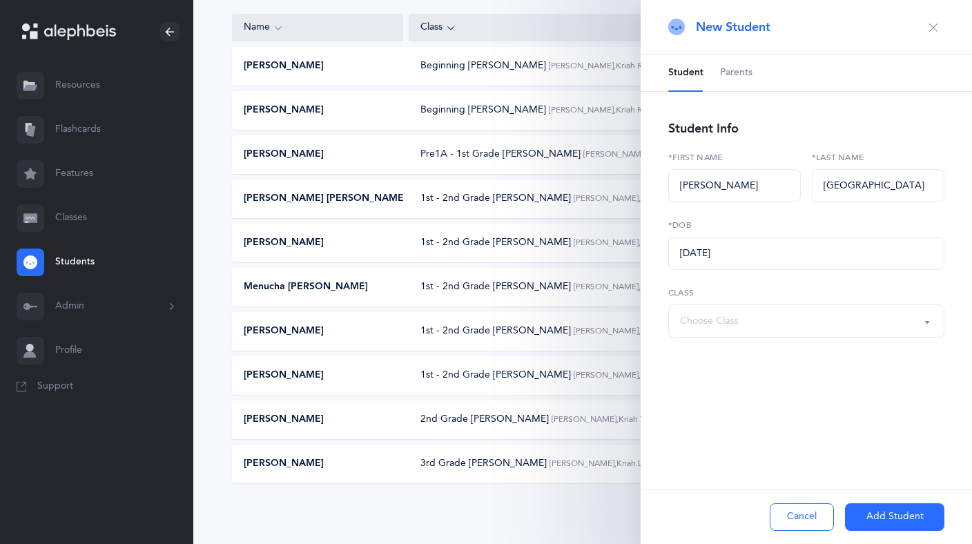
click at [733, 319] on div "Choose Class" at bounding box center [709, 321] width 58 height 15
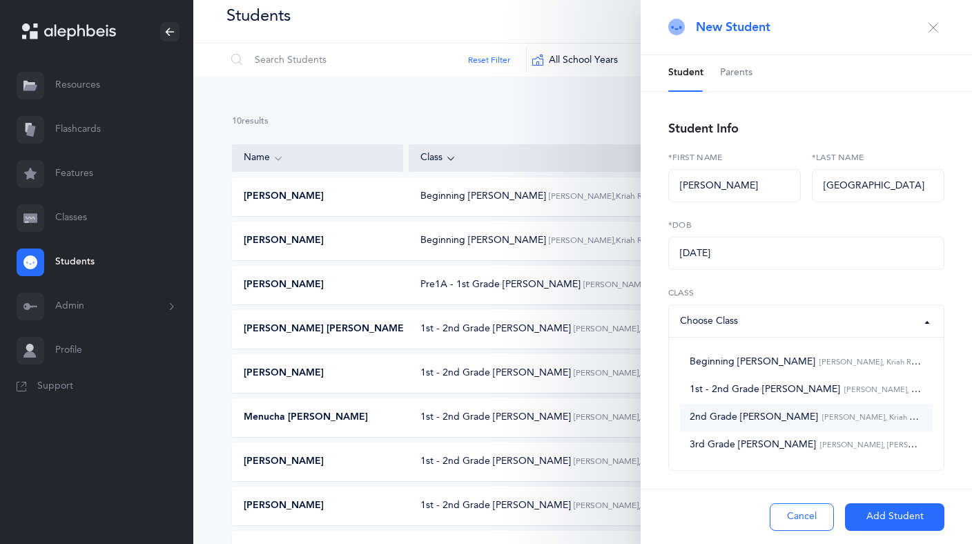
scroll to position [0, 0]
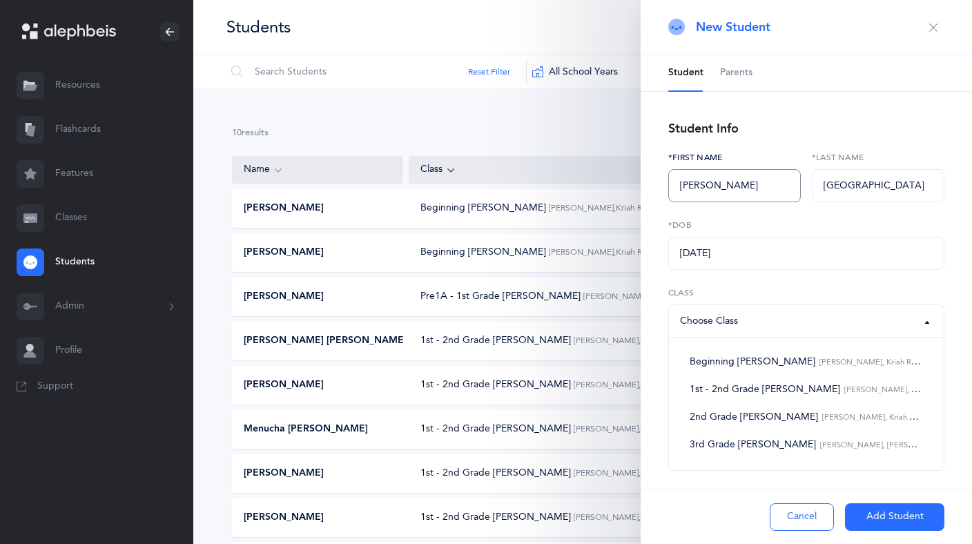
drag, startPoint x: 735, startPoint y: 186, endPoint x: 666, endPoint y: 183, distance: 69.2
click at [666, 183] on div "שושנה רוזא *First name" at bounding box center [735, 185] width 144 height 68
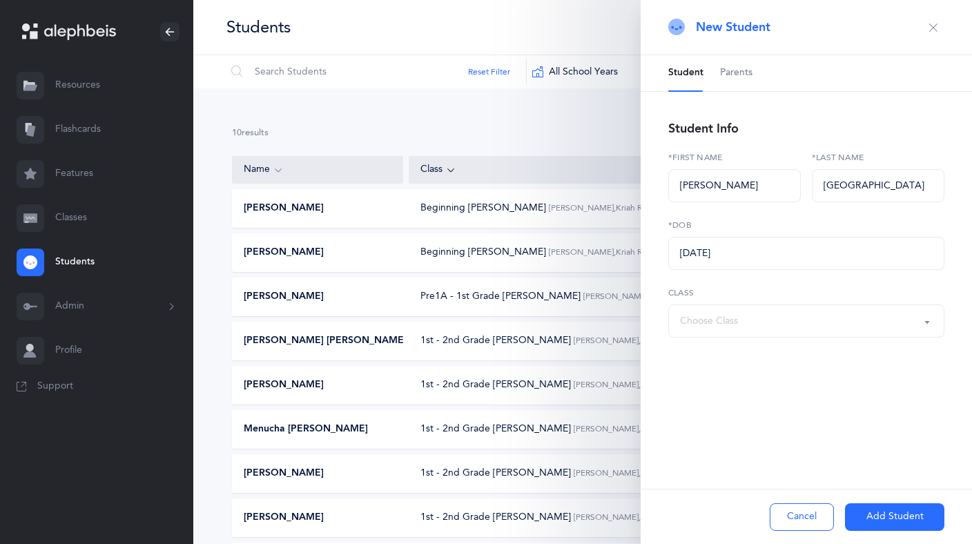
click at [765, 324] on div "Choose Class" at bounding box center [806, 320] width 253 height 23
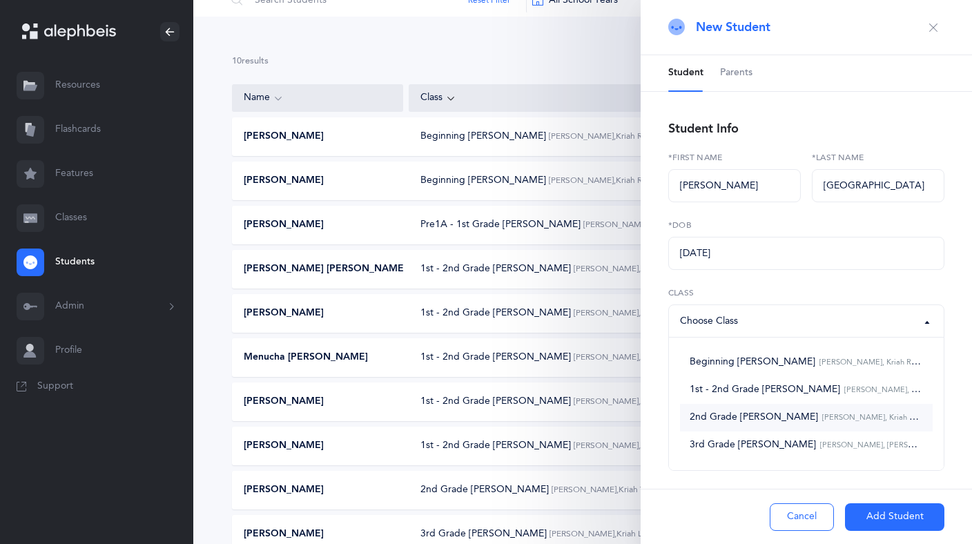
scroll to position [142, 0]
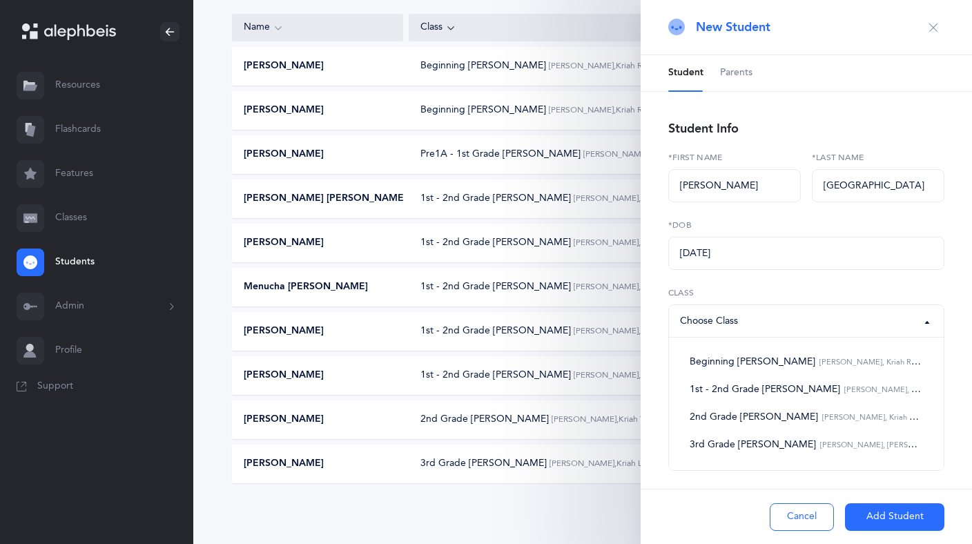
click at [862, 323] on div "Choose Class" at bounding box center [806, 320] width 253 height 23
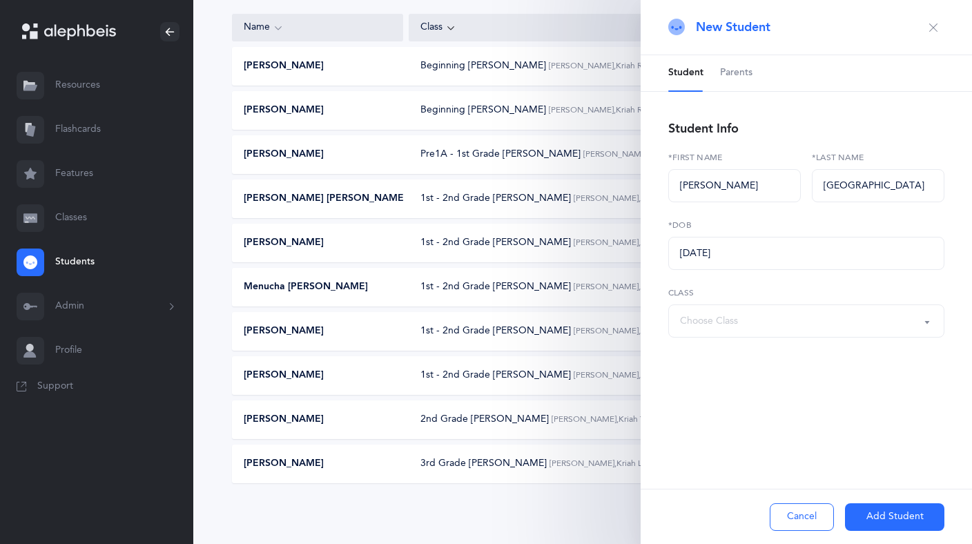
click at [799, 523] on button "Cancel" at bounding box center [802, 517] width 64 height 28
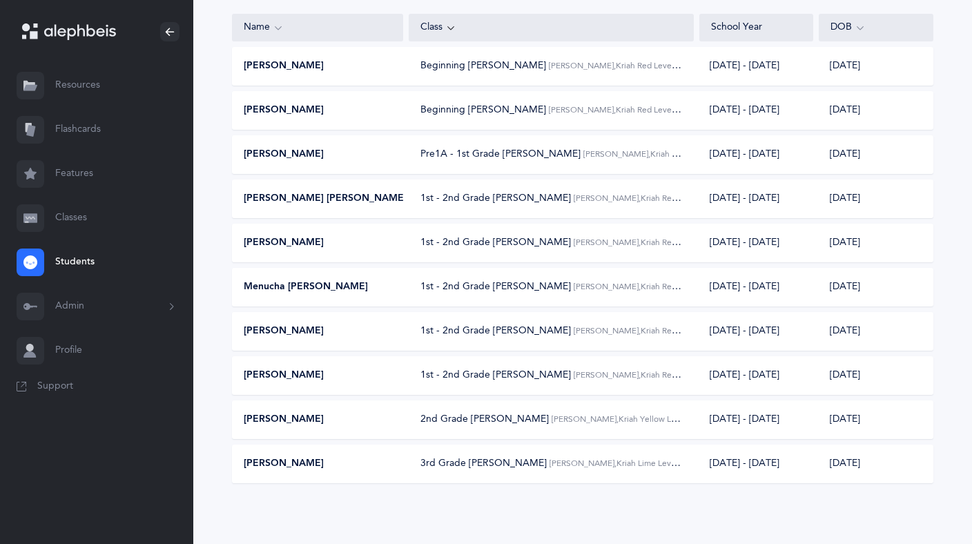
click at [535, 527] on div "10 results total Name Class School Year DOB מנחם מענדל Fuchs Beginning Kriyah E…" at bounding box center [582, 245] width 779 height 598
click at [79, 226] on link "Classes" at bounding box center [96, 218] width 193 height 44
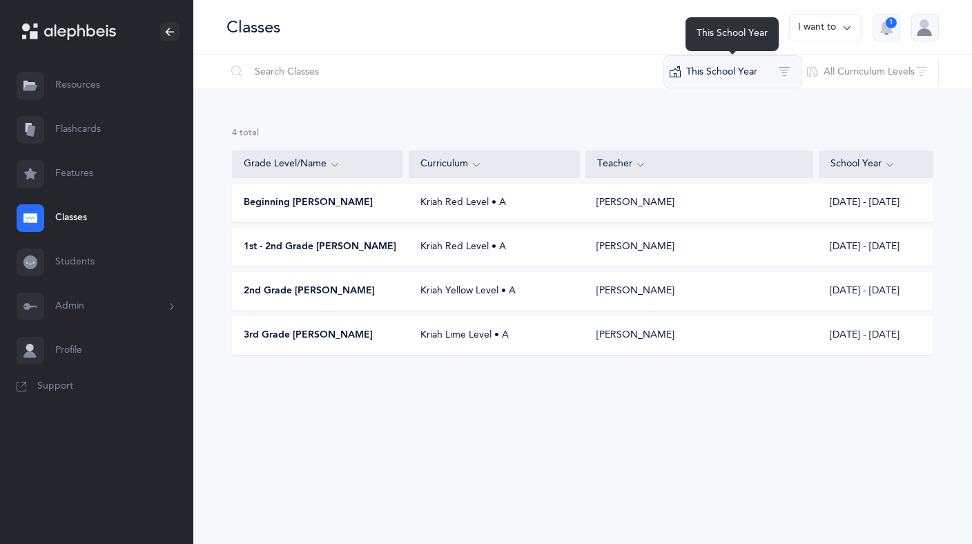
click at [700, 66] on button "This School Year" at bounding box center [733, 71] width 138 height 33
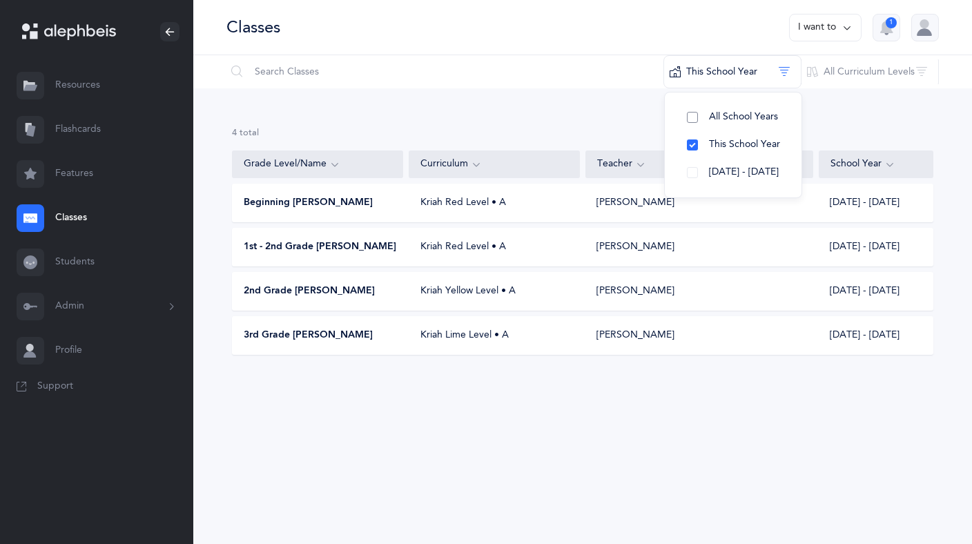
click at [693, 114] on button "All School Years" at bounding box center [733, 118] width 115 height 28
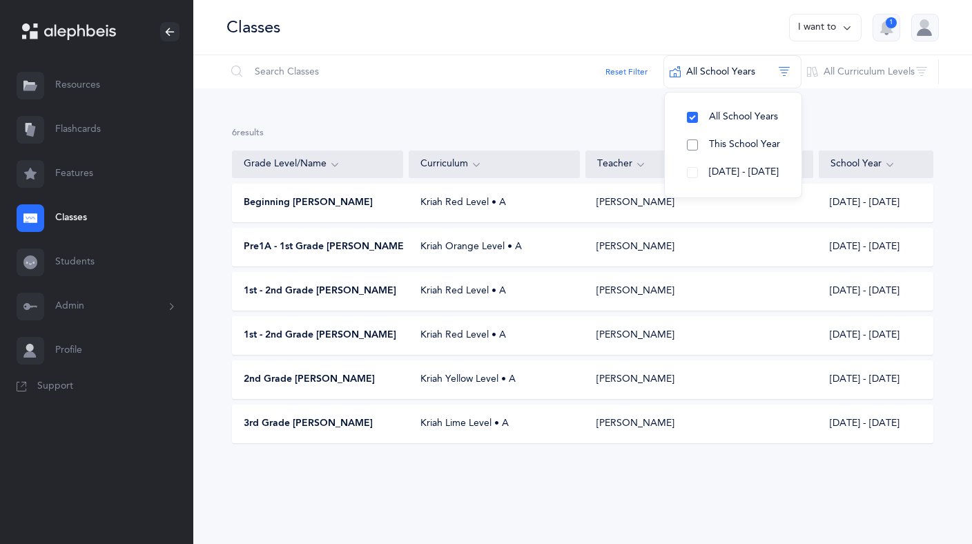
click at [691, 140] on button "This School Year" at bounding box center [733, 145] width 115 height 28
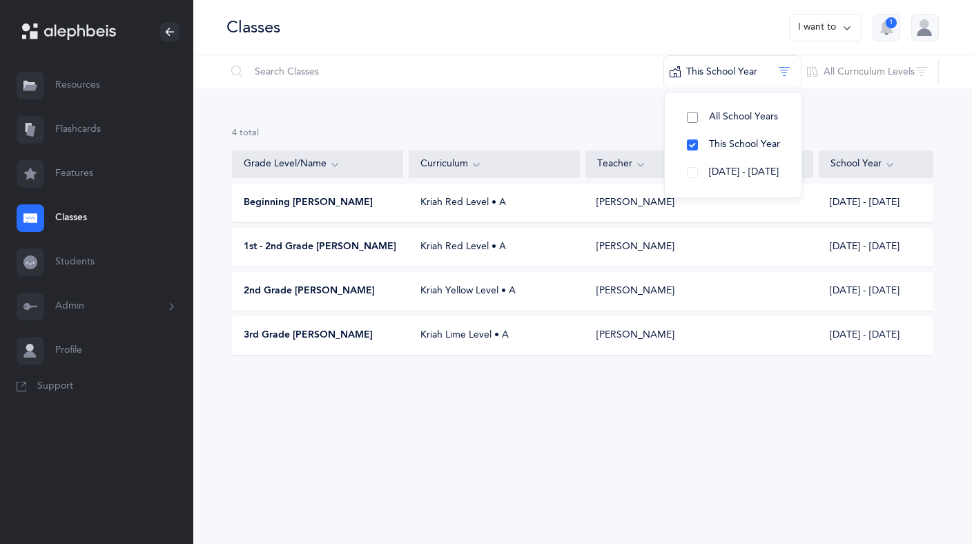
click at [694, 117] on button "All School Years" at bounding box center [733, 118] width 115 height 28
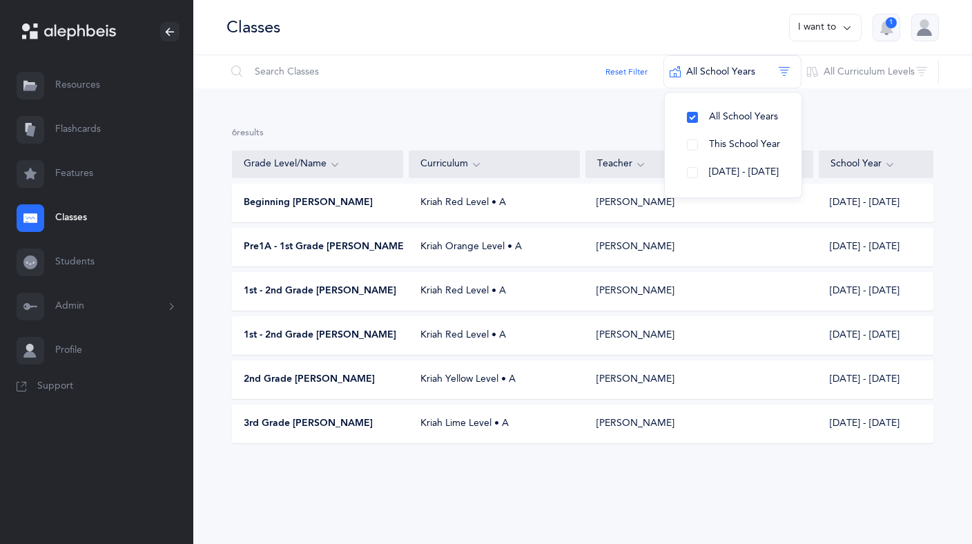
click at [78, 263] on link "Students" at bounding box center [96, 262] width 193 height 44
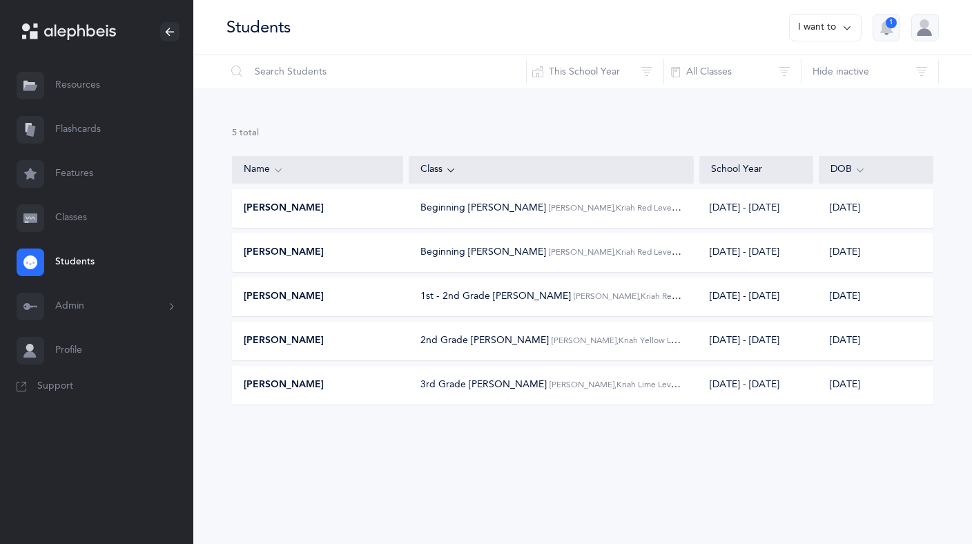
click at [81, 220] on link "Classes" at bounding box center [96, 218] width 193 height 44
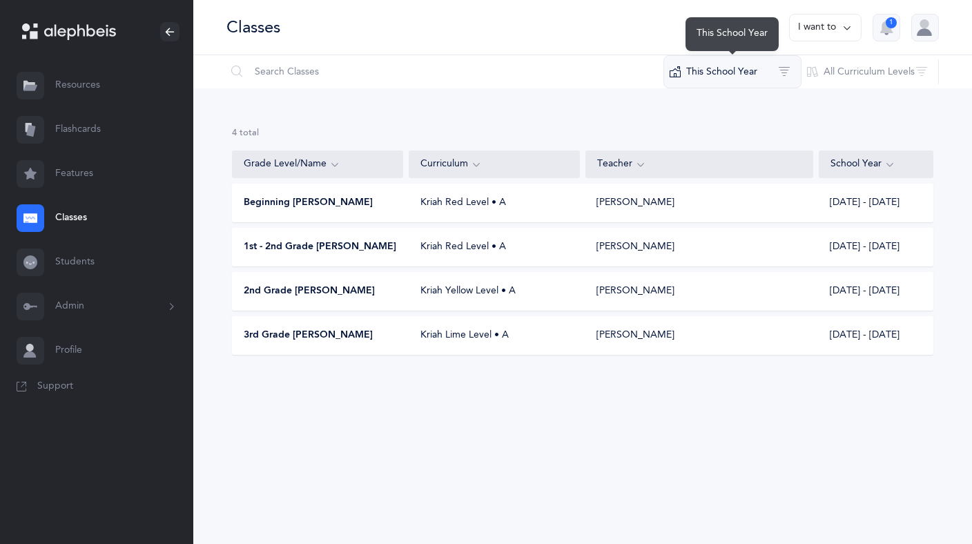
click at [745, 73] on button "This School Year" at bounding box center [733, 71] width 138 height 33
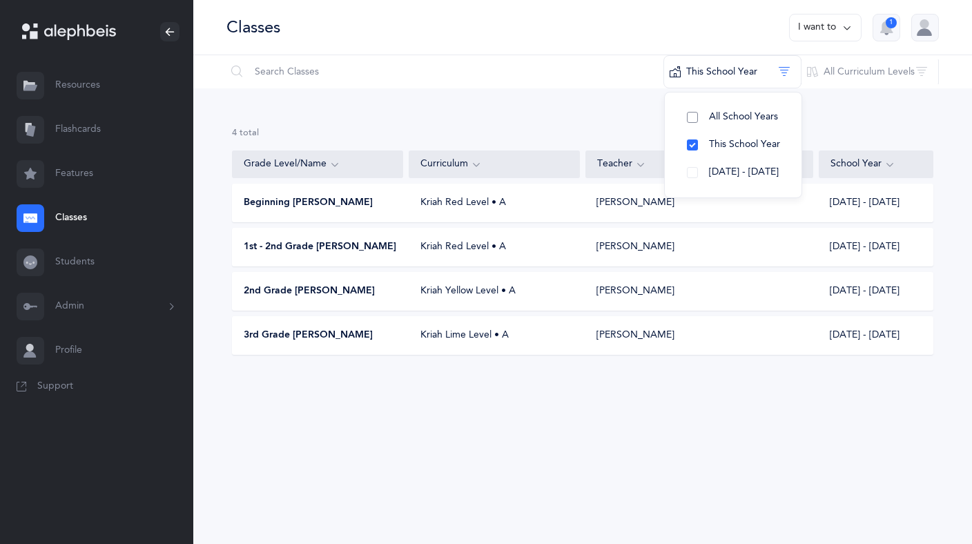
click at [691, 109] on button "All School Years" at bounding box center [733, 118] width 115 height 28
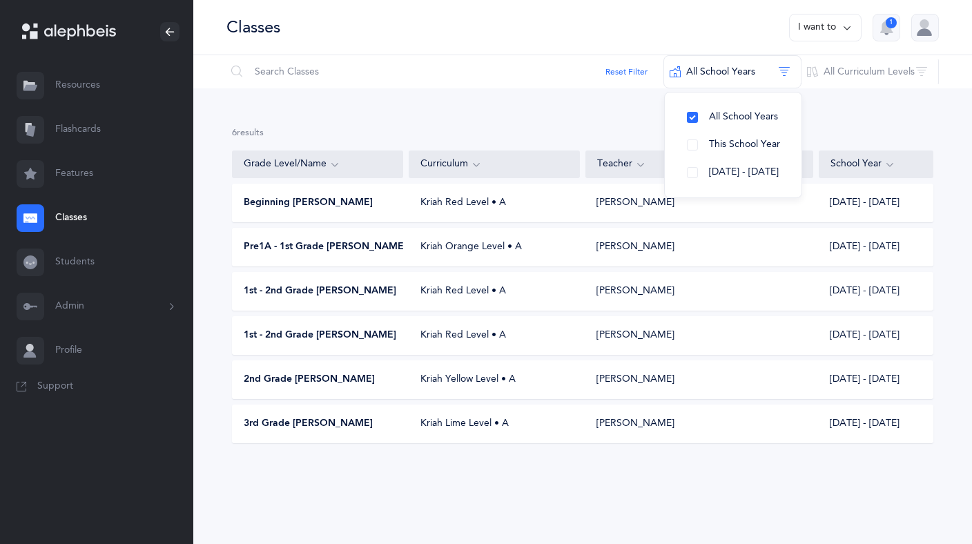
click at [70, 310] on button "Admin" at bounding box center [96, 307] width 193 height 44
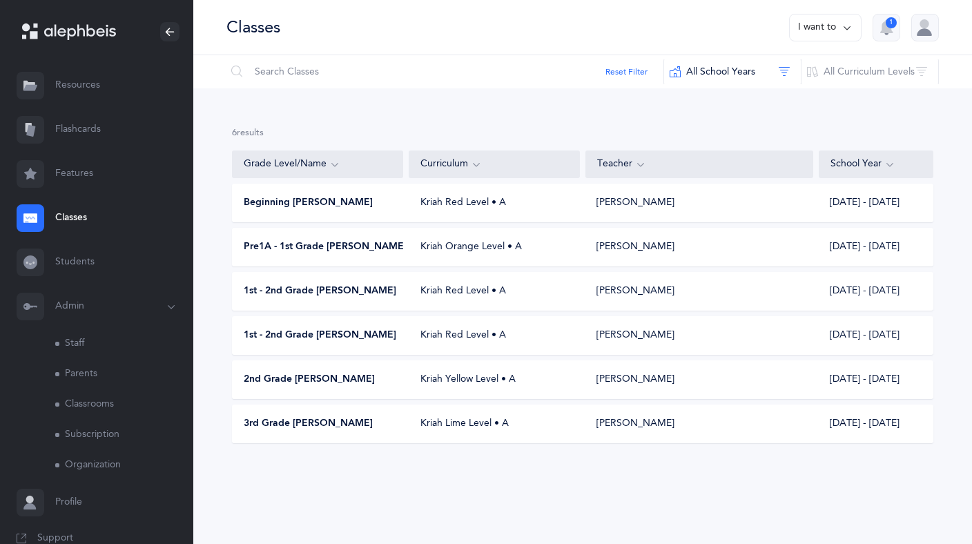
scroll to position [25, 0]
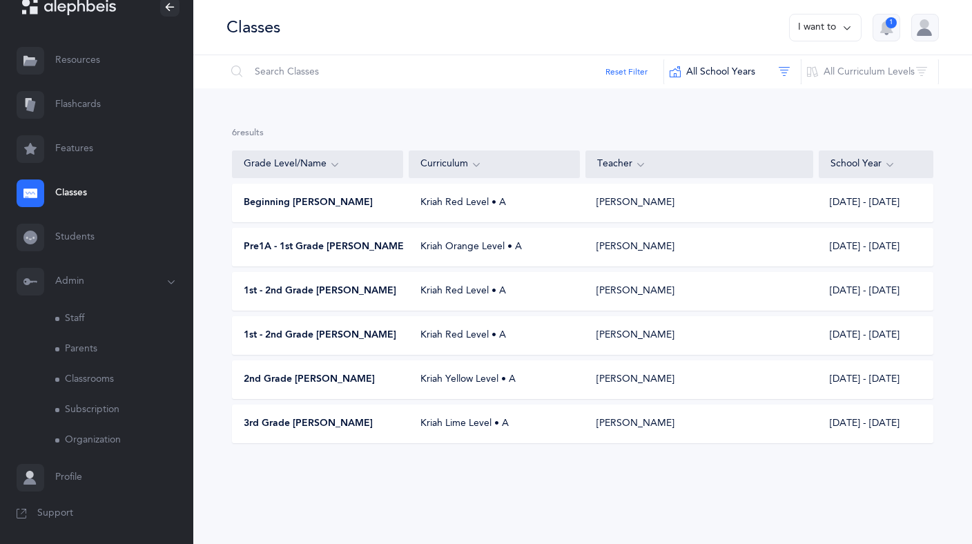
click at [81, 376] on link "Classrooms" at bounding box center [124, 380] width 138 height 30
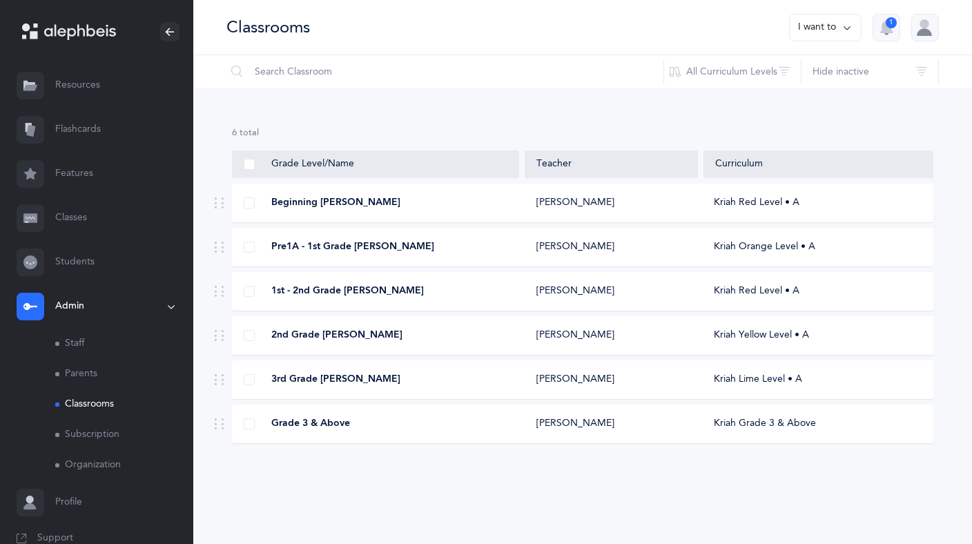
click at [430, 428] on div "Grade 3 & Above" at bounding box center [376, 424] width 287 height 14
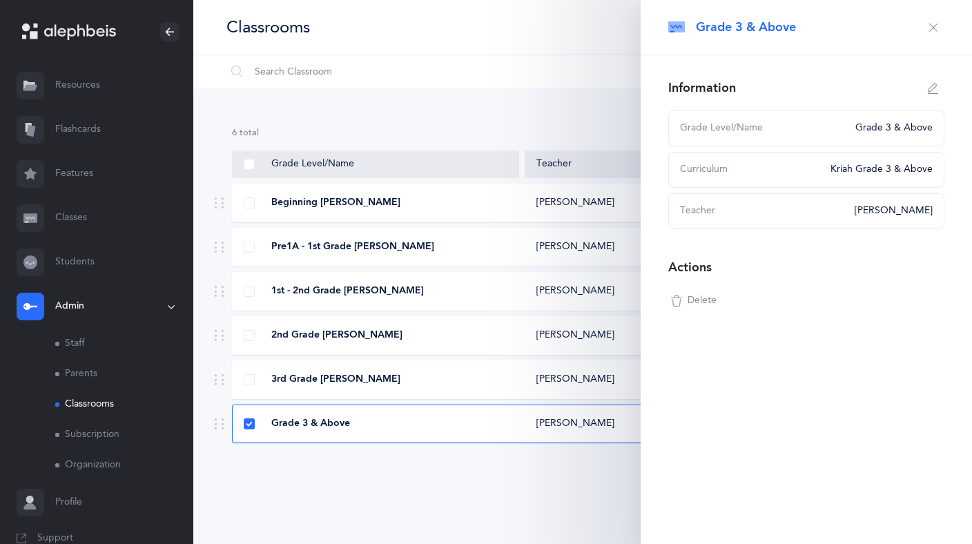
click at [411, 450] on div "6 results total Grade Level/Name Teacher Curriculum Beginning Kriyah Esther Ren…" at bounding box center [582, 296] width 779 height 416
click at [367, 450] on div "6 results total Grade Level/Name Teacher Curriculum Beginning Kriyah Esther Ren…" at bounding box center [582, 296] width 779 height 416
click at [246, 420] on span at bounding box center [249, 424] width 11 height 11
click at [0, 0] on input "checkbox" at bounding box center [0, 0] width 0 height 0
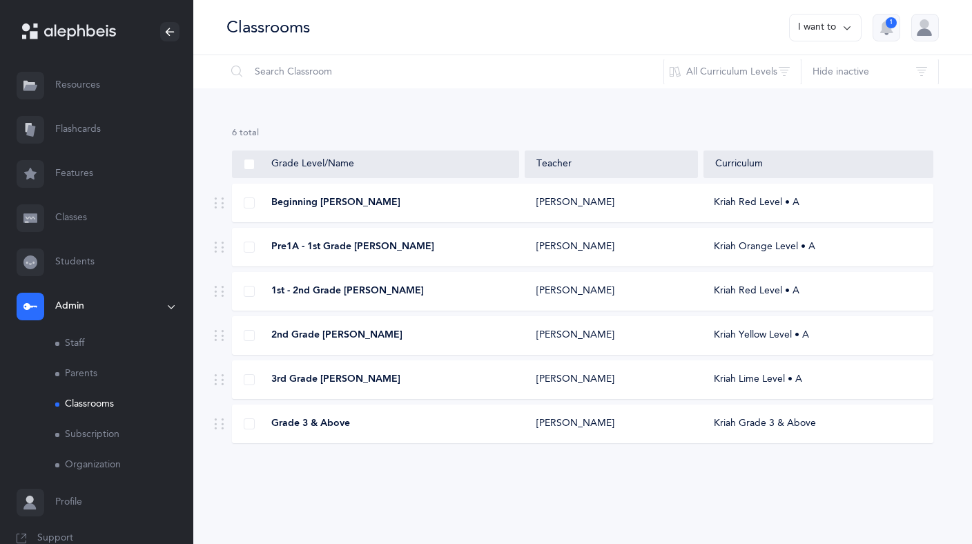
click at [318, 488] on div "6 results total Grade Level/Name Teacher Curriculum Beginning Kriyah Esther Ren…" at bounding box center [582, 296] width 779 height 416
click at [834, 19] on button "I want to" at bounding box center [825, 28] width 73 height 28
click at [666, 423] on div "Esther Rena Grossman" at bounding box center [612, 424] width 173 height 14
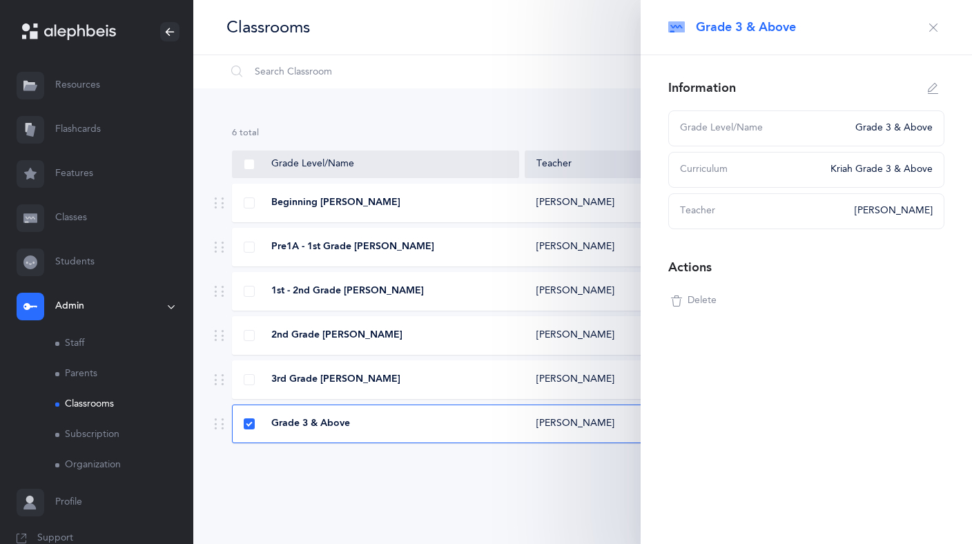
click at [540, 476] on div "6 results total Grade Level/Name Teacher Curriculum Beginning Kriyah Esther Ren…" at bounding box center [582, 296] width 779 height 416
click at [937, 29] on icon "button" at bounding box center [933, 27] width 11 height 11
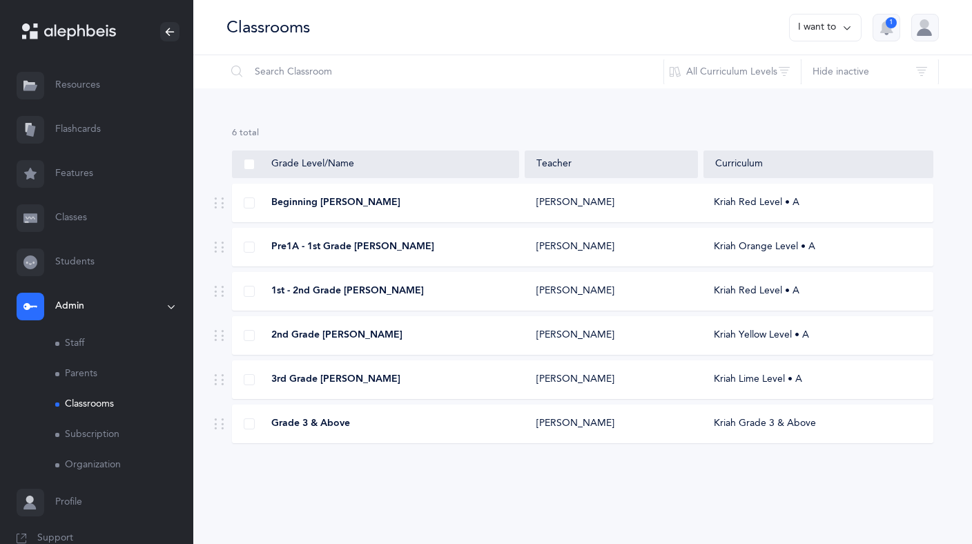
click at [885, 30] on icon "button" at bounding box center [887, 27] width 13 height 12
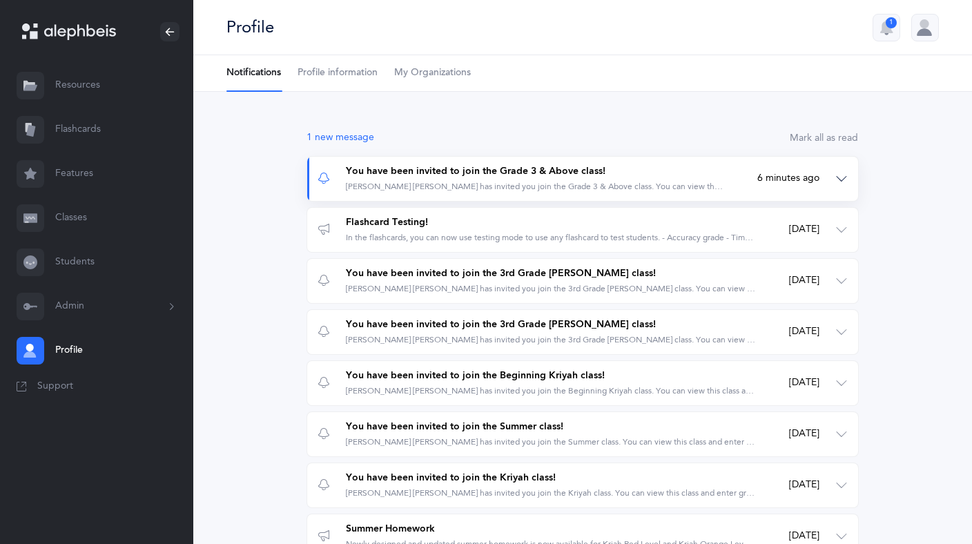
click at [611, 186] on div "Morah Esther Rena Grossman has invited you join the Grade 3 & Above class. You …" at bounding box center [535, 187] width 378 height 12
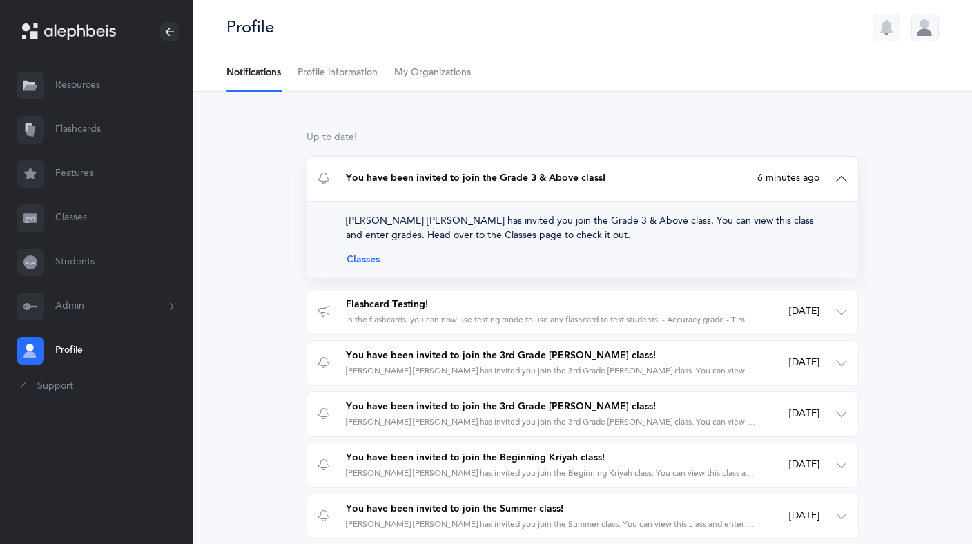
click at [354, 263] on link "Classes" at bounding box center [583, 259] width 474 height 11
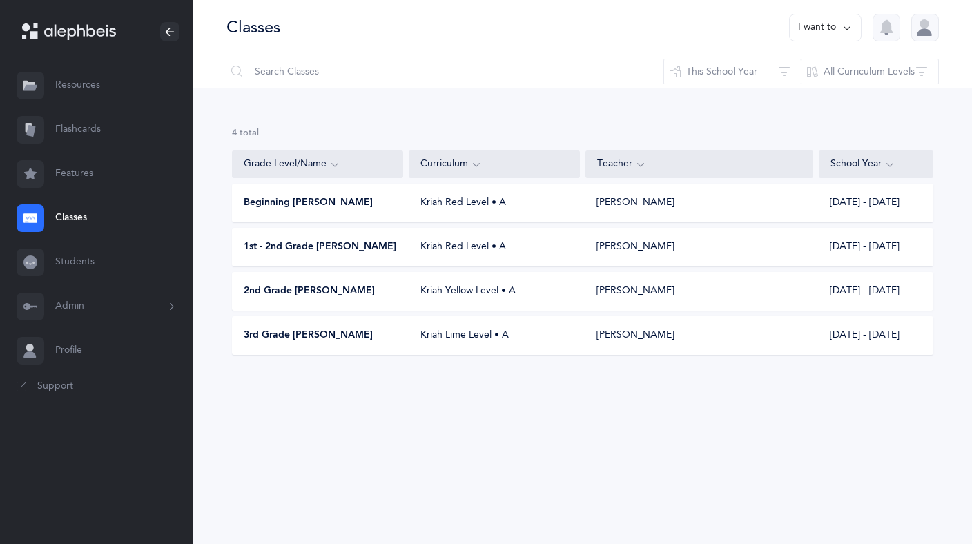
click at [68, 262] on link "Students" at bounding box center [96, 262] width 193 height 44
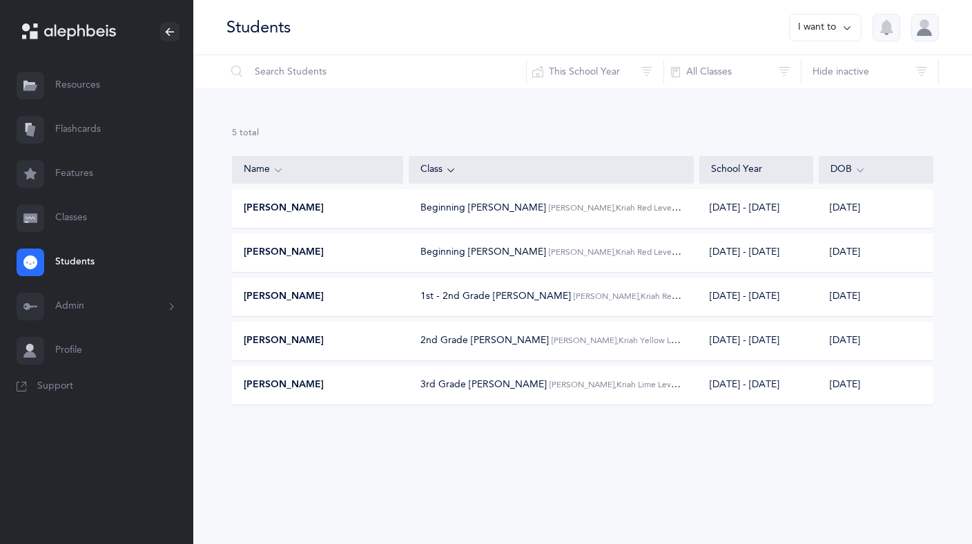
click at [74, 220] on link "Classes" at bounding box center [96, 218] width 193 height 44
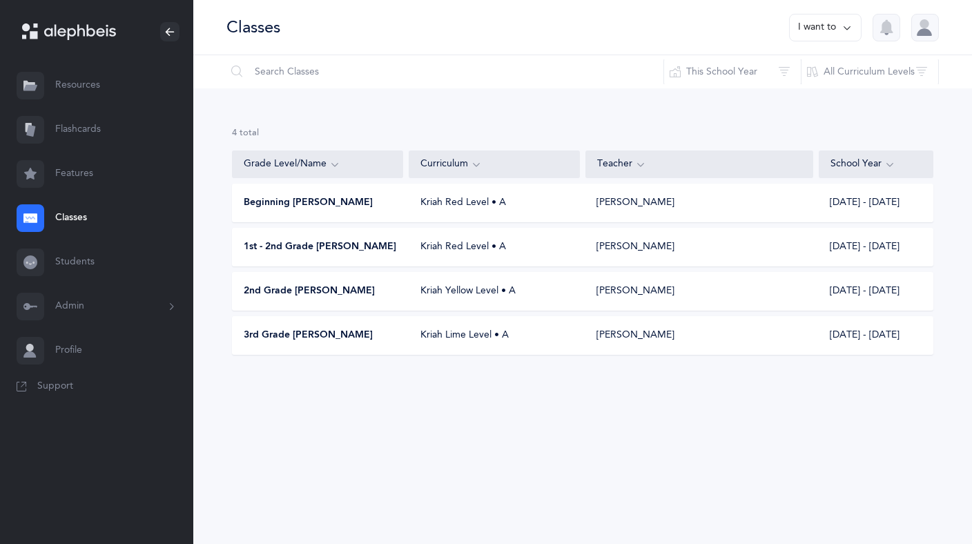
click at [72, 258] on link "Students" at bounding box center [96, 262] width 193 height 44
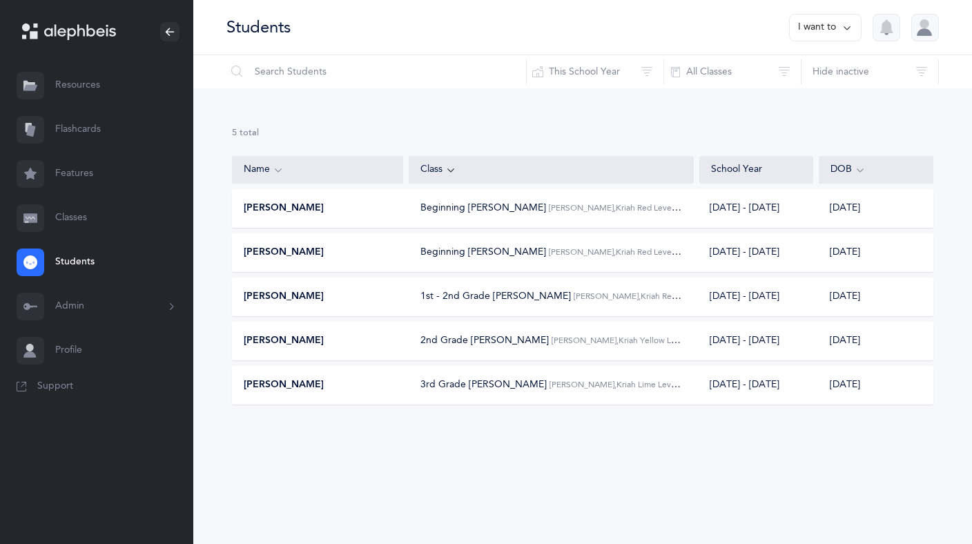
click at [830, 28] on button "I want to" at bounding box center [825, 28] width 73 height 28
click at [803, 94] on button "Add student" at bounding box center [811, 95] width 78 height 25
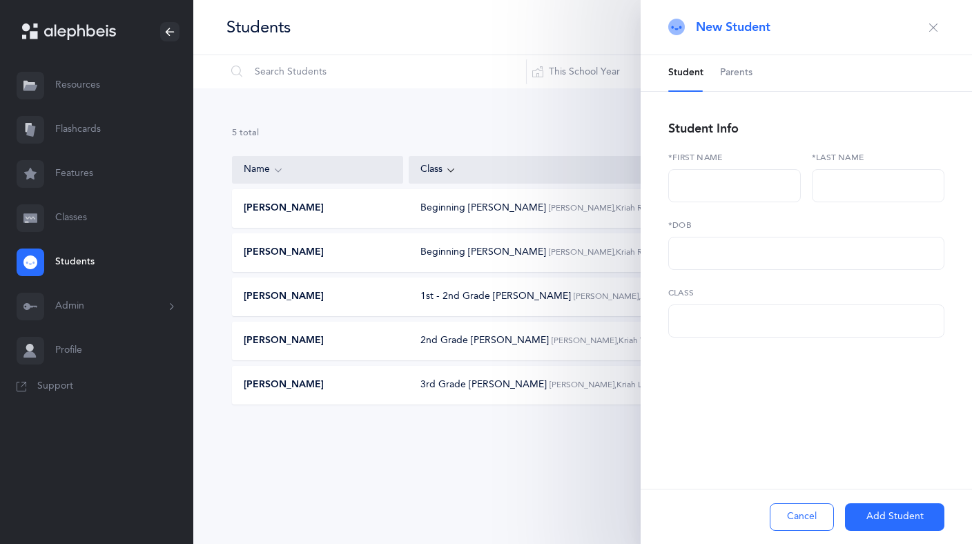
select select
click at [727, 187] on input "text" at bounding box center [735, 185] width 133 height 33
paste input "שושנה רוזא"
type input "שושנה רוזא"
click at [856, 189] on input "text" at bounding box center [878, 185] width 133 height 33
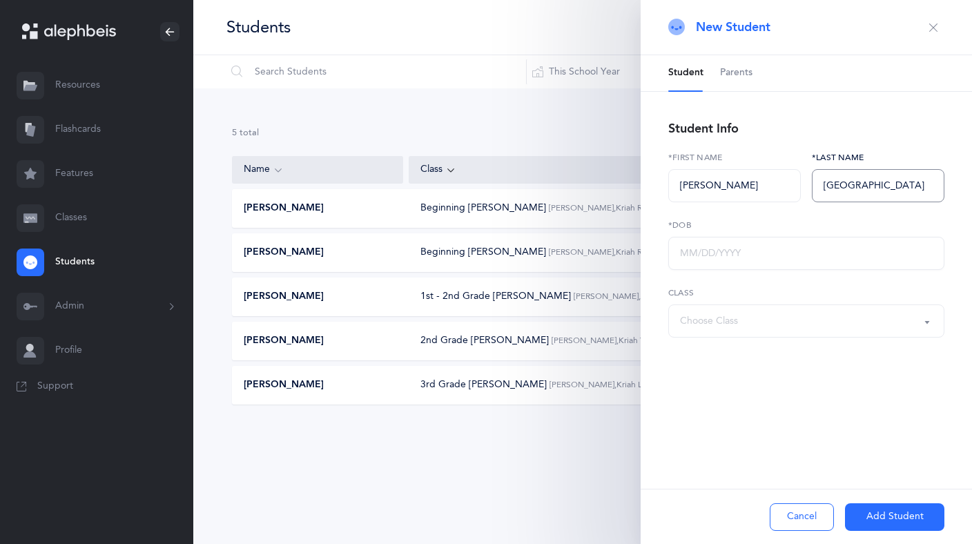
type input "Reindorp"
click at [784, 263] on input "text" at bounding box center [807, 253] width 276 height 33
type input "02/27/2013"
click at [776, 318] on div "Choose Class" at bounding box center [806, 320] width 253 height 23
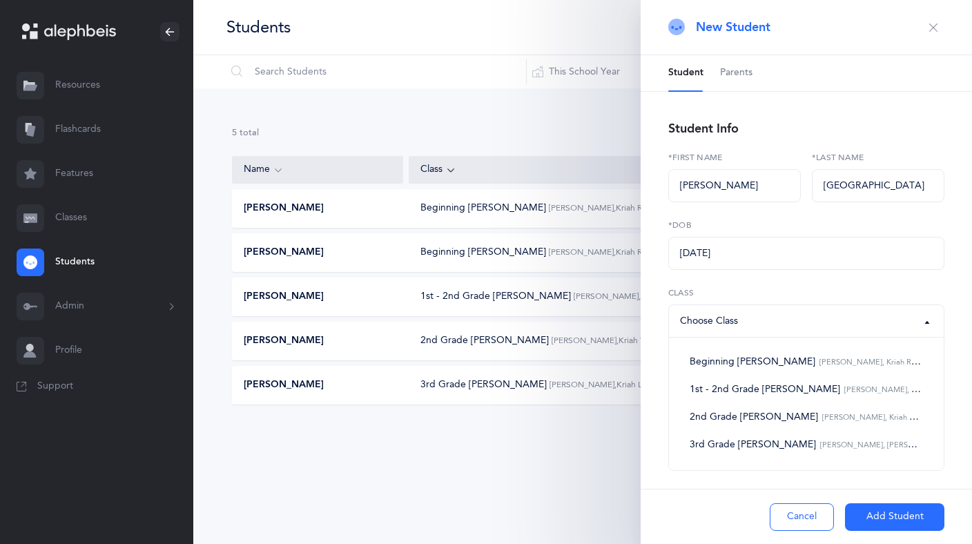
click at [801, 518] on button "Cancel" at bounding box center [802, 517] width 64 height 28
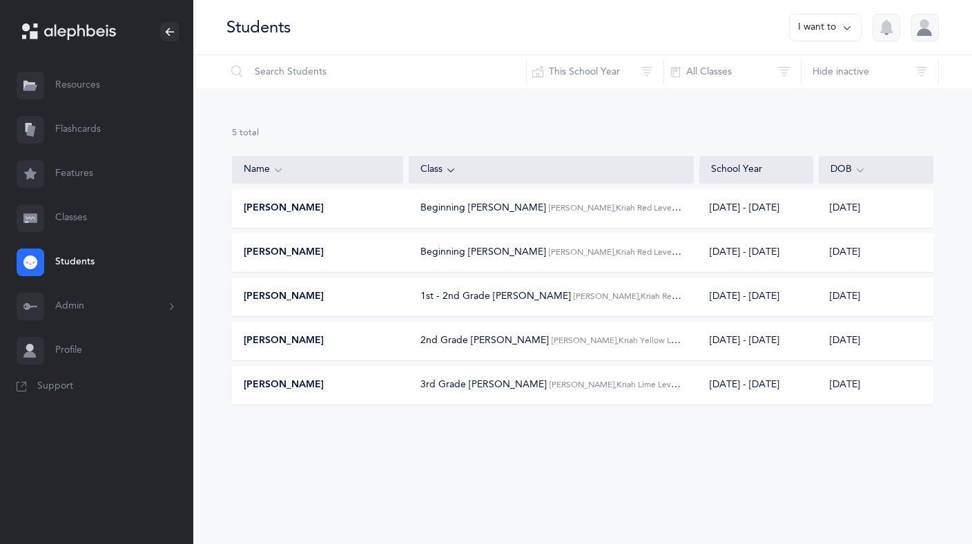
click at [509, 515] on div "Students I want to Reset Filter This School Year All School Years This School Y…" at bounding box center [582, 272] width 779 height 544
click at [87, 311] on button "Admin" at bounding box center [96, 307] width 193 height 44
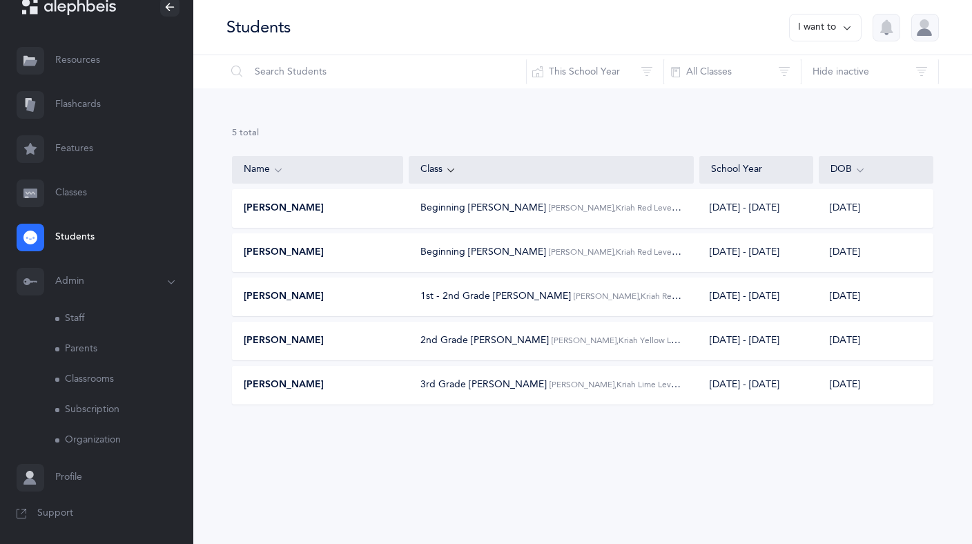
click at [107, 382] on link "Classrooms" at bounding box center [124, 380] width 138 height 30
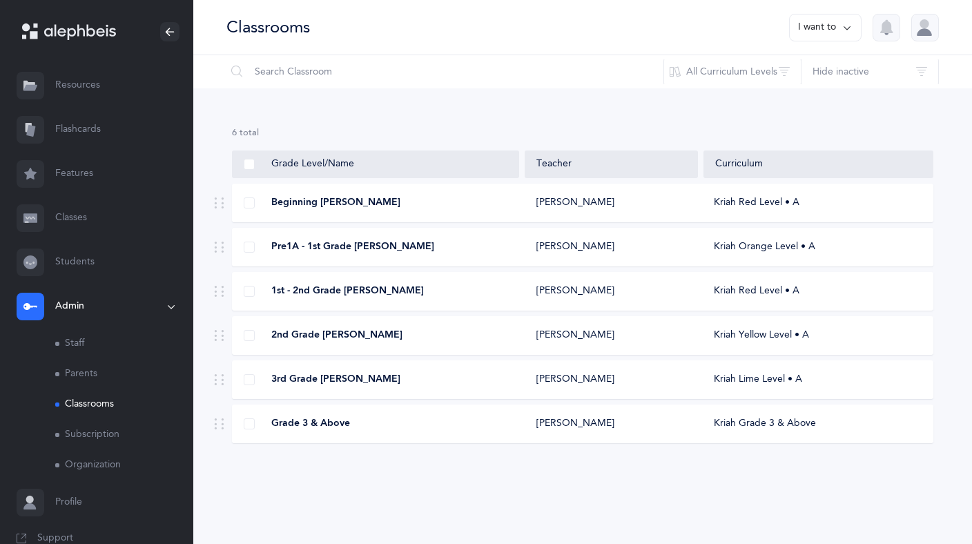
click at [500, 418] on div "Grade 3 & Above" at bounding box center [376, 424] width 287 height 14
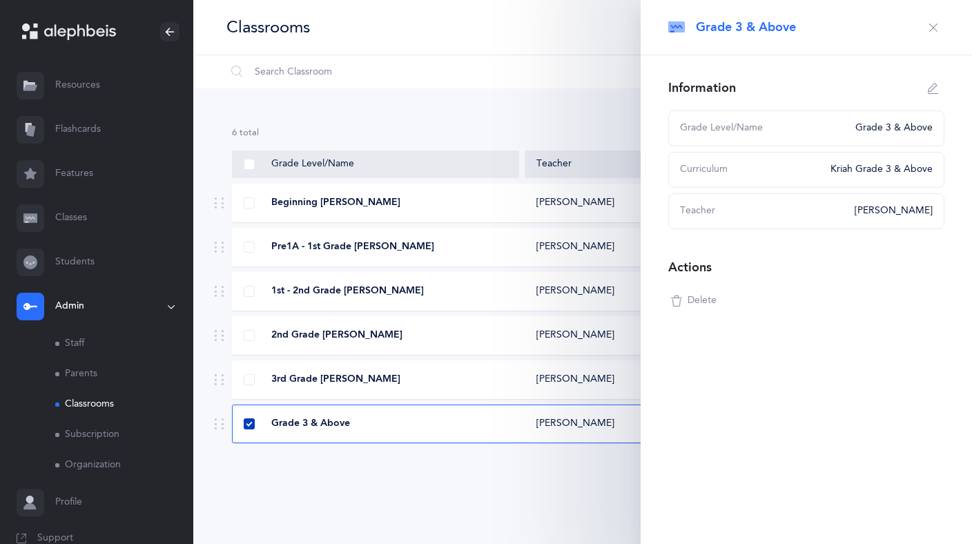
click at [249, 421] on span at bounding box center [249, 424] width 11 height 11
click at [0, 0] on input "checkbox" at bounding box center [0, 0] width 0 height 0
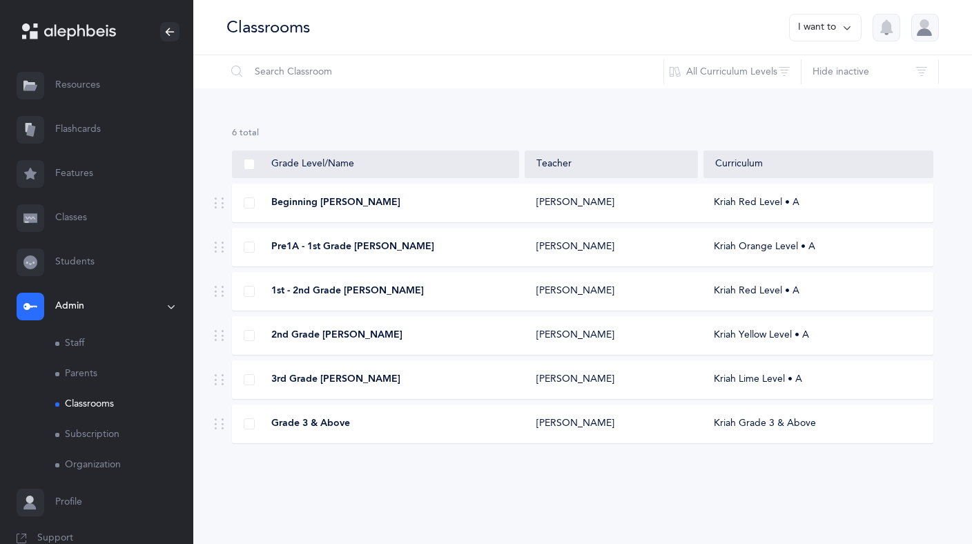
click at [432, 495] on div "6 results total Grade Level/Name Teacher Curriculum Beginning Kriyah Esther Ren…" at bounding box center [582, 296] width 779 height 416
click at [747, 425] on div "Kriah Grade 3 & Above" at bounding box center [818, 424] width 230 height 14
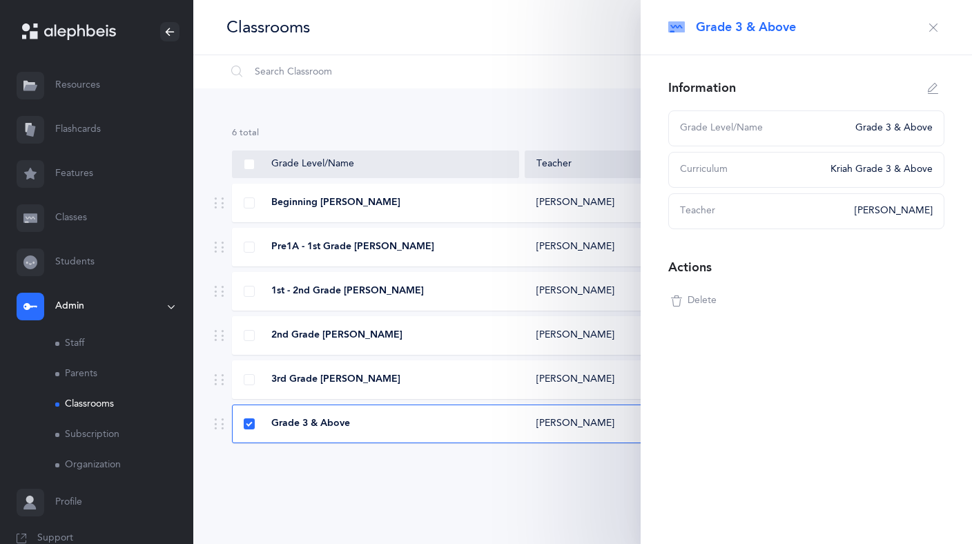
click at [747, 425] on div "Grade 3 & Above Information Grade Level/Name Kriah Purple Level Kriah Pink Leve…" at bounding box center [807, 272] width 332 height 544
click at [534, 428] on div "Esther Rena Grossman" at bounding box center [612, 424] width 173 height 14
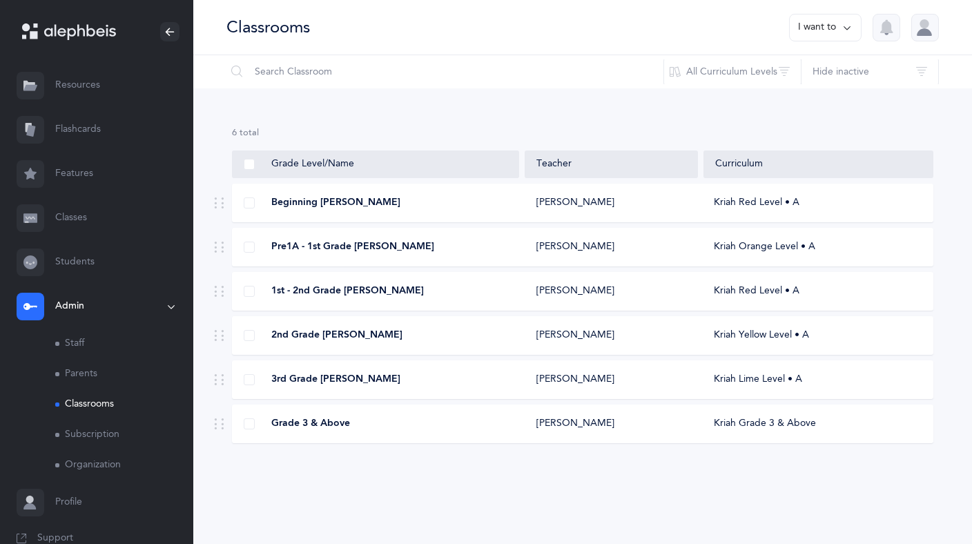
click at [452, 494] on div "6 results total Grade Level/Name Teacher Curriculum Beginning Kriyah Esther Ren…" at bounding box center [582, 296] width 779 height 416
click at [78, 265] on link "Students" at bounding box center [96, 262] width 193 height 44
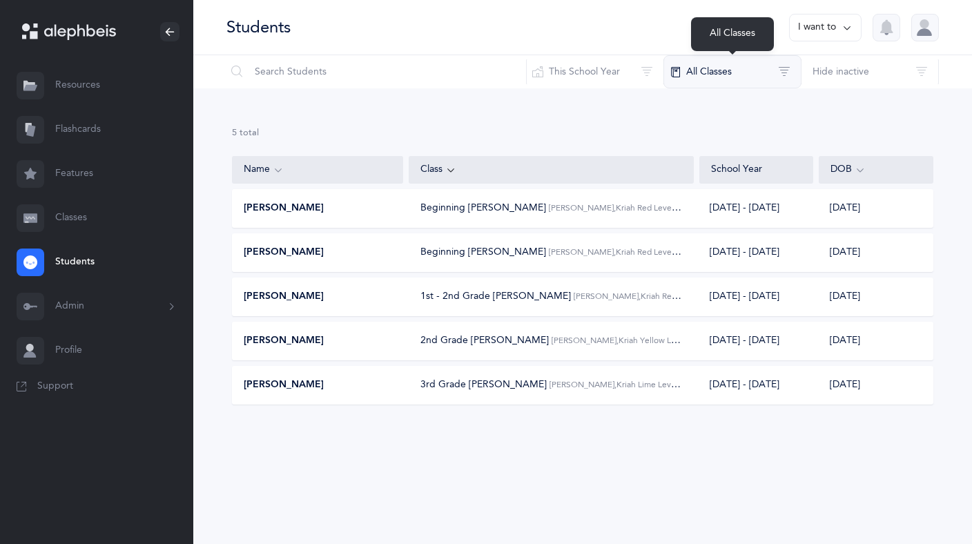
click at [738, 74] on button "All Classes" at bounding box center [733, 71] width 138 height 33
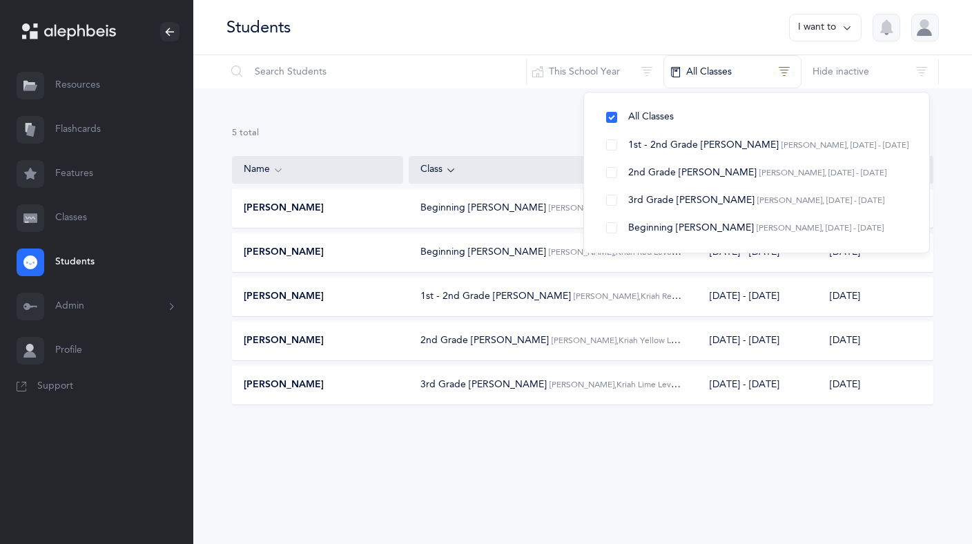
click at [469, 127] on div "5 results total" at bounding box center [583, 133] width 702 height 12
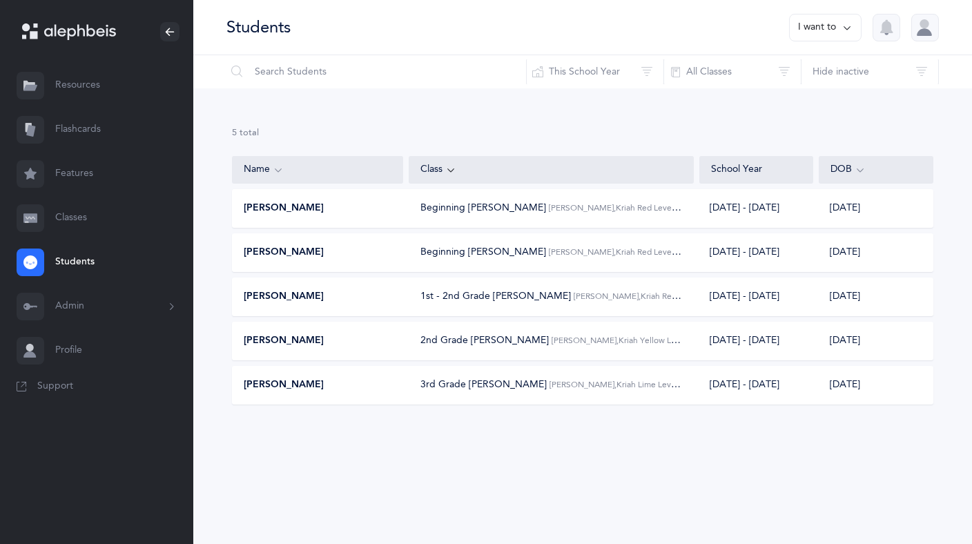
click at [85, 303] on button "Admin" at bounding box center [96, 307] width 193 height 44
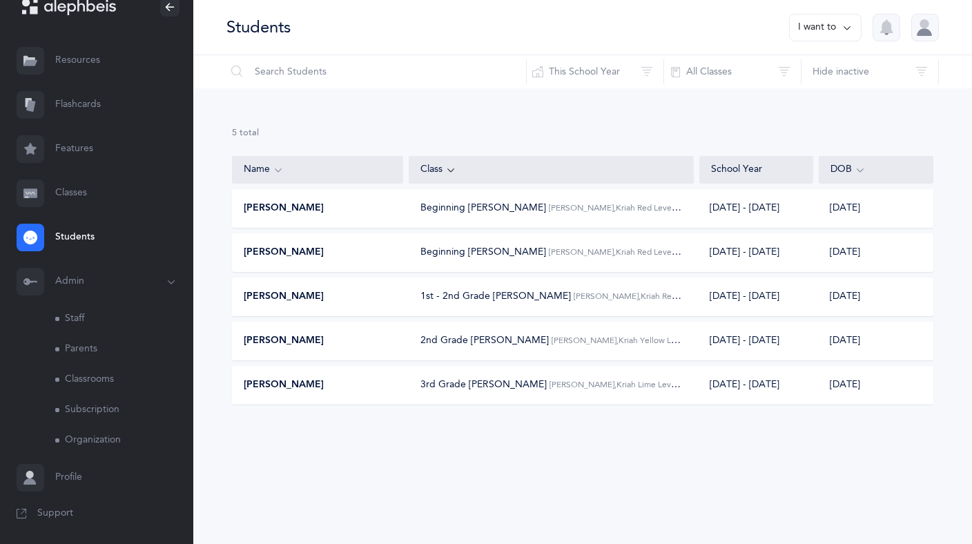
click at [85, 374] on link "Classrooms" at bounding box center [124, 380] width 138 height 30
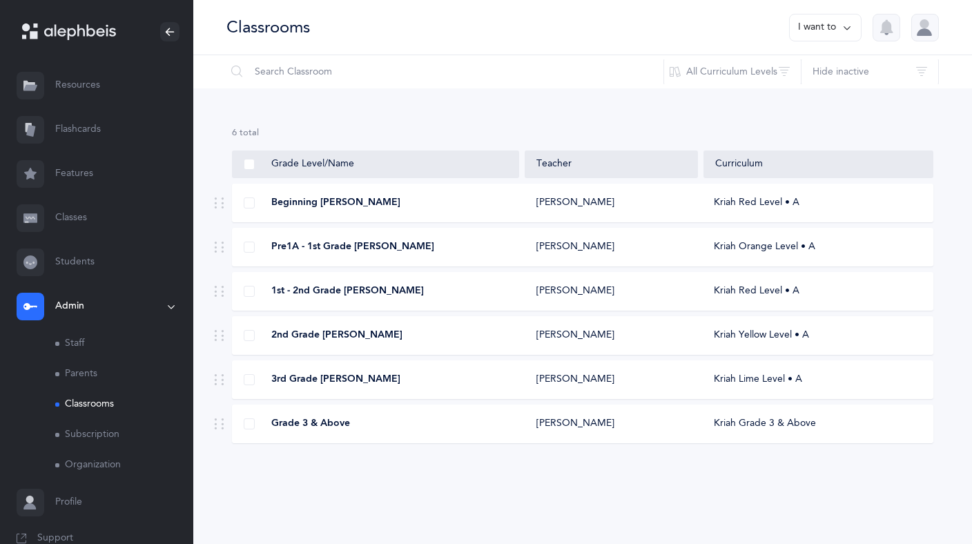
click at [64, 215] on link "Classes" at bounding box center [96, 218] width 193 height 44
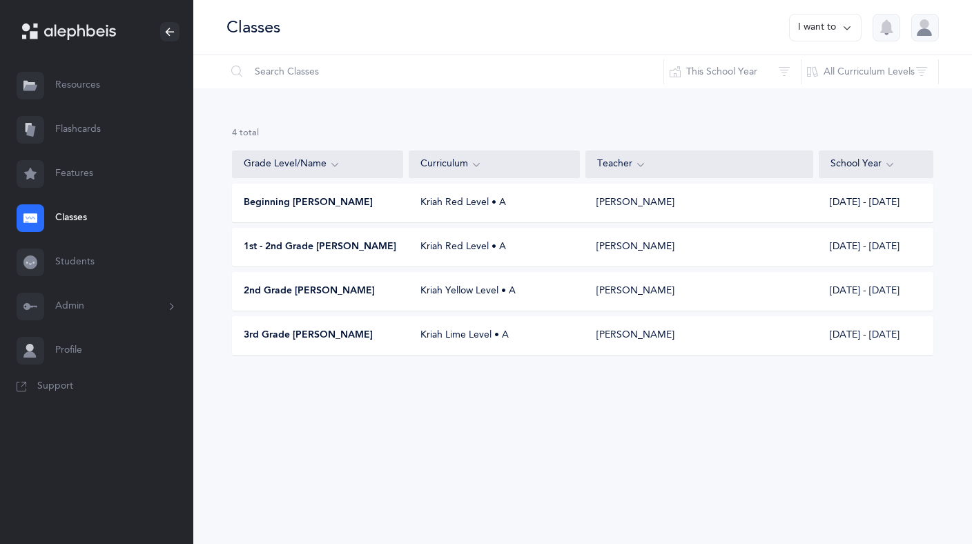
click at [928, 27] on div at bounding box center [926, 28] width 28 height 28
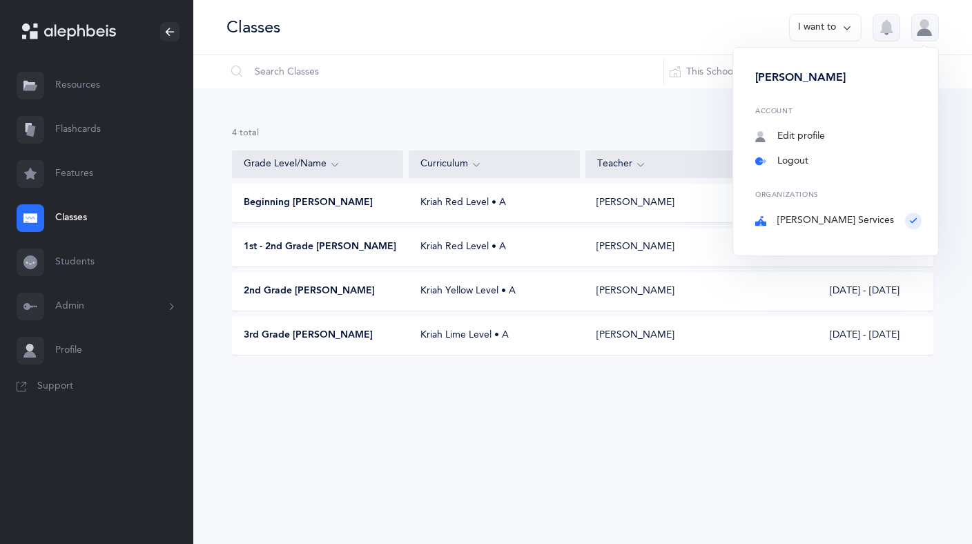
click at [863, 165] on link "Logout" at bounding box center [839, 162] width 166 height 14
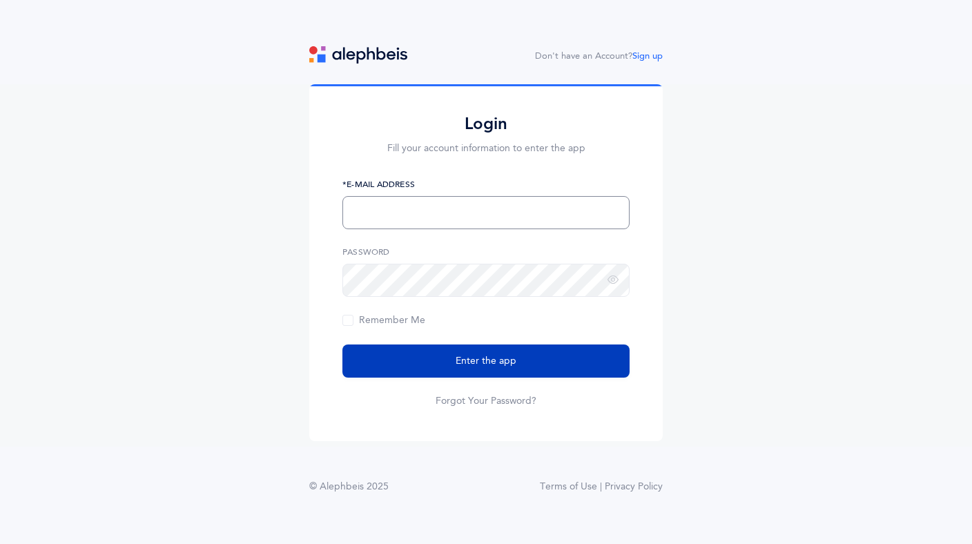
type input "learnnow64@gmail.com"
click at [498, 362] on span "Enter the app" at bounding box center [486, 361] width 61 height 15
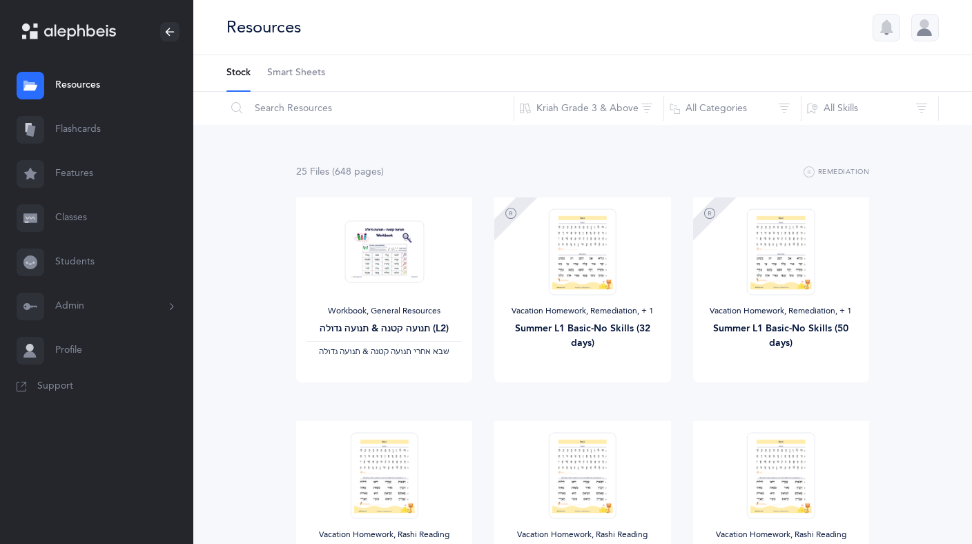
click at [74, 213] on link "Classes" at bounding box center [96, 218] width 193 height 44
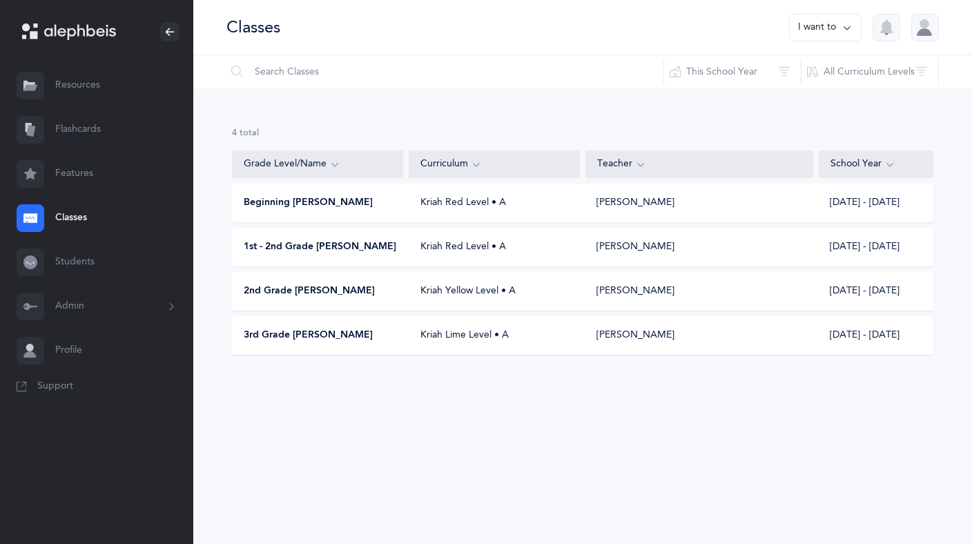
click at [74, 353] on link "Profile" at bounding box center [96, 351] width 193 height 44
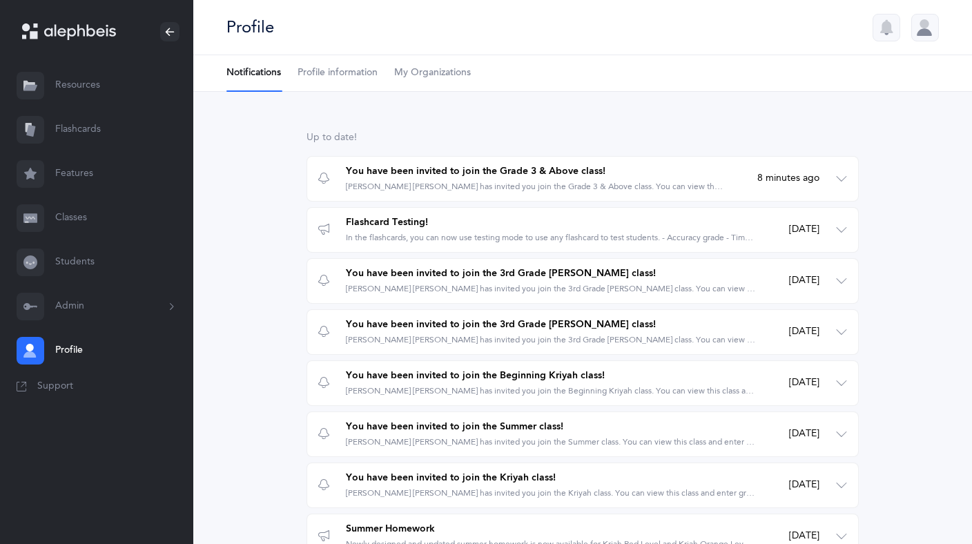
click at [78, 177] on link "Features" at bounding box center [96, 174] width 193 height 44
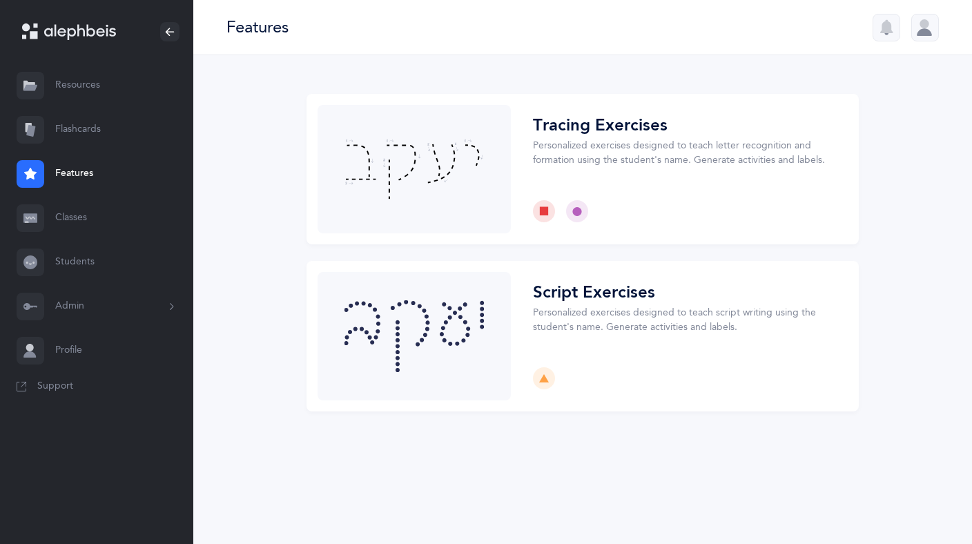
click at [78, 211] on link "Classes" at bounding box center [96, 218] width 193 height 44
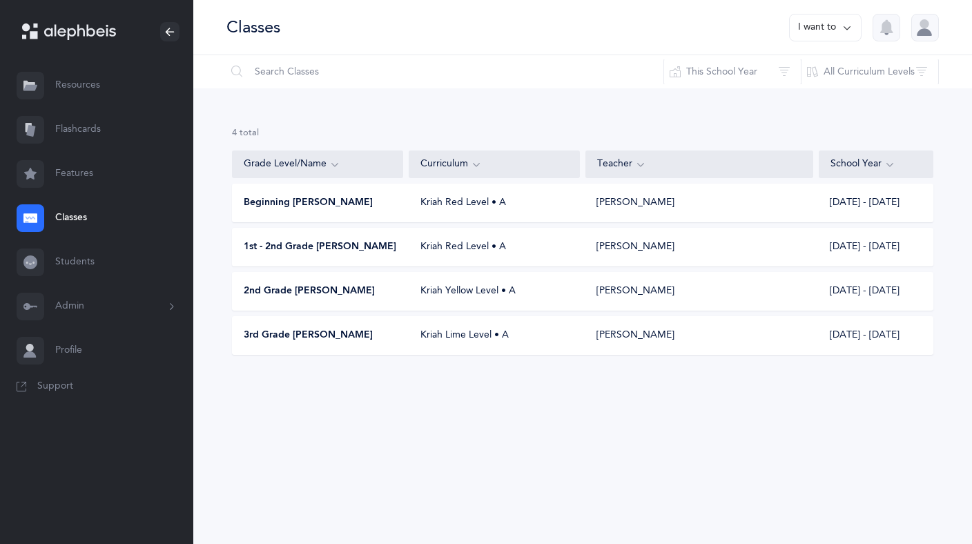
click at [79, 254] on link "Students" at bounding box center [96, 262] width 193 height 44
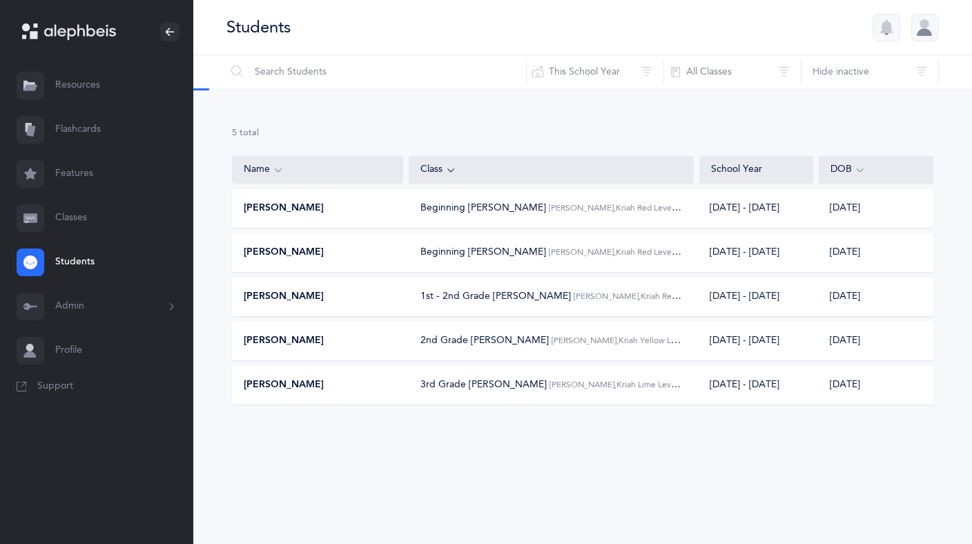
click at [77, 308] on button "Admin" at bounding box center [96, 307] width 193 height 44
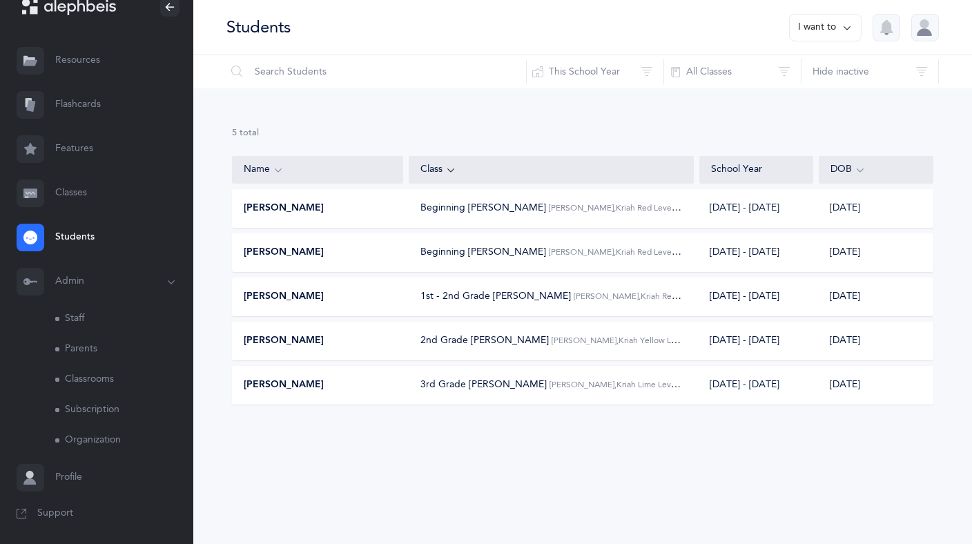
click at [119, 410] on link "Subscription" at bounding box center [124, 410] width 138 height 30
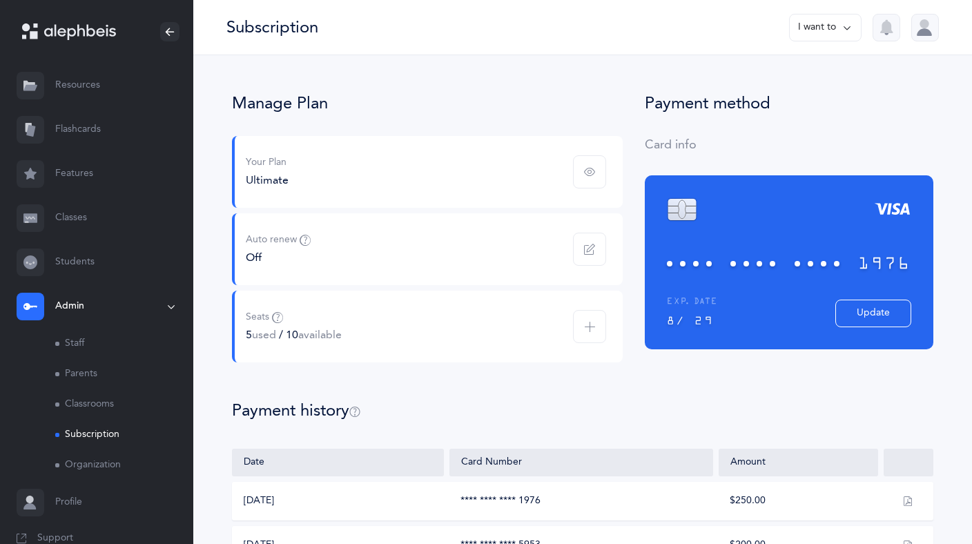
click at [851, 20] on icon at bounding box center [847, 27] width 11 height 15
click at [850, 21] on icon at bounding box center [847, 27] width 11 height 15
click at [846, 26] on icon at bounding box center [847, 27] width 11 height 15
click at [831, 68] on button "Compare plans" at bounding box center [806, 71] width 88 height 25
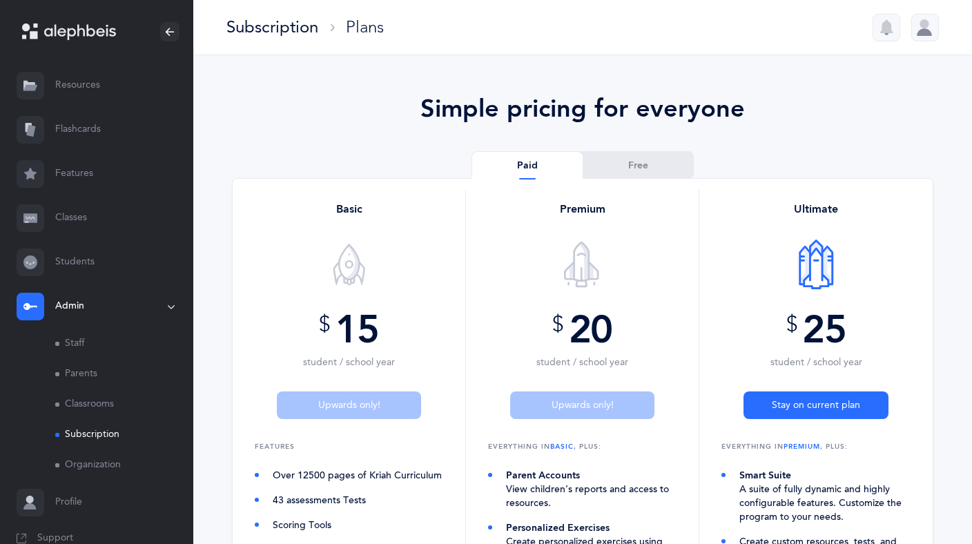
scroll to position [25, 0]
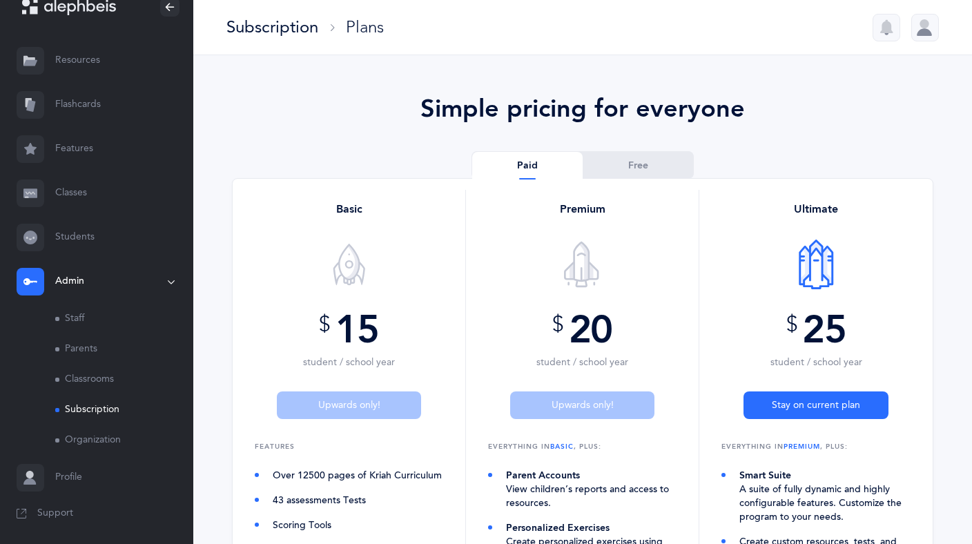
click at [52, 509] on span "Support" at bounding box center [55, 514] width 36 height 14
click at [81, 193] on link "Classes" at bounding box center [96, 193] width 193 height 44
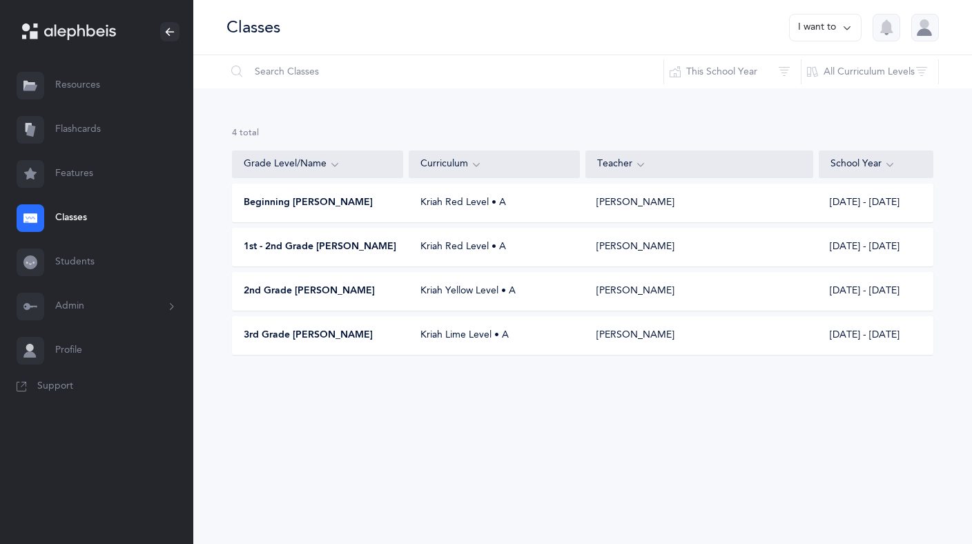
click at [94, 307] on button "Admin" at bounding box center [96, 307] width 193 height 44
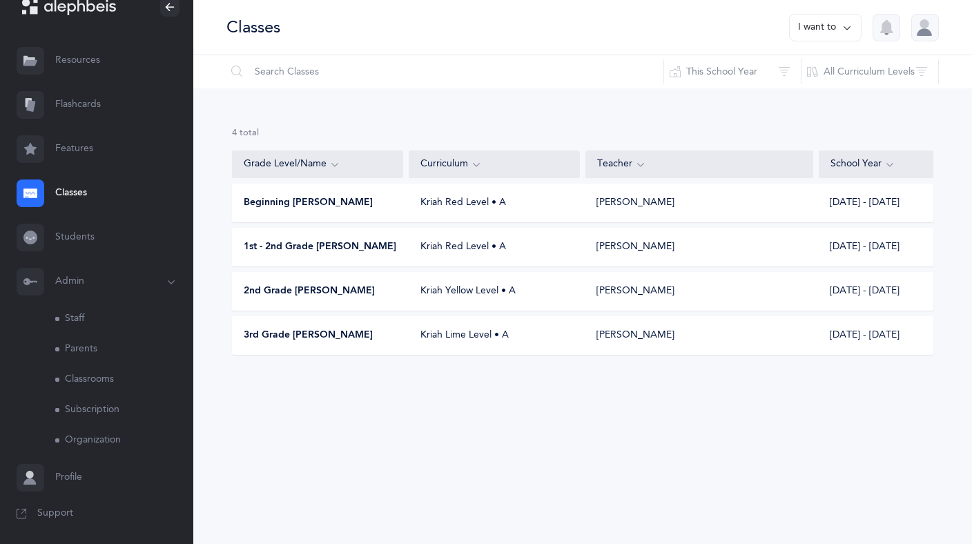
click at [99, 377] on link "Classrooms" at bounding box center [124, 380] width 138 height 30
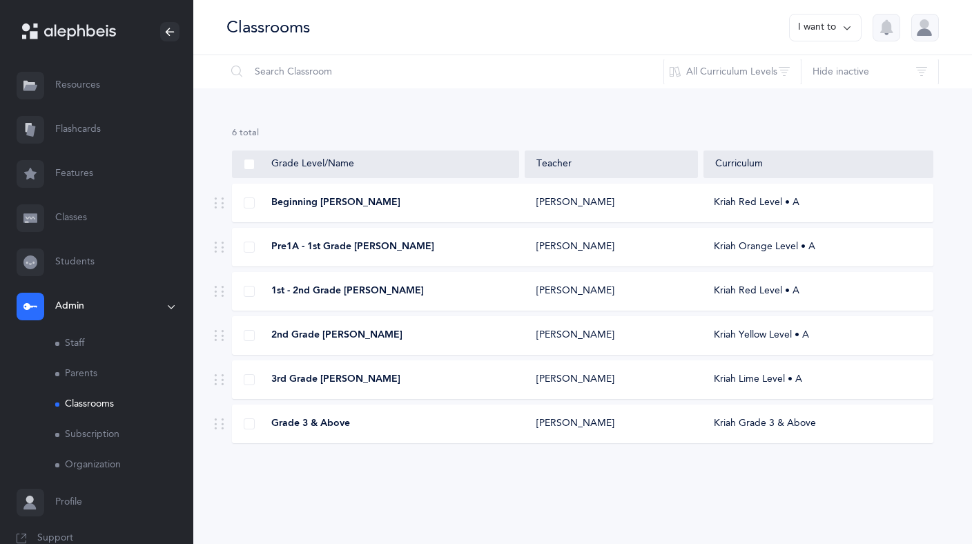
click at [75, 272] on link "Students" at bounding box center [96, 262] width 193 height 44
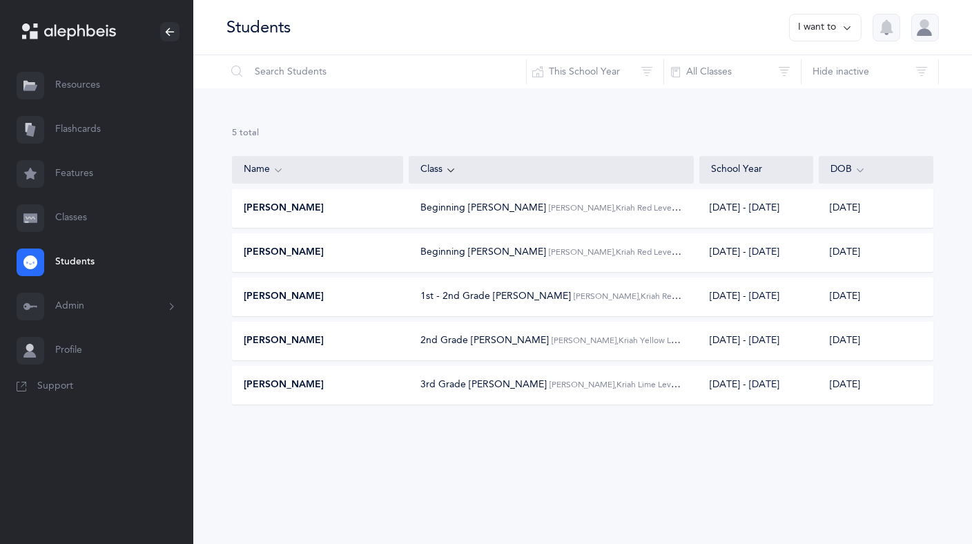
click at [845, 32] on icon at bounding box center [847, 27] width 11 height 15
click at [817, 95] on button "Add student" at bounding box center [811, 95] width 78 height 25
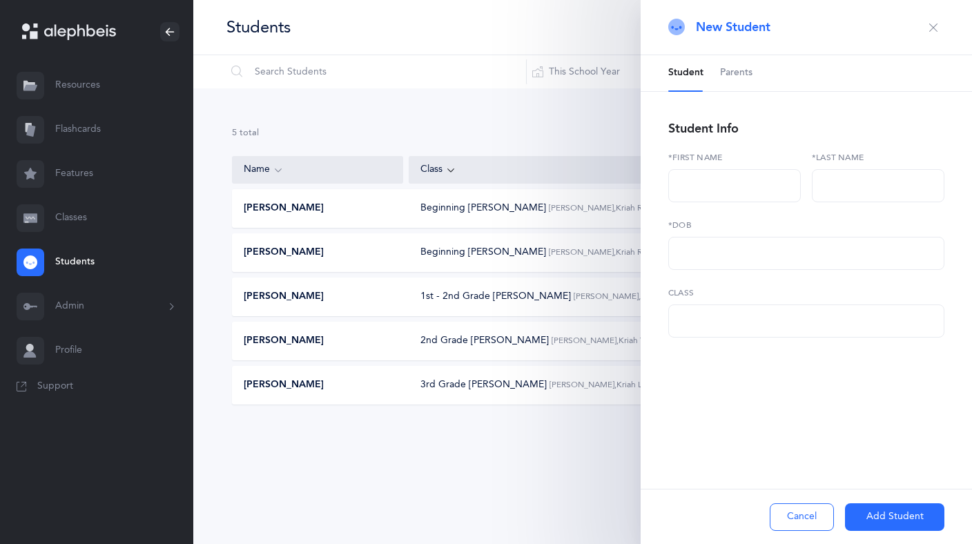
select select
click at [739, 323] on div "Choose Class" at bounding box center [806, 320] width 253 height 23
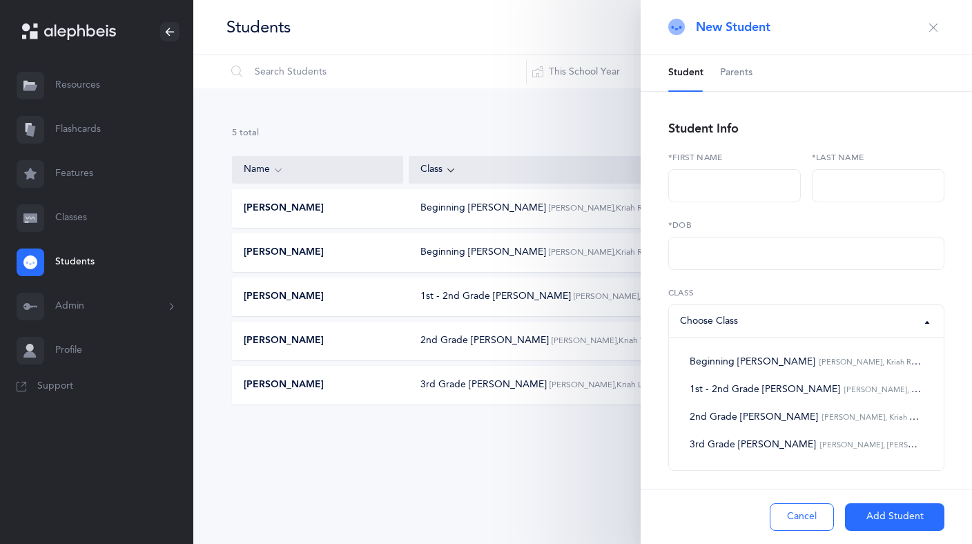
click at [558, 494] on div "Students I want to Reset Filter This School Year All School Years This School Y…" at bounding box center [582, 272] width 779 height 544
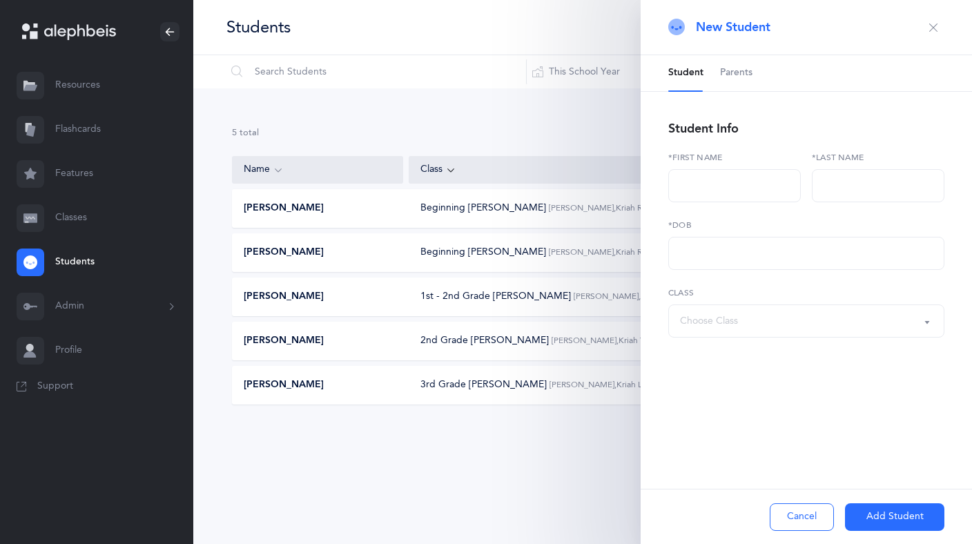
click at [803, 515] on button "Cancel" at bounding box center [802, 517] width 64 height 28
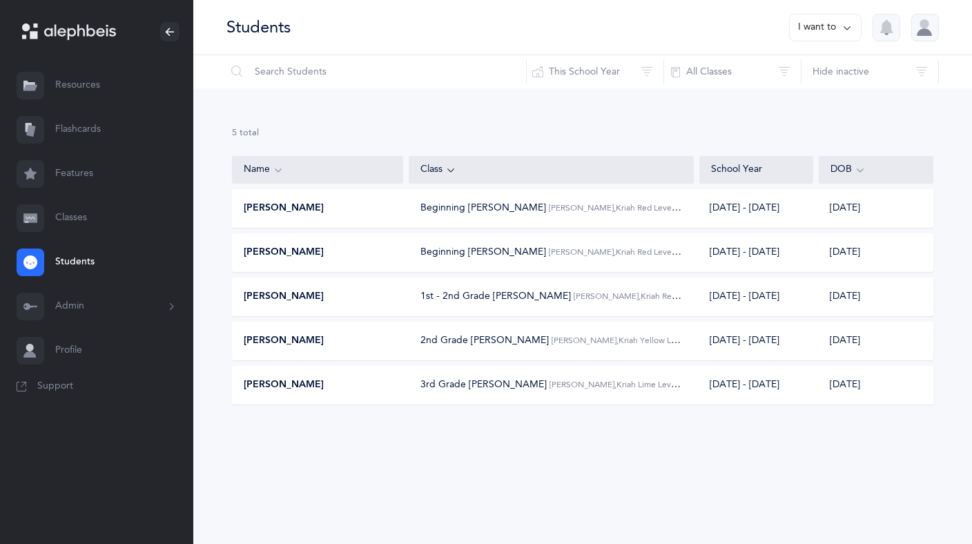
click at [924, 28] on div at bounding box center [926, 28] width 28 height 28
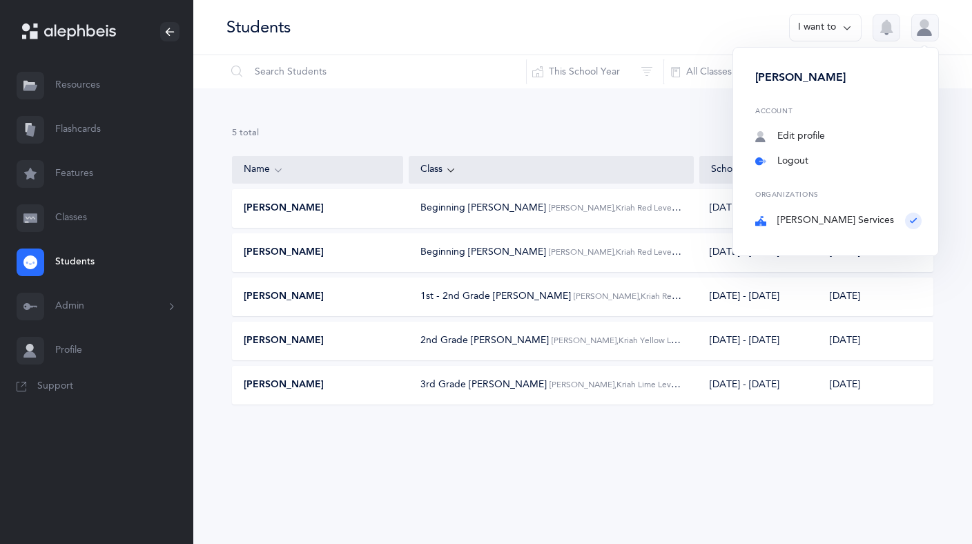
click at [828, 160] on link "Logout" at bounding box center [839, 162] width 166 height 14
